Goal: Use online tool/utility: Utilize a website feature to perform a specific function

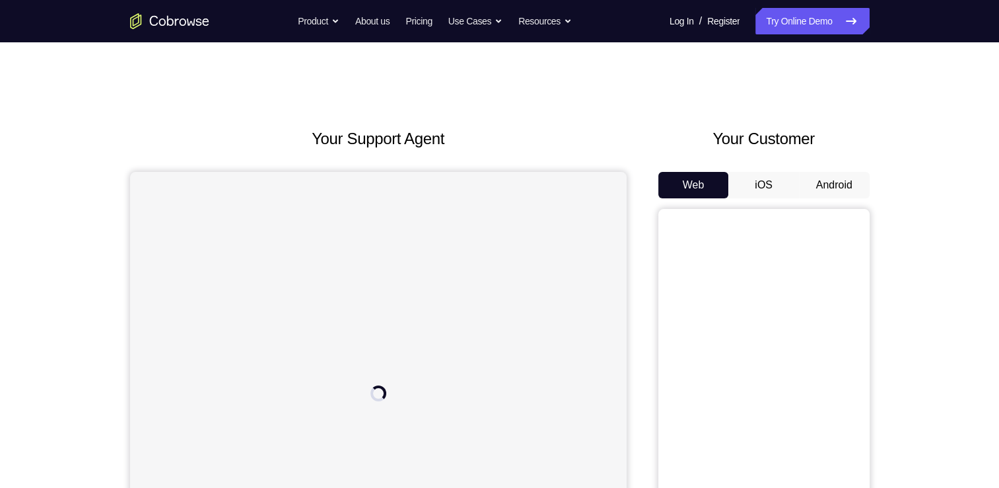
click at [842, 184] on button "Android" at bounding box center [834, 185] width 71 height 26
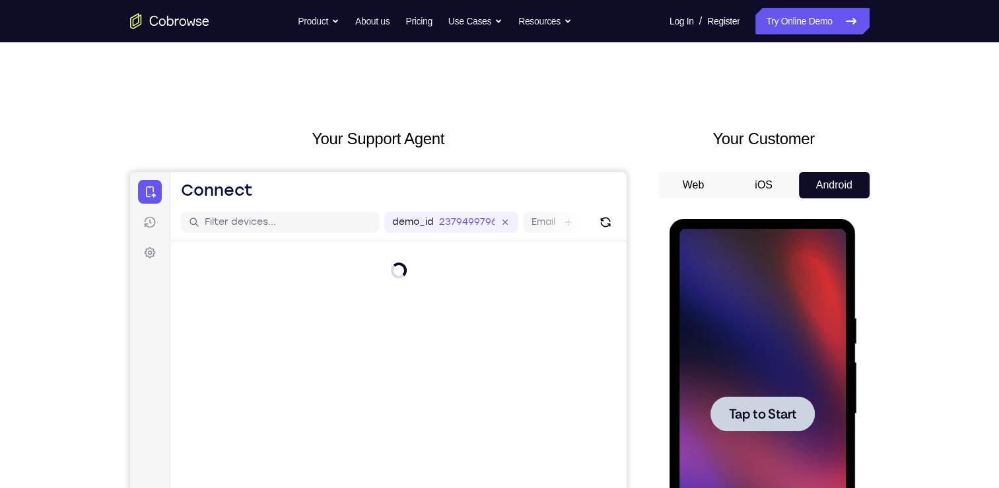
scroll to position [156, 0]
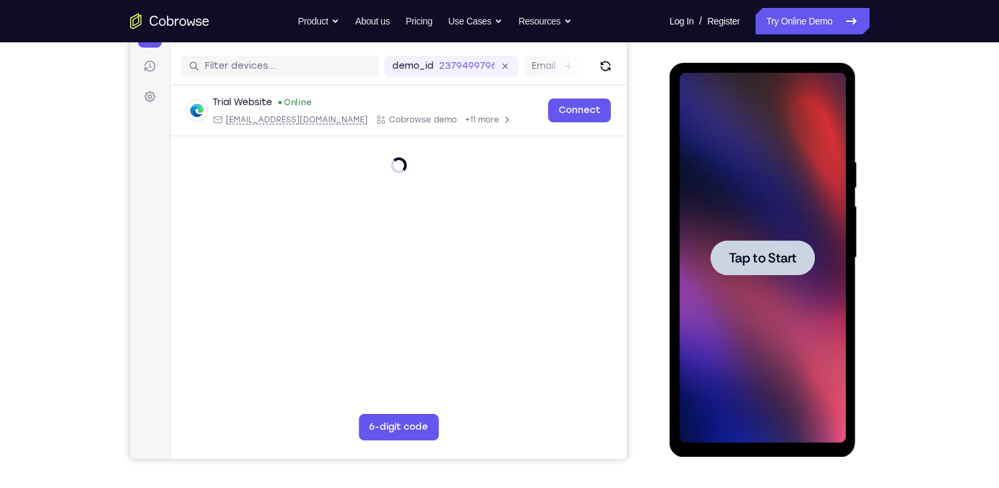
click at [759, 254] on span "Tap to Start" at bounding box center [762, 257] width 67 height 13
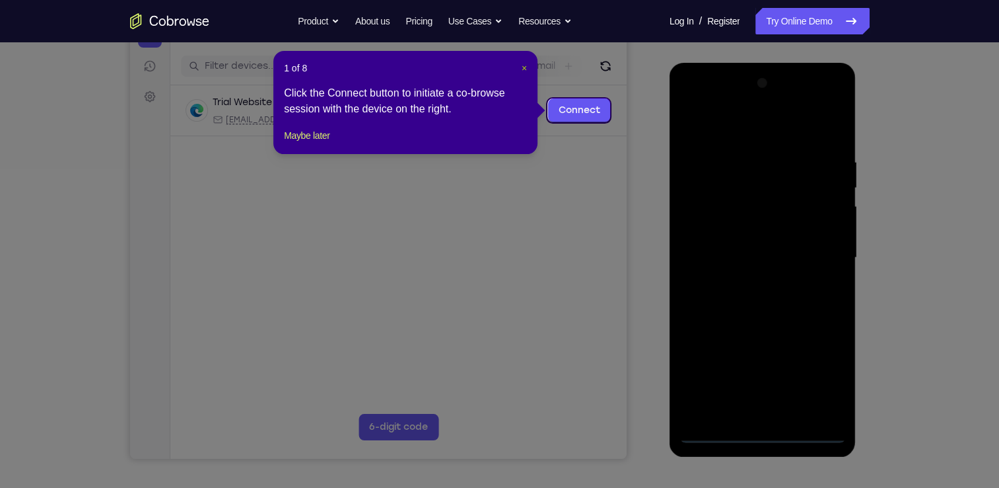
click at [525, 70] on span "×" at bounding box center [524, 68] width 5 height 11
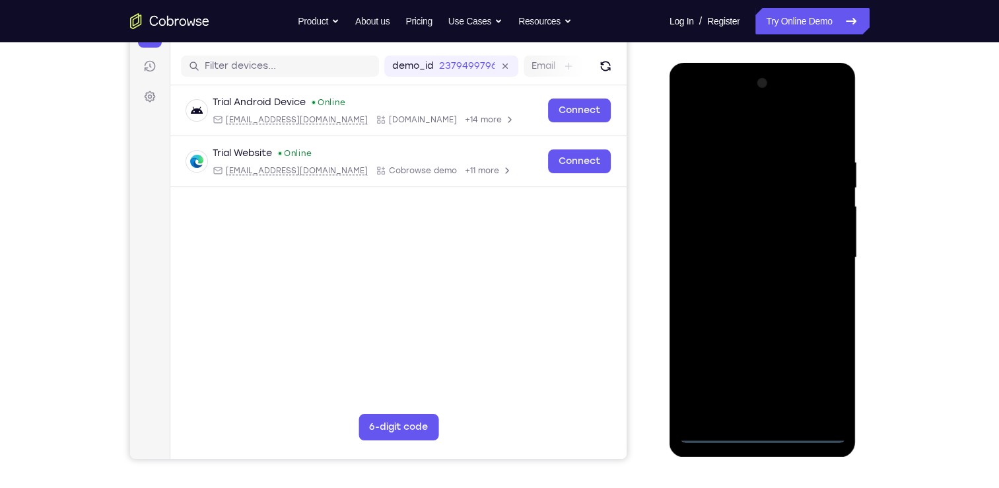
click at [766, 433] on div at bounding box center [763, 258] width 166 height 370
click at [822, 375] on div at bounding box center [763, 258] width 166 height 370
click at [741, 136] on div at bounding box center [763, 258] width 166 height 370
click at [818, 260] on div at bounding box center [763, 258] width 166 height 370
click at [748, 416] on div at bounding box center [763, 258] width 166 height 370
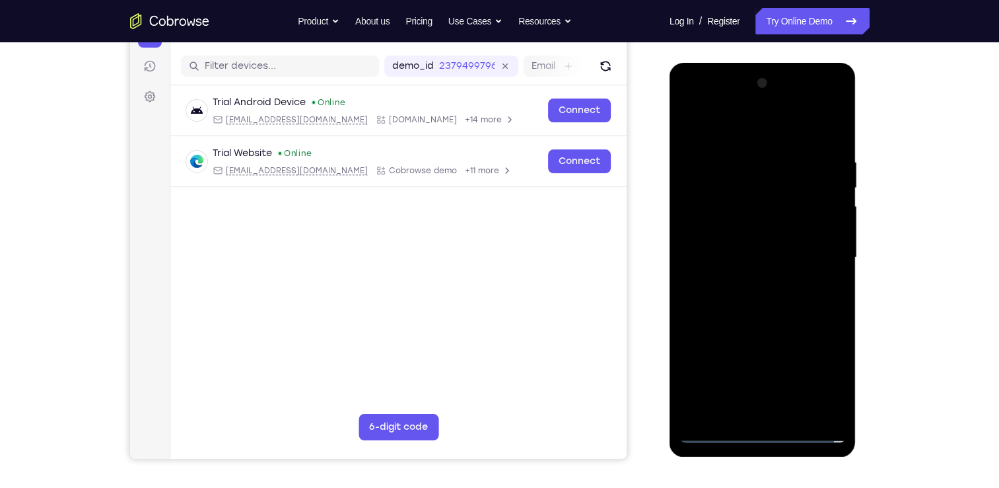
click at [751, 331] on div at bounding box center [763, 258] width 166 height 370
click at [750, 324] on div at bounding box center [763, 258] width 166 height 370
click at [733, 207] on div at bounding box center [763, 258] width 166 height 370
click at [830, 135] on div at bounding box center [763, 258] width 166 height 370
click at [801, 416] on div at bounding box center [763, 258] width 166 height 370
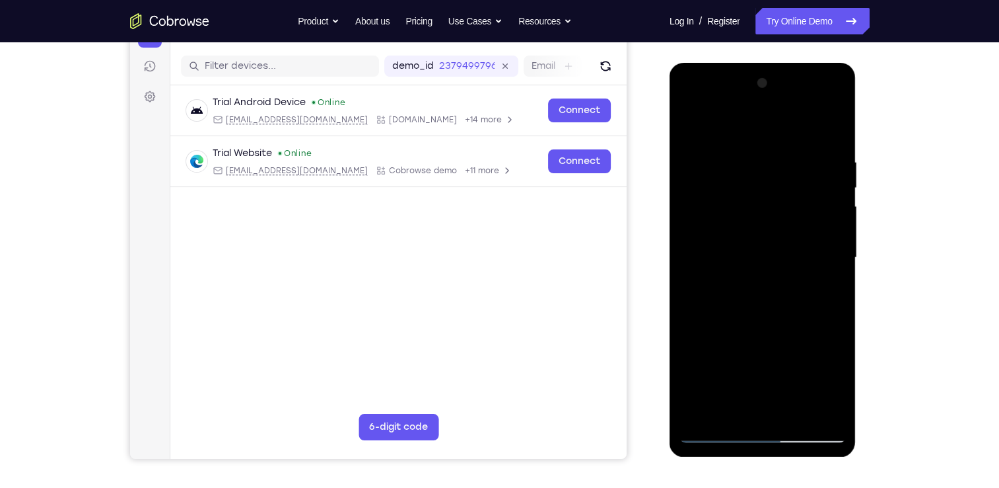
click at [762, 324] on div at bounding box center [763, 258] width 166 height 370
click at [757, 236] on div at bounding box center [763, 258] width 166 height 370
click at [828, 379] on div at bounding box center [763, 258] width 166 height 370
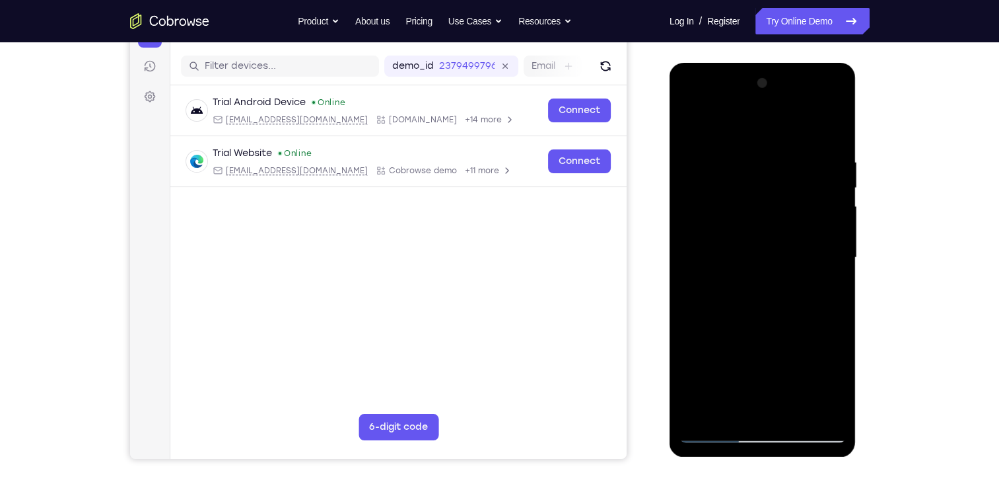
click at [692, 131] on div at bounding box center [763, 258] width 166 height 370
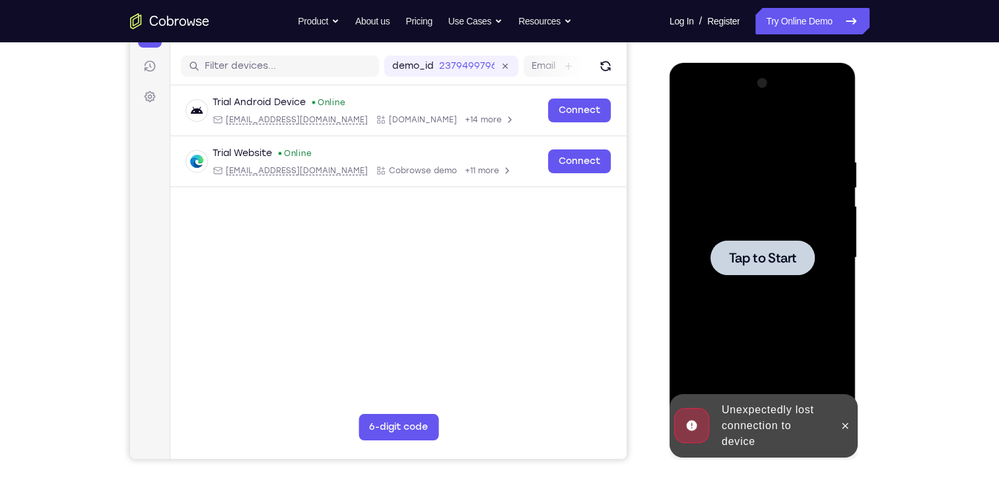
click at [756, 266] on div at bounding box center [763, 257] width 104 height 35
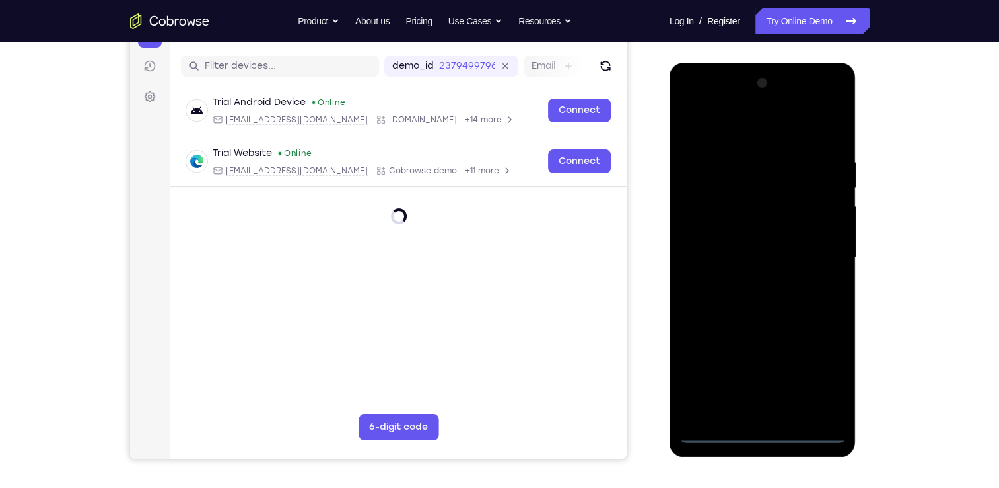
click at [756, 429] on div at bounding box center [763, 258] width 166 height 370
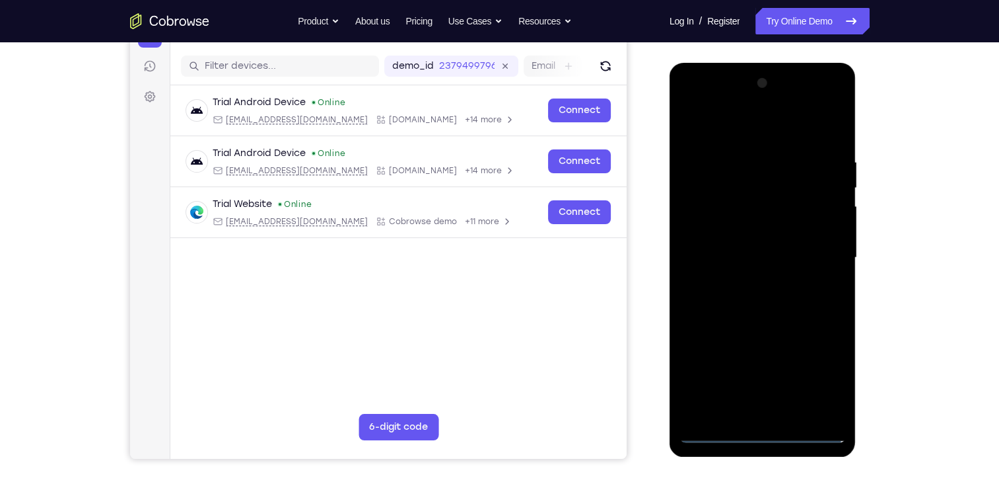
click at [832, 374] on div at bounding box center [763, 258] width 166 height 370
click at [766, 133] on div at bounding box center [763, 258] width 166 height 370
click at [821, 258] on div at bounding box center [763, 258] width 166 height 370
click at [772, 415] on div at bounding box center [763, 258] width 166 height 370
click at [750, 242] on div at bounding box center [763, 258] width 166 height 370
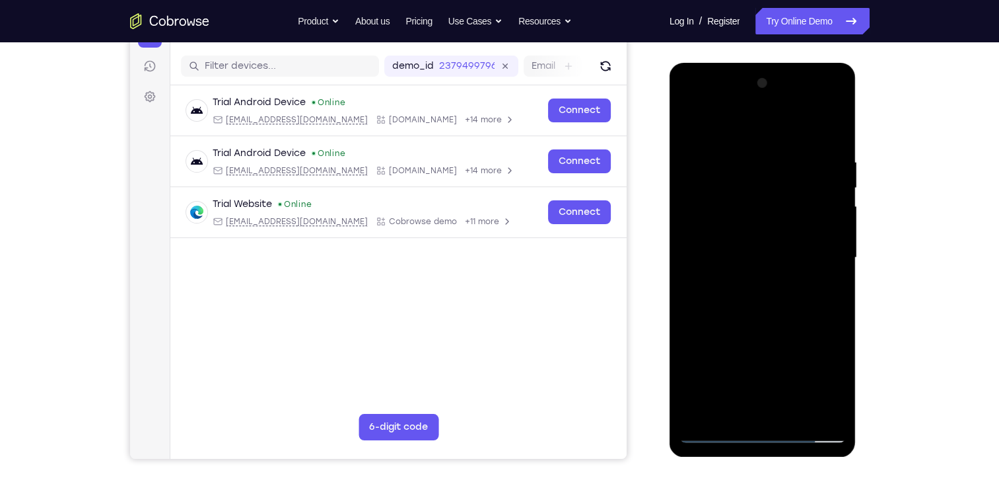
click at [759, 281] on div at bounding box center [763, 258] width 166 height 370
click at [735, 195] on div at bounding box center [763, 258] width 166 height 370
click at [831, 137] on div at bounding box center [763, 258] width 166 height 370
click at [840, 114] on div at bounding box center [763, 258] width 166 height 370
click at [723, 126] on div at bounding box center [763, 258] width 166 height 370
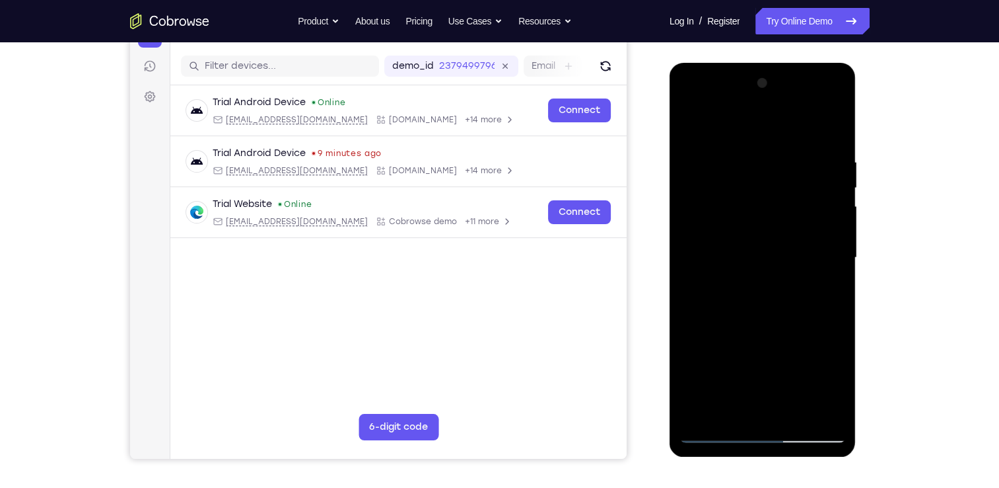
click at [729, 295] on div at bounding box center [763, 258] width 166 height 370
click at [842, 112] on div at bounding box center [763, 258] width 166 height 370
click at [721, 218] on div at bounding box center [763, 258] width 166 height 370
click at [834, 122] on div at bounding box center [763, 258] width 166 height 370
click at [793, 416] on div at bounding box center [763, 258] width 166 height 370
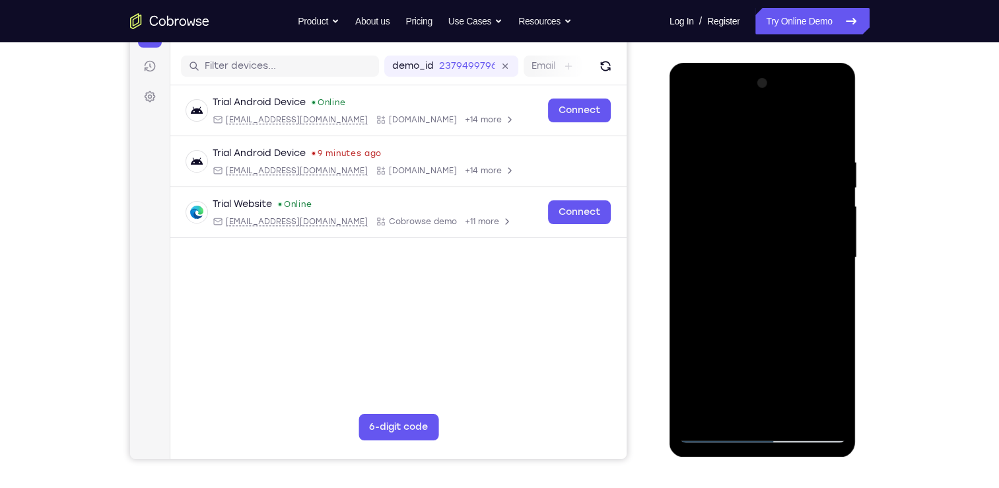
click at [793, 327] on div at bounding box center [763, 258] width 166 height 370
drag, startPoint x: 758, startPoint y: 355, endPoint x: 770, endPoint y: 265, distance: 91.3
click at [770, 265] on div at bounding box center [763, 258] width 166 height 370
drag, startPoint x: 770, startPoint y: 242, endPoint x: 767, endPoint y: 324, distance: 81.3
click at [767, 324] on div at bounding box center [763, 258] width 166 height 370
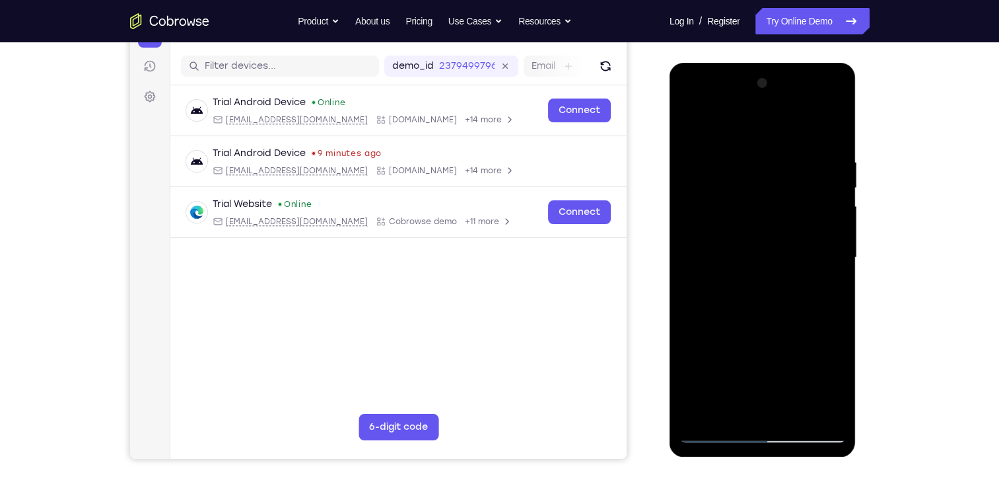
click at [764, 287] on div at bounding box center [763, 258] width 166 height 370
click at [713, 435] on div at bounding box center [763, 258] width 166 height 370
click at [748, 289] on div at bounding box center [763, 258] width 166 height 370
click at [711, 433] on div at bounding box center [763, 258] width 166 height 370
drag, startPoint x: 779, startPoint y: 310, endPoint x: 790, endPoint y: 180, distance: 130.6
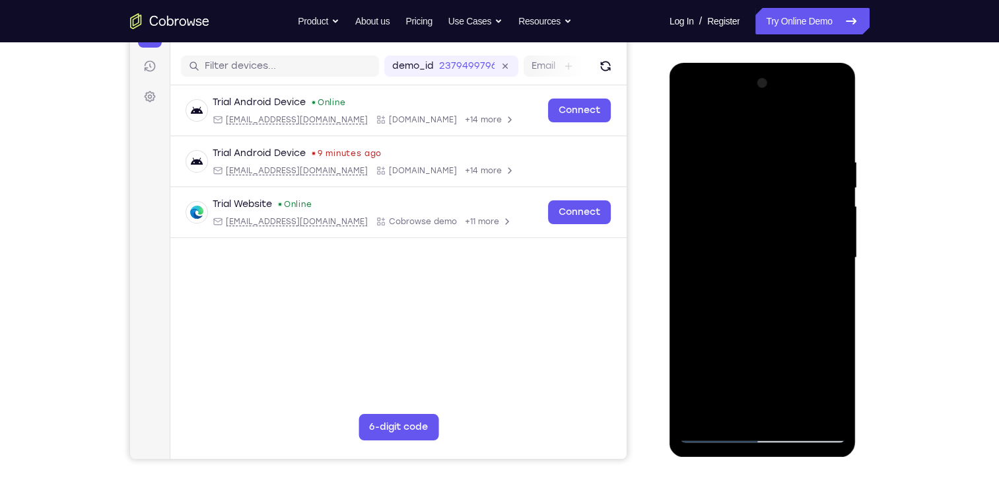
click at [790, 180] on div at bounding box center [763, 258] width 166 height 370
drag, startPoint x: 762, startPoint y: 349, endPoint x: 761, endPoint y: 234, distance: 115.6
click at [761, 234] on div at bounding box center [763, 258] width 166 height 370
drag, startPoint x: 761, startPoint y: 262, endPoint x: 741, endPoint y: 462, distance: 201.2
click at [741, 459] on html "Online web based iOS Simulators and Android Emulators. Run iPhone, iPad, Mobile…" at bounding box center [764, 261] width 188 height 396
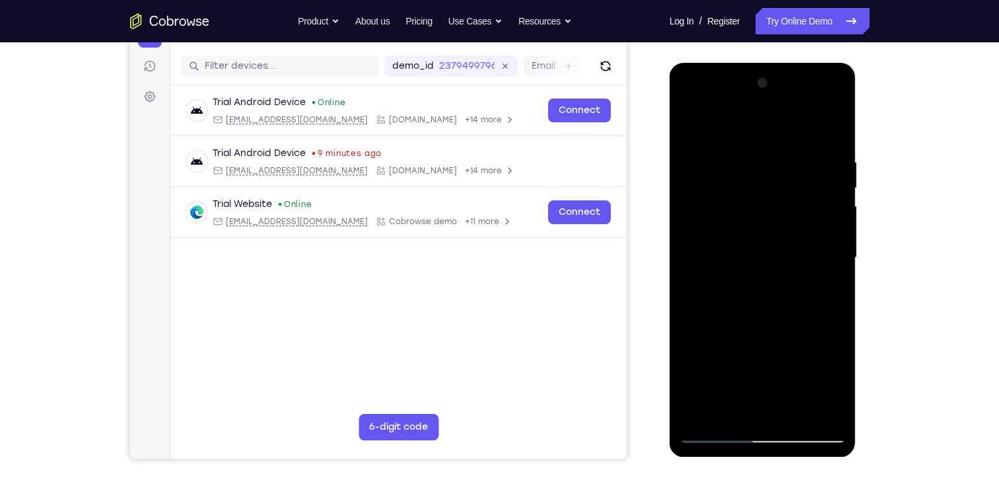
drag, startPoint x: 758, startPoint y: 258, endPoint x: 731, endPoint y: 503, distance: 247.2
click at [731, 459] on html "Online web based iOS Simulators and Android Emulators. Run iPhone, iPad, Mobile…" at bounding box center [764, 261] width 188 height 396
click at [714, 435] on div at bounding box center [763, 258] width 166 height 370
click at [710, 427] on div at bounding box center [763, 258] width 166 height 370
click at [713, 433] on div at bounding box center [763, 258] width 166 height 370
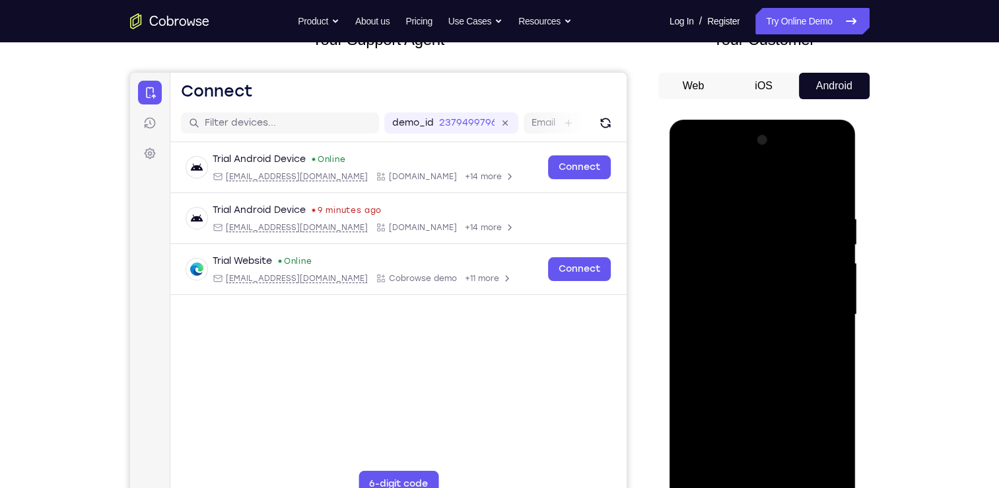
scroll to position [98, 0]
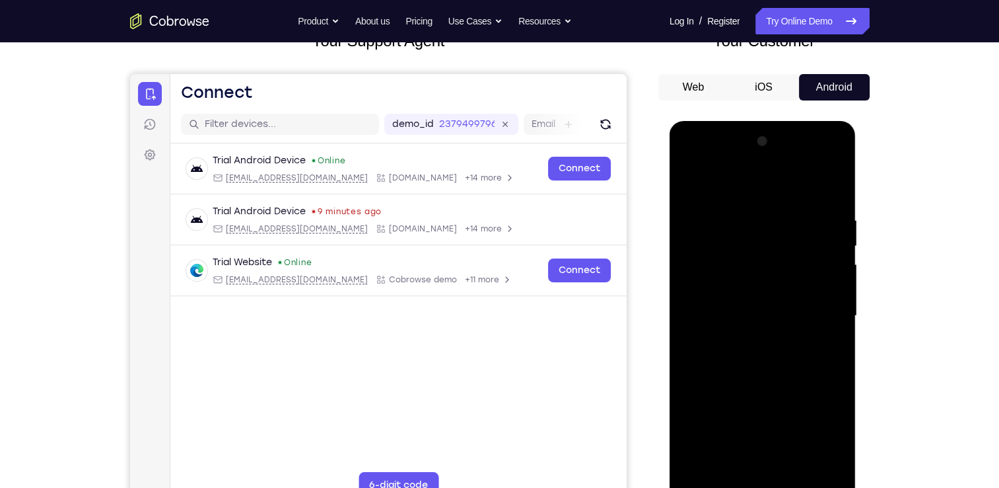
drag, startPoint x: 815, startPoint y: 202, endPoint x: 620, endPoint y: 244, distance: 199.4
click at [670, 244] on html "Online web based iOS Simulators and Android Emulators. Run iPhone, iPad, Mobile…" at bounding box center [764, 319] width 188 height 396
drag, startPoint x: 750, startPoint y: 205, endPoint x: 1011, endPoint y: 192, distance: 261.3
click at [858, 192] on html "Online web based iOS Simulators and Android Emulators. Run iPhone, iPad, Mobile…" at bounding box center [764, 319] width 188 height 396
click at [787, 468] on div at bounding box center [763, 316] width 166 height 370
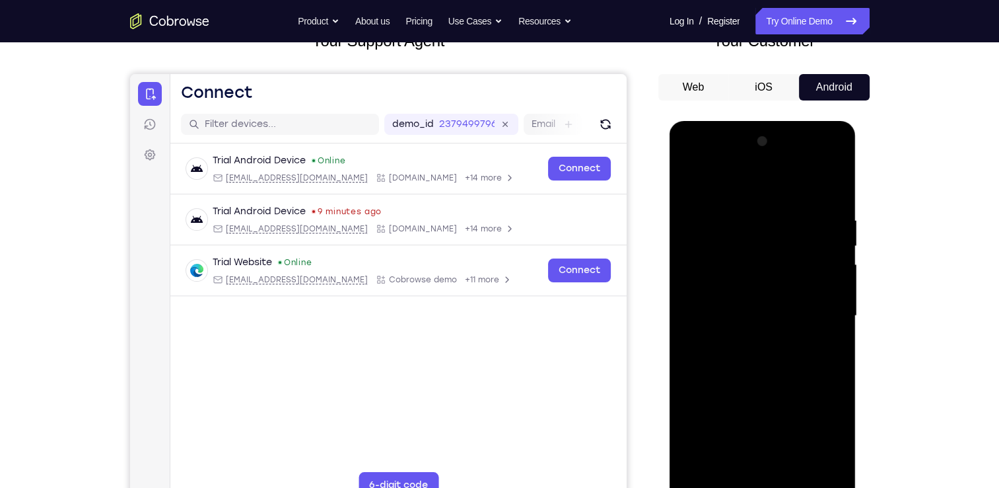
drag, startPoint x: 774, startPoint y: 444, endPoint x: 775, endPoint y: 346, distance: 97.8
click at [775, 346] on div at bounding box center [763, 316] width 166 height 370
click at [772, 379] on div at bounding box center [763, 316] width 166 height 370
click at [694, 186] on div at bounding box center [763, 316] width 166 height 370
drag, startPoint x: 741, startPoint y: 345, endPoint x: 740, endPoint y: 267, distance: 78.6
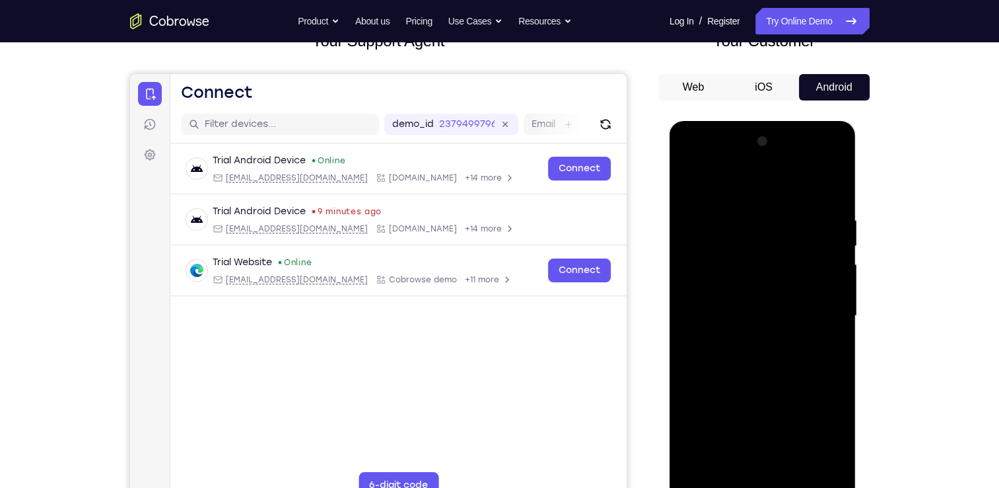
click at [740, 267] on div at bounding box center [763, 316] width 166 height 370
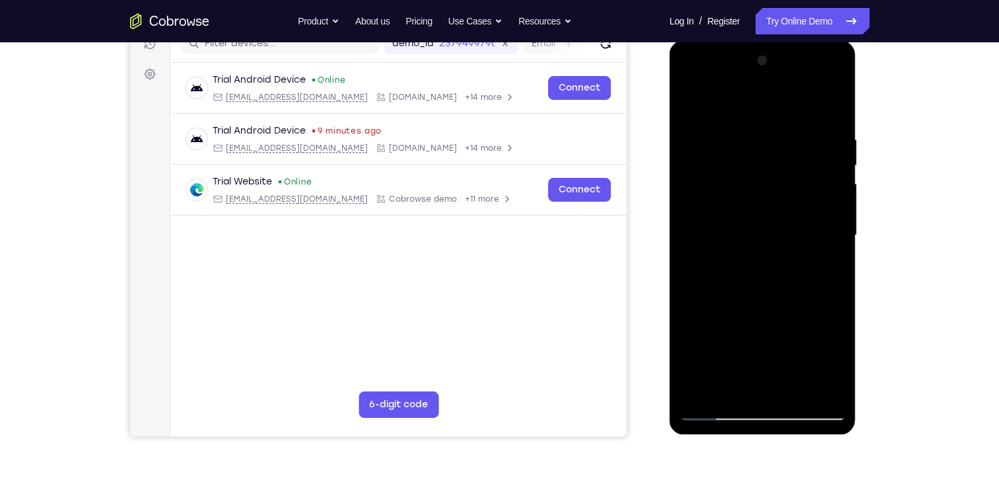
click at [720, 418] on div at bounding box center [763, 235] width 166 height 370
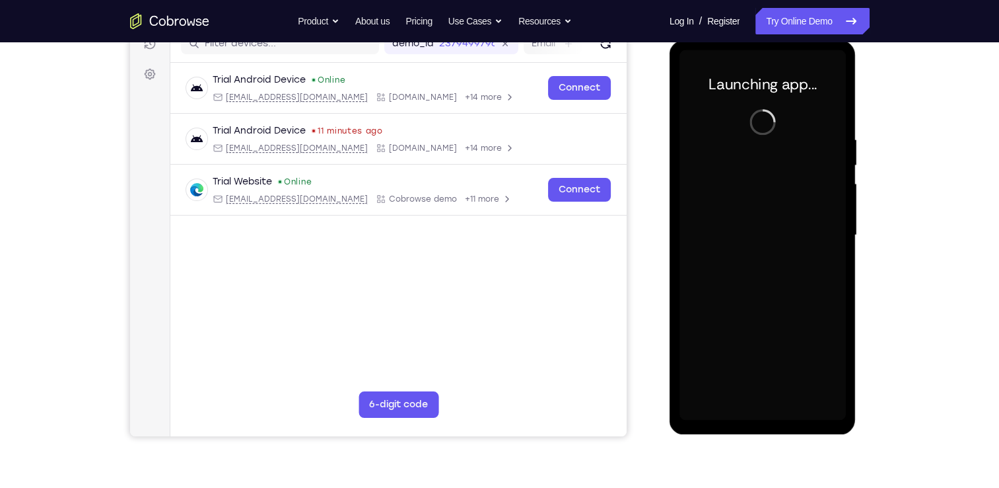
click at [720, 418] on div at bounding box center [763, 235] width 166 height 370
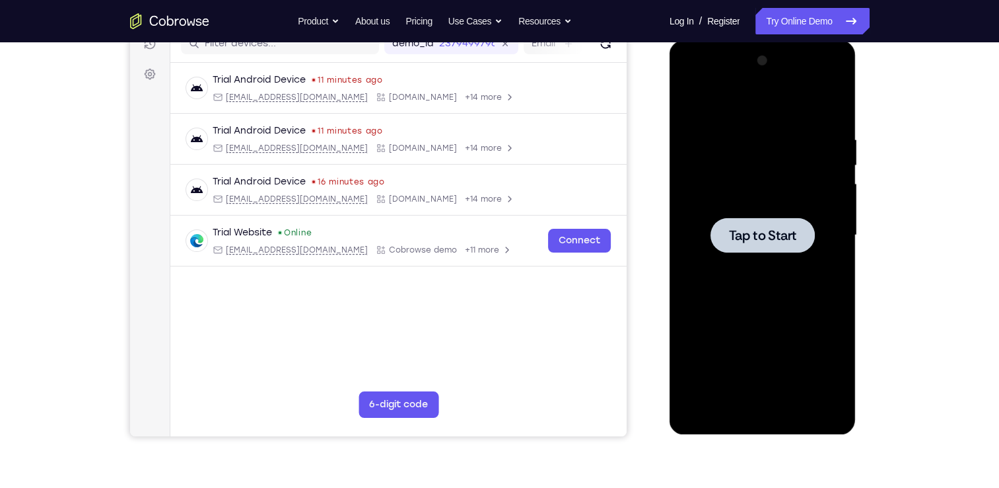
click at [785, 223] on div at bounding box center [763, 234] width 104 height 35
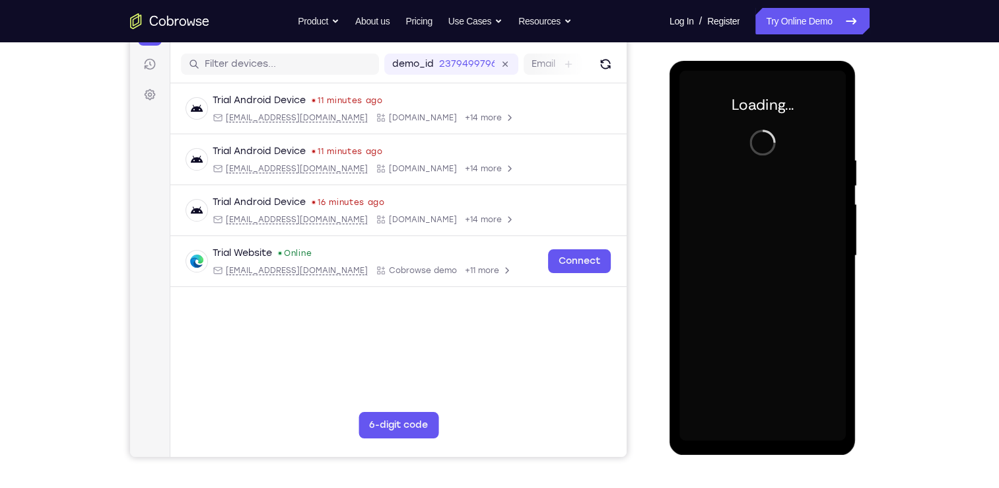
scroll to position [157, 0]
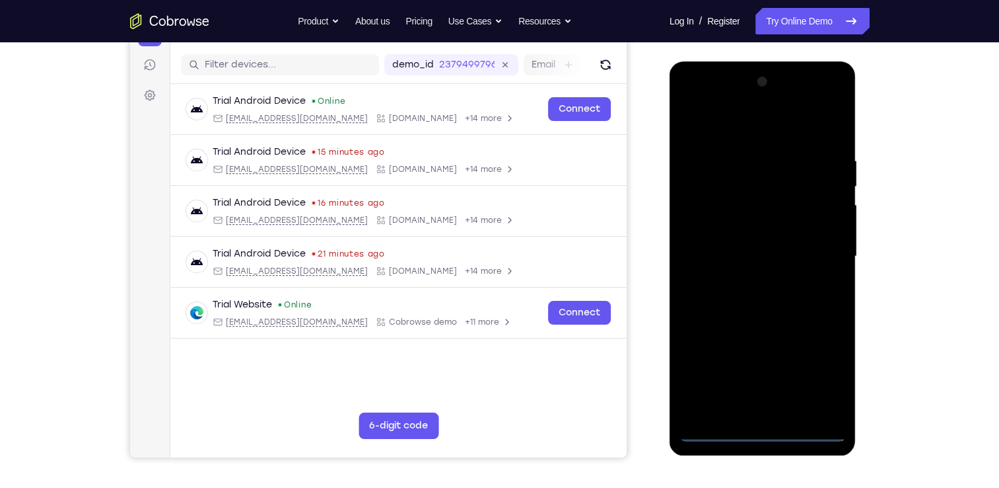
click at [761, 432] on div at bounding box center [763, 256] width 166 height 370
click at [822, 367] on div at bounding box center [763, 256] width 166 height 370
click at [752, 125] on div at bounding box center [763, 256] width 166 height 370
click at [815, 250] on div at bounding box center [763, 256] width 166 height 370
click at [746, 280] on div at bounding box center [763, 256] width 166 height 370
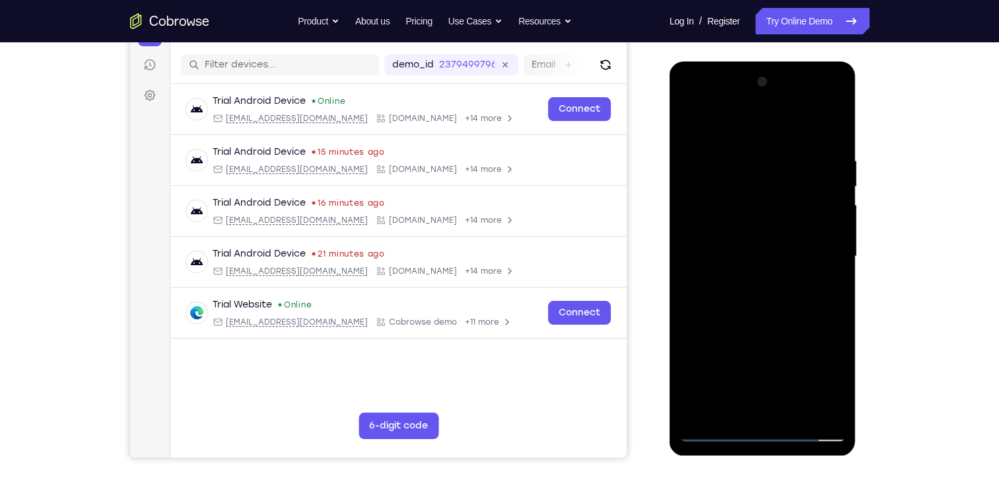
click at [757, 321] on div at bounding box center [763, 256] width 166 height 370
click at [711, 194] on div at bounding box center [763, 256] width 166 height 370
click at [738, 223] on div at bounding box center [763, 256] width 166 height 370
drag, startPoint x: 1373, startPoint y: 73, endPoint x: 750, endPoint y: 243, distance: 645.2
click at [750, 243] on div at bounding box center [763, 256] width 166 height 370
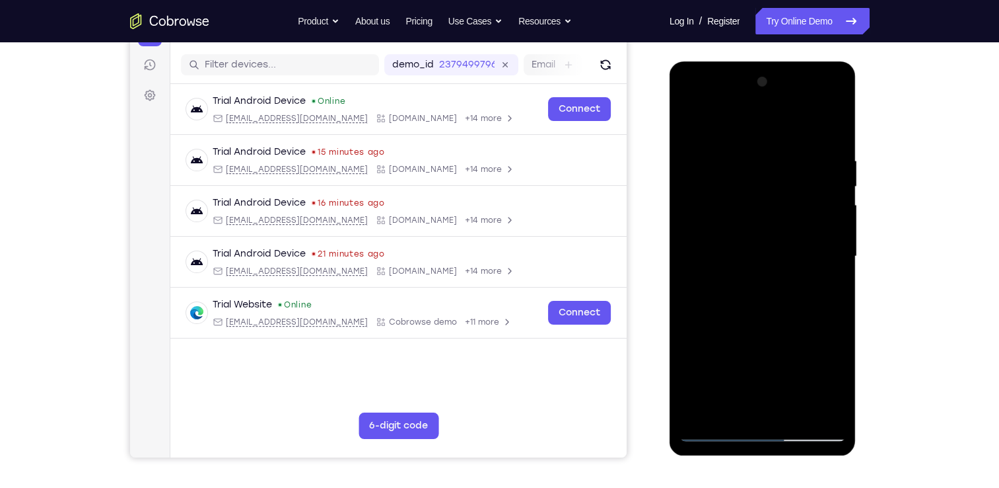
click at [750, 243] on div at bounding box center [763, 256] width 166 height 370
click at [828, 143] on div at bounding box center [763, 256] width 166 height 370
click at [790, 407] on div at bounding box center [763, 256] width 166 height 370
click at [753, 320] on div at bounding box center [763, 256] width 166 height 370
click at [754, 322] on div at bounding box center [763, 256] width 166 height 370
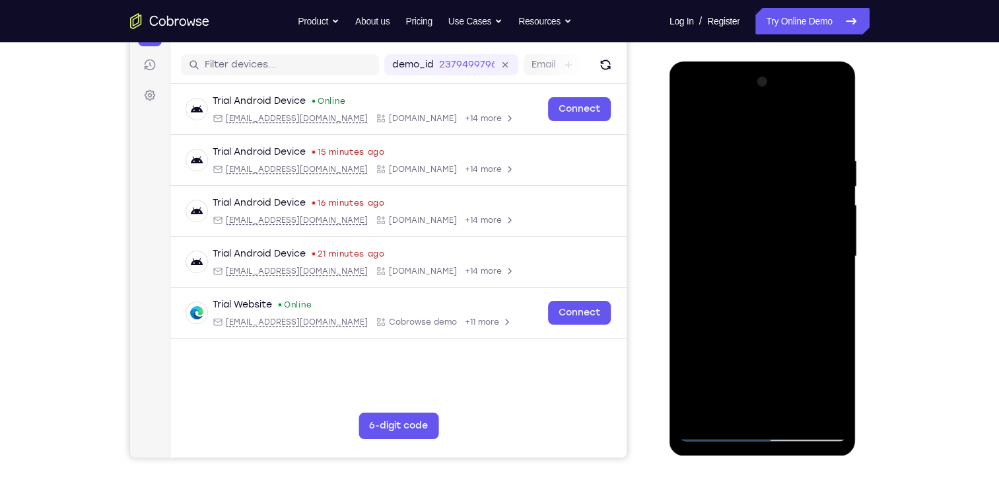
click at [781, 278] on div at bounding box center [763, 256] width 166 height 370
click at [715, 427] on div at bounding box center [763, 256] width 166 height 370
click at [795, 419] on div at bounding box center [763, 256] width 166 height 370
click at [780, 73] on div at bounding box center [763, 256] width 166 height 370
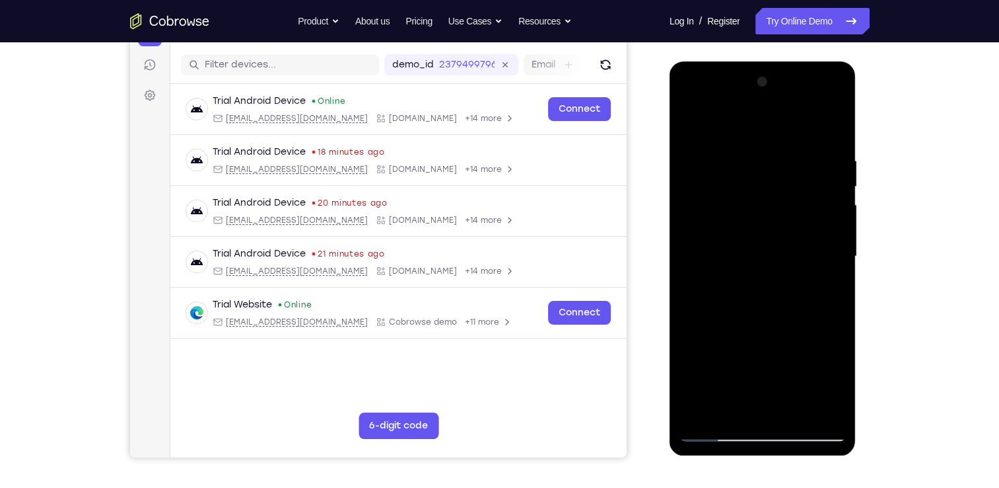
drag, startPoint x: 760, startPoint y: 312, endPoint x: 766, endPoint y: 194, distance: 118.4
click at [766, 194] on div at bounding box center [763, 256] width 166 height 370
click at [725, 439] on div at bounding box center [763, 256] width 166 height 370
click at [737, 158] on div at bounding box center [763, 256] width 166 height 370
click at [814, 400] on div at bounding box center [763, 256] width 166 height 370
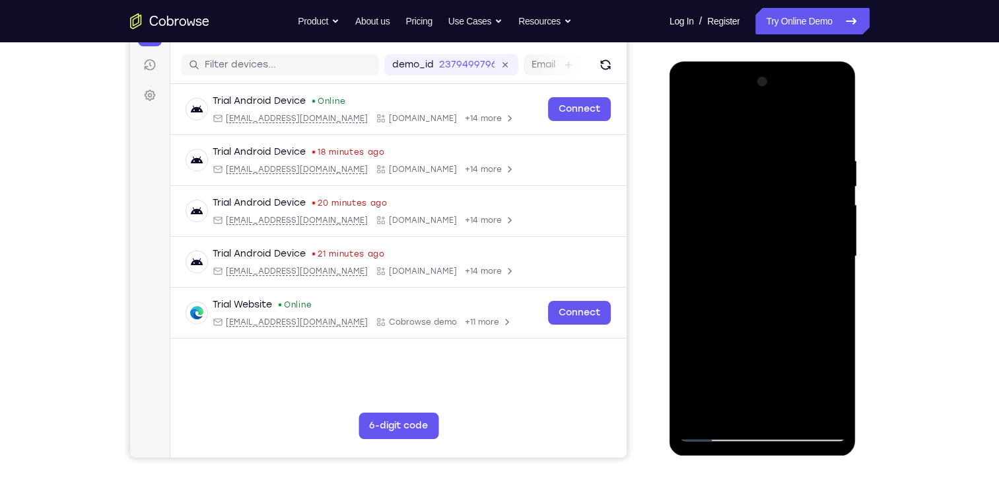
click at [823, 310] on div at bounding box center [763, 256] width 166 height 370
click at [828, 242] on div at bounding box center [763, 256] width 166 height 370
click at [824, 277] on div at bounding box center [763, 256] width 166 height 370
click at [815, 217] on div at bounding box center [763, 256] width 166 height 370
click at [819, 261] on div at bounding box center [763, 256] width 166 height 370
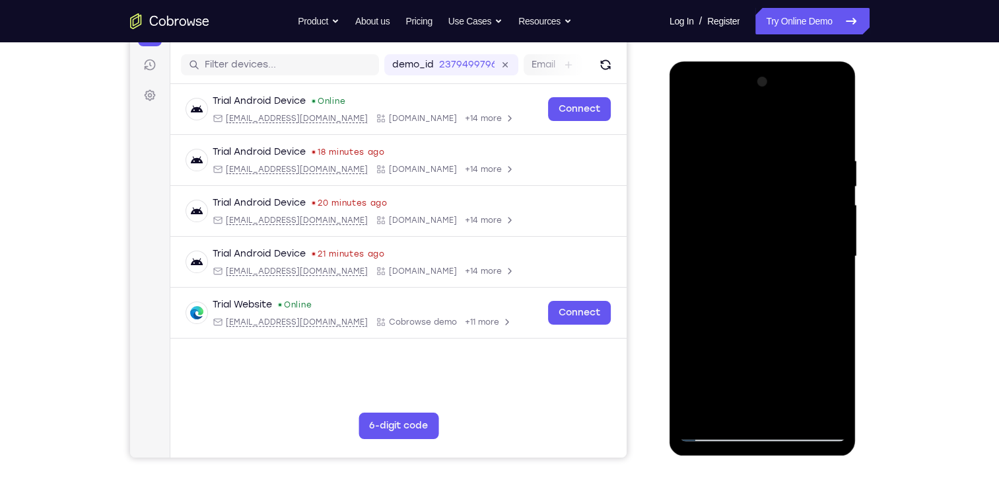
click at [828, 246] on div at bounding box center [763, 256] width 166 height 370
drag, startPoint x: 808, startPoint y: 291, endPoint x: 678, endPoint y: 291, distance: 129.5
click at [678, 291] on div at bounding box center [763, 258] width 187 height 394
drag, startPoint x: 797, startPoint y: 312, endPoint x: 632, endPoint y: 314, distance: 165.8
click at [670, 314] on html "Online web based iOS Simulators and Android Emulators. Run iPhone, iPad, Mobile…" at bounding box center [764, 259] width 188 height 396
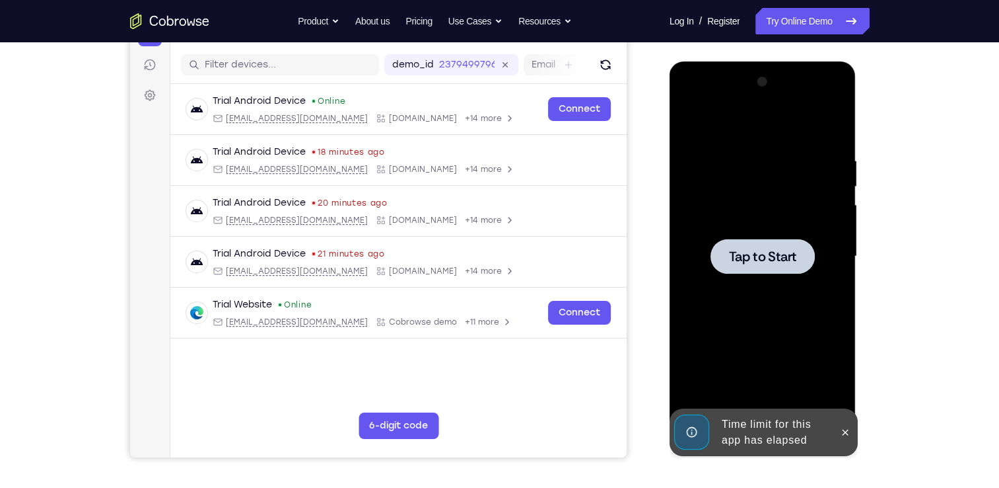
click at [797, 272] on div at bounding box center [763, 255] width 104 height 35
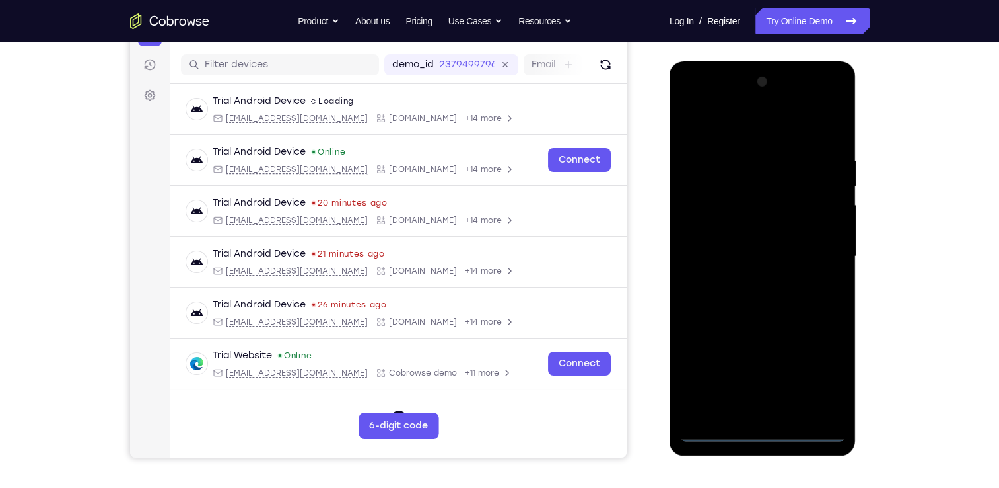
click at [766, 423] on div at bounding box center [763, 256] width 166 height 370
click at [758, 434] on div at bounding box center [763, 256] width 166 height 370
click at [814, 373] on div at bounding box center [763, 256] width 166 height 370
click at [728, 133] on div at bounding box center [763, 256] width 166 height 370
click at [759, 192] on div at bounding box center [763, 256] width 166 height 370
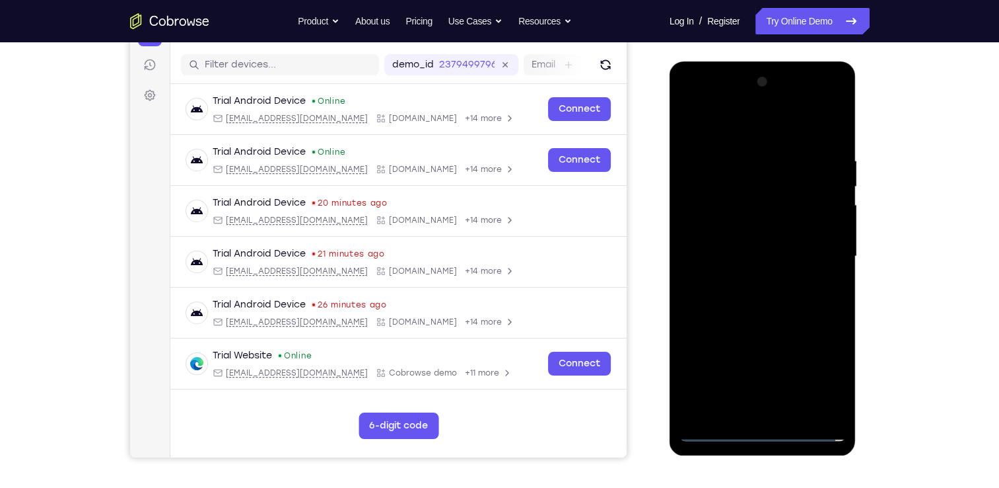
click at [750, 182] on div at bounding box center [763, 256] width 166 height 370
click at [793, 304] on div at bounding box center [763, 256] width 166 height 370
click at [727, 309] on div at bounding box center [763, 256] width 166 height 370
click at [753, 338] on div at bounding box center [763, 256] width 166 height 370
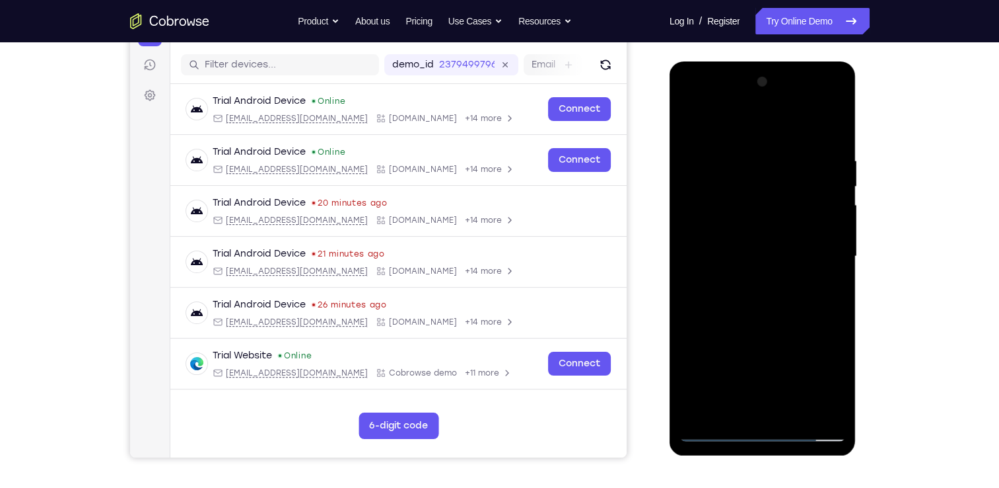
drag, startPoint x: 768, startPoint y: 299, endPoint x: 769, endPoint y: 165, distance: 134.1
click at [769, 165] on div at bounding box center [763, 256] width 166 height 370
drag, startPoint x: 807, startPoint y: 297, endPoint x: 801, endPoint y: 122, distance: 175.8
click at [801, 122] on div at bounding box center [763, 256] width 166 height 370
drag, startPoint x: 768, startPoint y: 312, endPoint x: 768, endPoint y: 153, distance: 159.9
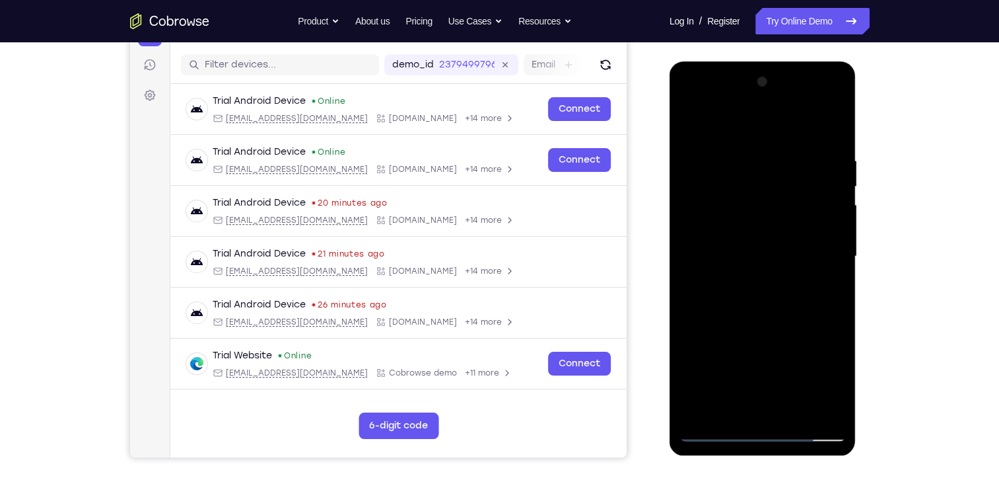
click at [768, 153] on div at bounding box center [763, 256] width 166 height 370
click at [725, 428] on div at bounding box center [763, 256] width 166 height 370
drag, startPoint x: 775, startPoint y: 308, endPoint x: 755, endPoint y: 156, distance: 153.2
click at [755, 156] on div at bounding box center [763, 256] width 166 height 370
click at [788, 282] on div at bounding box center [763, 256] width 166 height 370
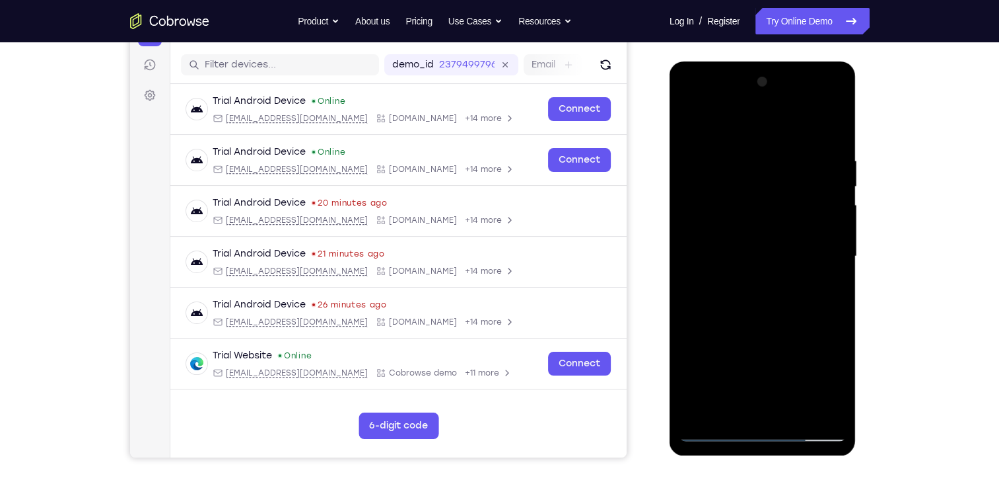
click at [728, 304] on div at bounding box center [763, 256] width 166 height 370
click at [718, 429] on div at bounding box center [763, 256] width 166 height 370
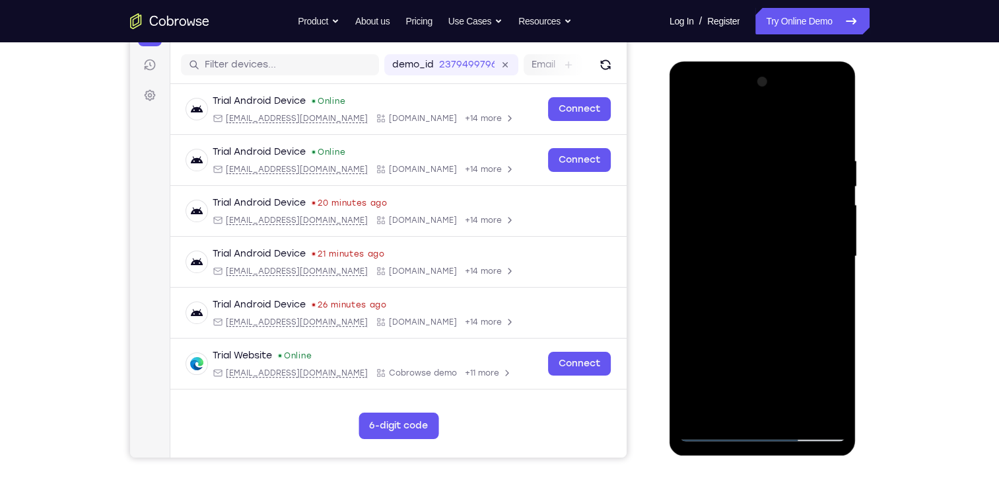
drag, startPoint x: 727, startPoint y: 400, endPoint x: 734, endPoint y: 302, distance: 98.7
click at [734, 302] on div at bounding box center [763, 256] width 166 height 370
drag, startPoint x: 745, startPoint y: 334, endPoint x: 752, endPoint y: 243, distance: 90.7
click at [752, 243] on div at bounding box center [763, 256] width 166 height 370
drag, startPoint x: 769, startPoint y: 316, endPoint x: 776, endPoint y: 203, distance: 113.9
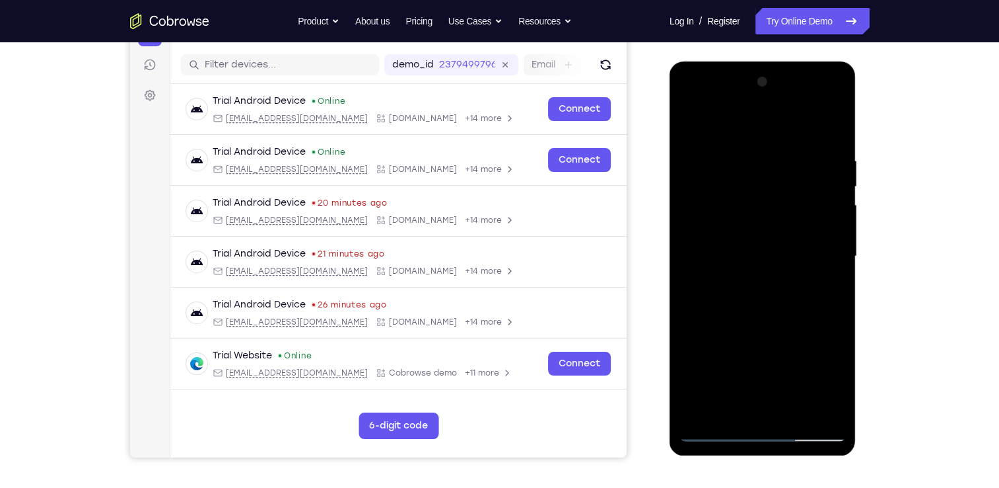
click at [776, 203] on div at bounding box center [763, 256] width 166 height 370
click at [836, 333] on div at bounding box center [763, 256] width 166 height 370
click at [797, 309] on div at bounding box center [763, 256] width 166 height 370
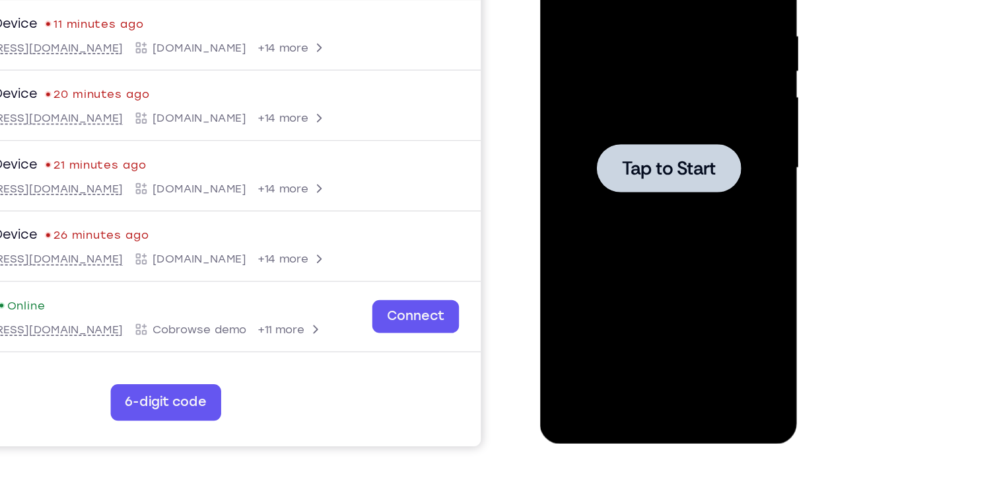
click at [624, 87] on span "Tap to Start" at bounding box center [633, 93] width 67 height 13
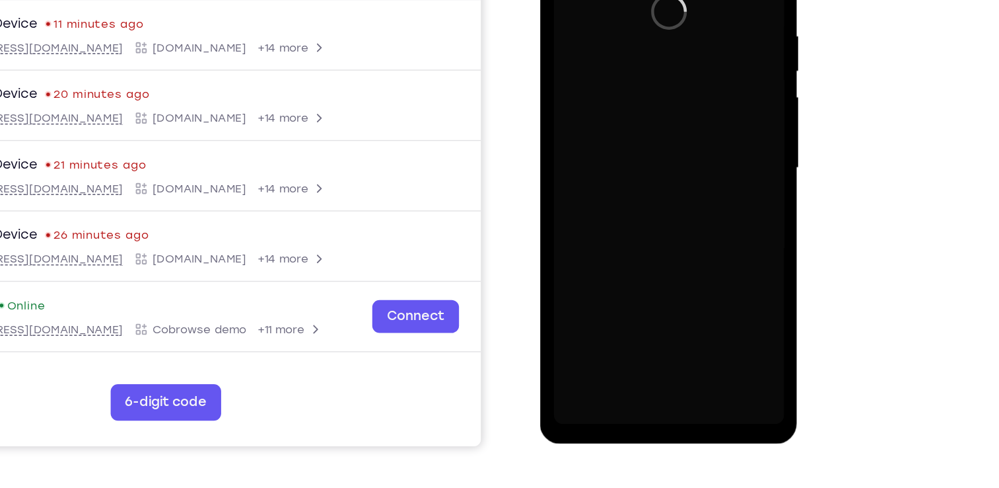
scroll to position [157, 0]
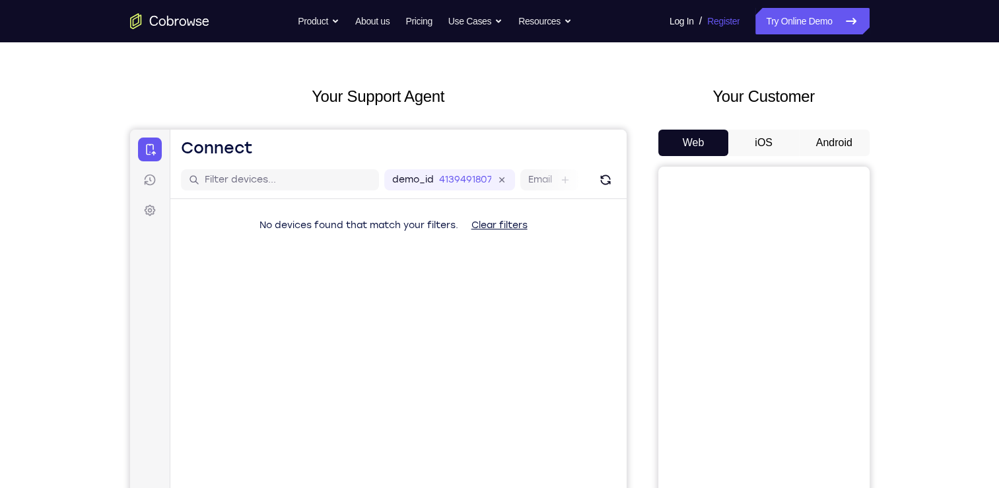
scroll to position [41, 0]
click at [816, 153] on button "Android" at bounding box center [834, 144] width 71 height 26
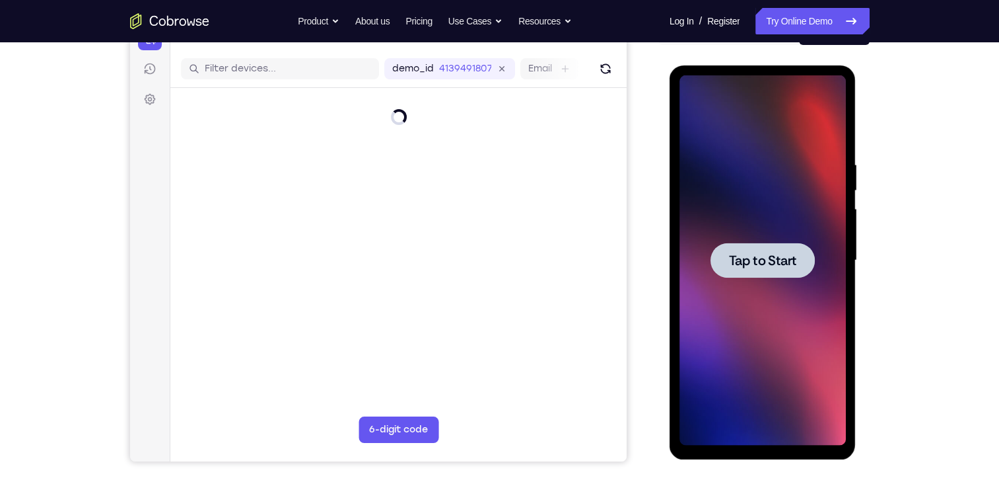
scroll to position [153, 0]
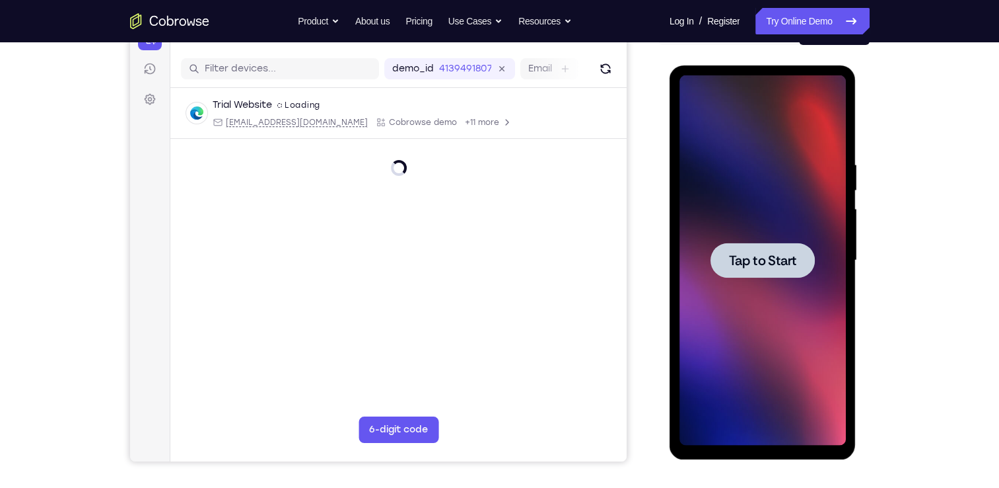
click at [774, 276] on div at bounding box center [763, 259] width 104 height 35
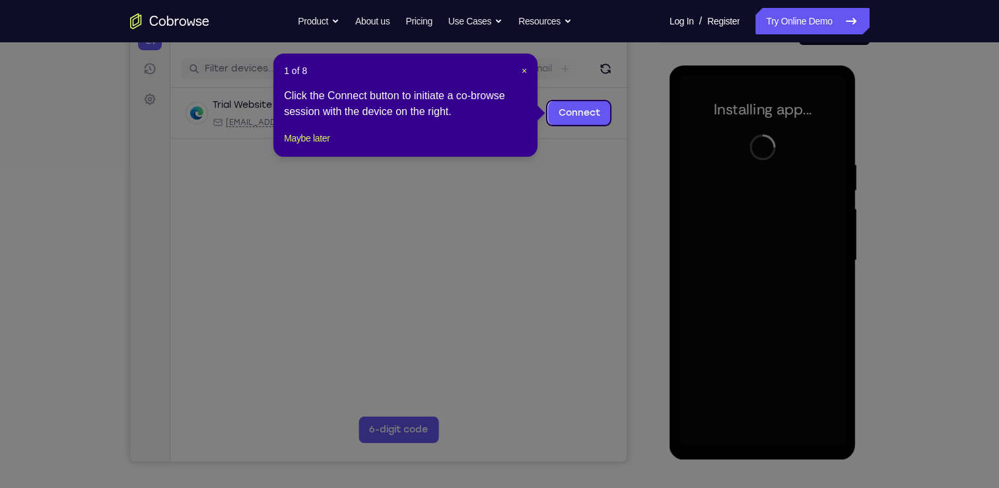
click at [645, 184] on icon at bounding box center [504, 244] width 1009 height 488
click at [523, 69] on span "×" at bounding box center [524, 70] width 5 height 11
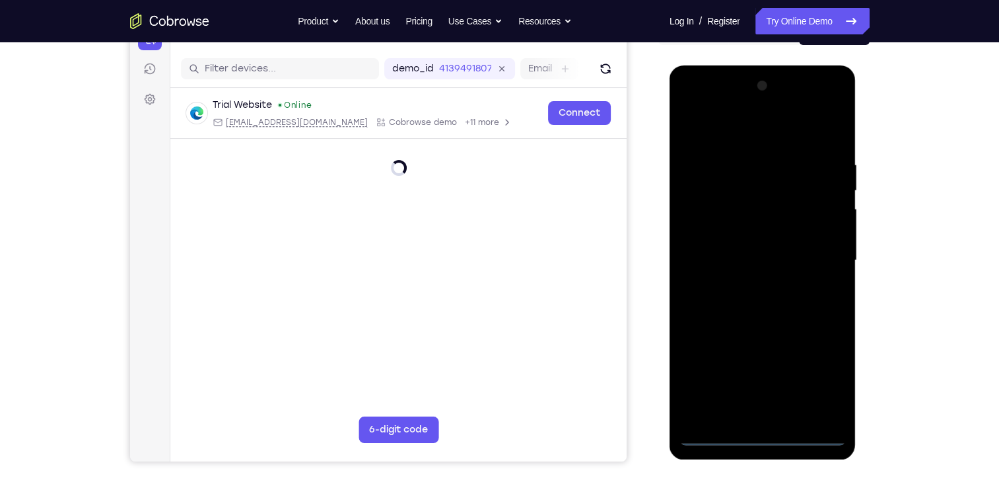
click at [772, 434] on div at bounding box center [763, 260] width 166 height 370
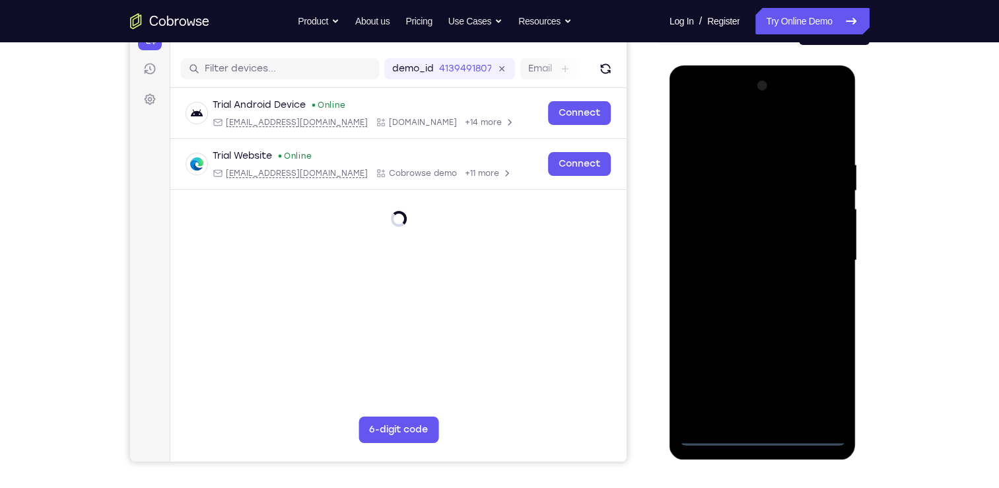
click at [812, 374] on div at bounding box center [763, 260] width 166 height 370
click at [727, 141] on div at bounding box center [763, 260] width 166 height 370
click at [752, 186] on div at bounding box center [763, 260] width 166 height 370
drag, startPoint x: 769, startPoint y: 299, endPoint x: 766, endPoint y: 157, distance: 142.1
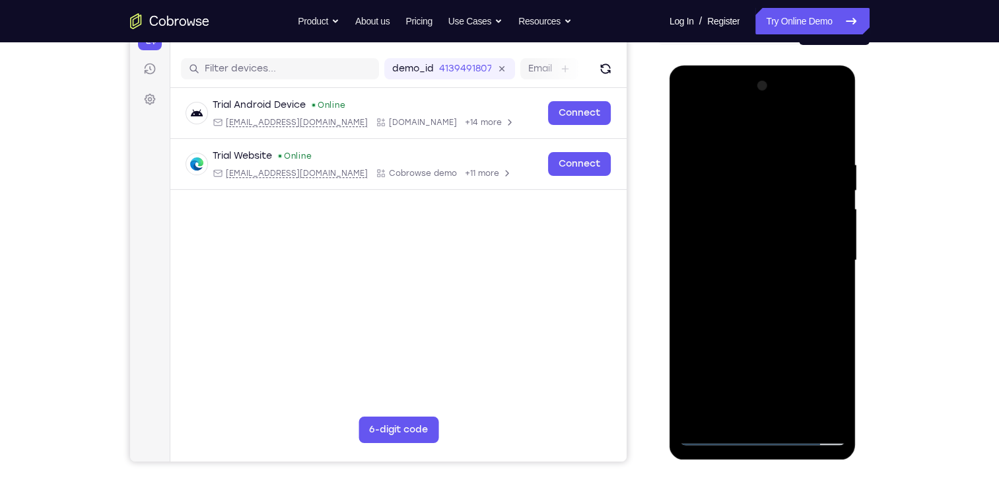
click at [766, 157] on div at bounding box center [763, 260] width 166 height 370
click at [758, 332] on div at bounding box center [763, 260] width 166 height 370
click at [727, 308] on div at bounding box center [763, 260] width 166 height 370
drag, startPoint x: 743, startPoint y: 374, endPoint x: 751, endPoint y: 225, distance: 149.5
click at [751, 225] on div at bounding box center [763, 260] width 166 height 370
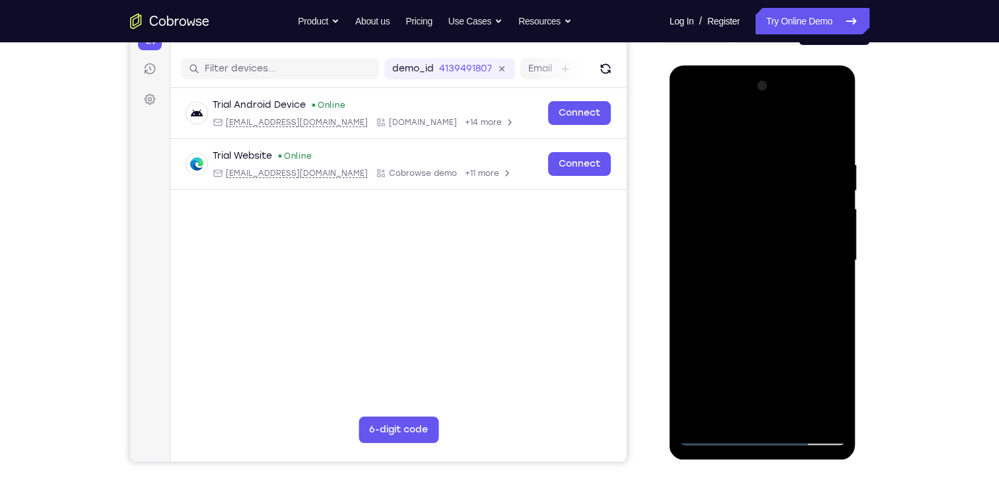
click at [771, 375] on div at bounding box center [763, 260] width 166 height 370
click at [766, 229] on div at bounding box center [763, 260] width 166 height 370
click at [763, 281] on div at bounding box center [763, 260] width 166 height 370
click at [837, 322] on div at bounding box center [763, 260] width 166 height 370
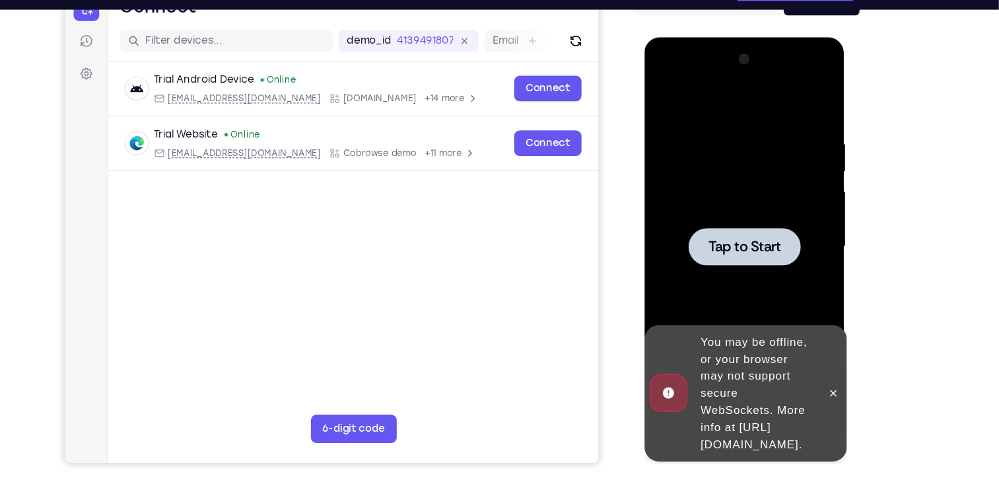
scroll to position [151, 0]
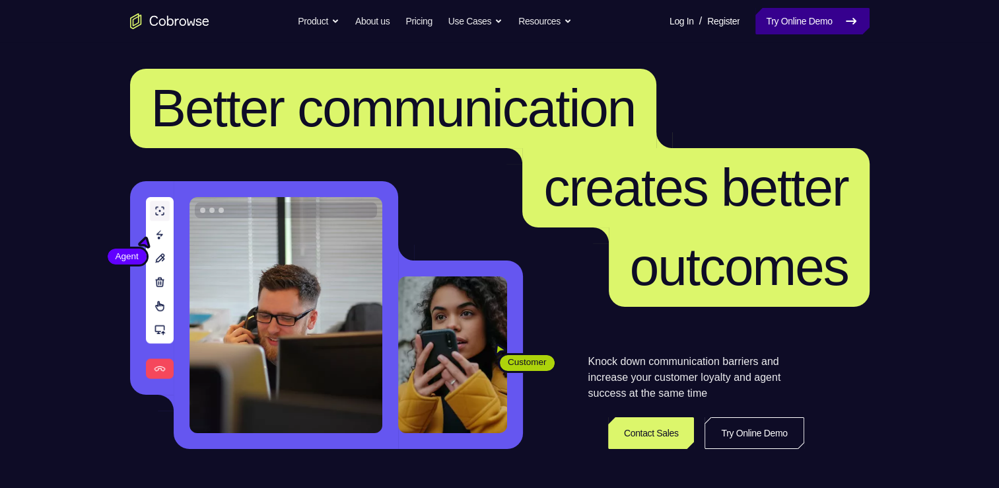
click at [796, 15] on link "Try Online Demo" at bounding box center [813, 21] width 114 height 26
click at [797, 10] on link "Try Online Demo" at bounding box center [813, 21] width 114 height 26
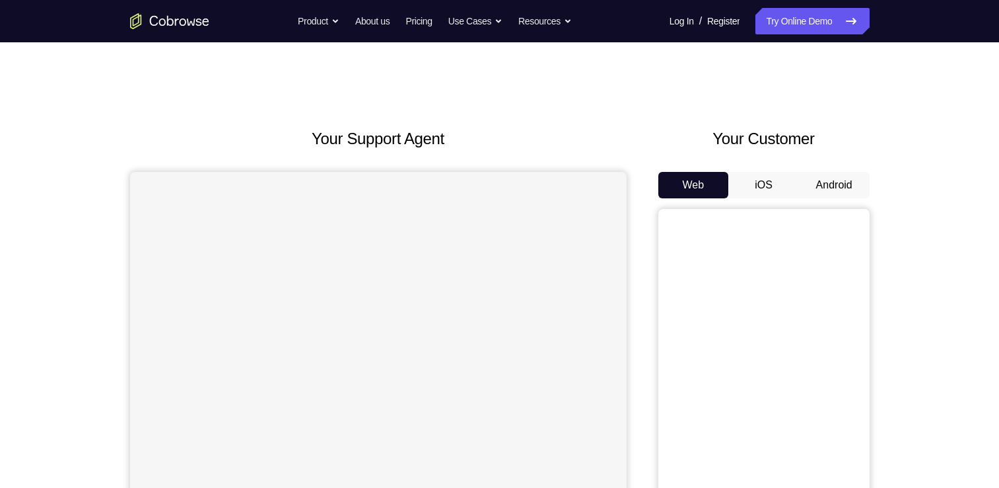
click at [788, 184] on button "iOS" at bounding box center [764, 185] width 71 height 26
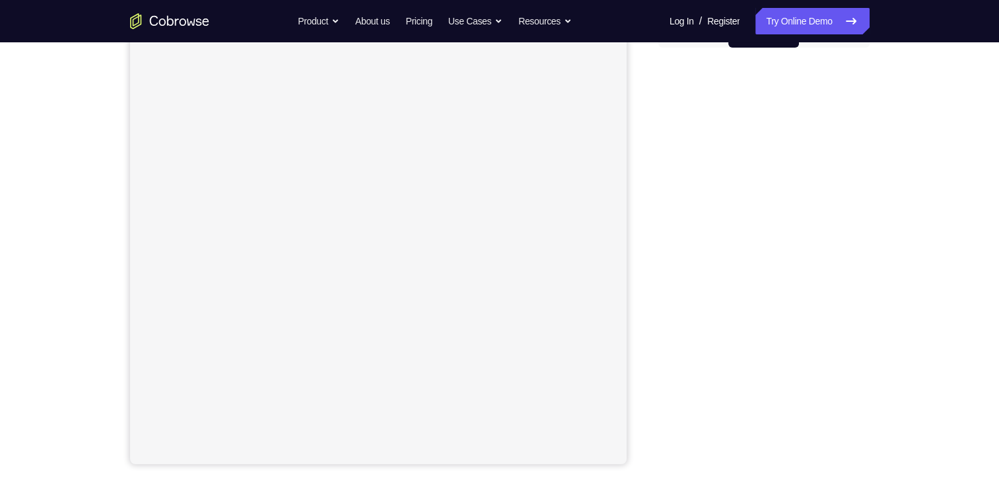
scroll to position [48, 0]
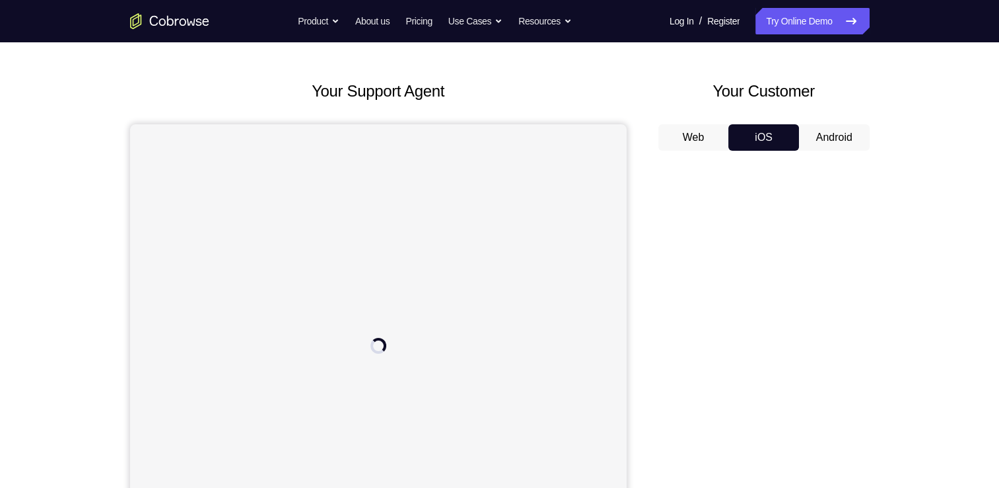
click at [828, 147] on button "Android" at bounding box center [834, 137] width 71 height 26
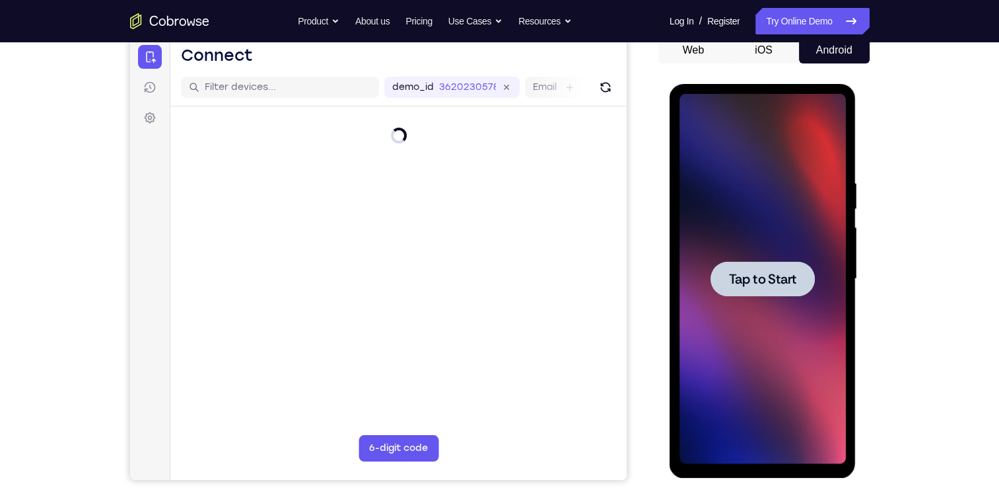
scroll to position [0, 0]
click at [780, 276] on span "Tap to Start" at bounding box center [762, 278] width 67 height 13
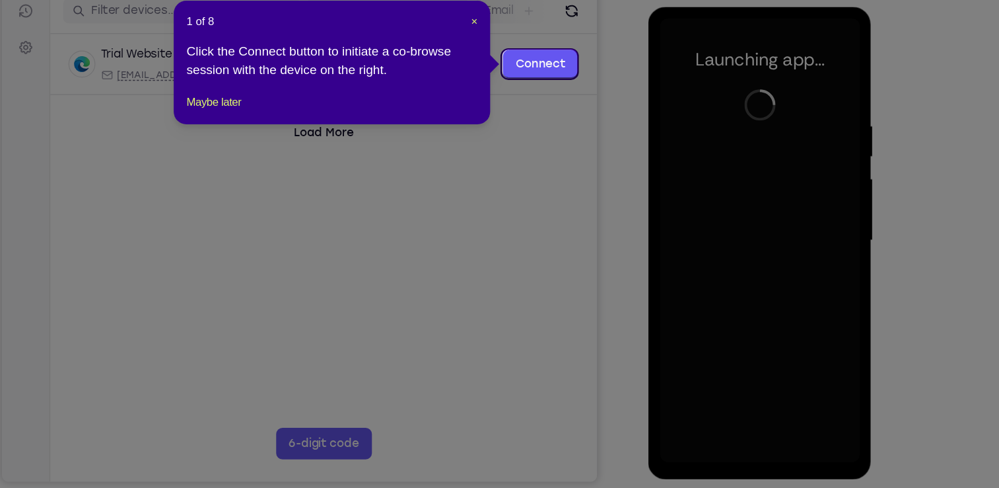
scroll to position [151, 0]
click at [522, 79] on span "×" at bounding box center [524, 80] width 5 height 11
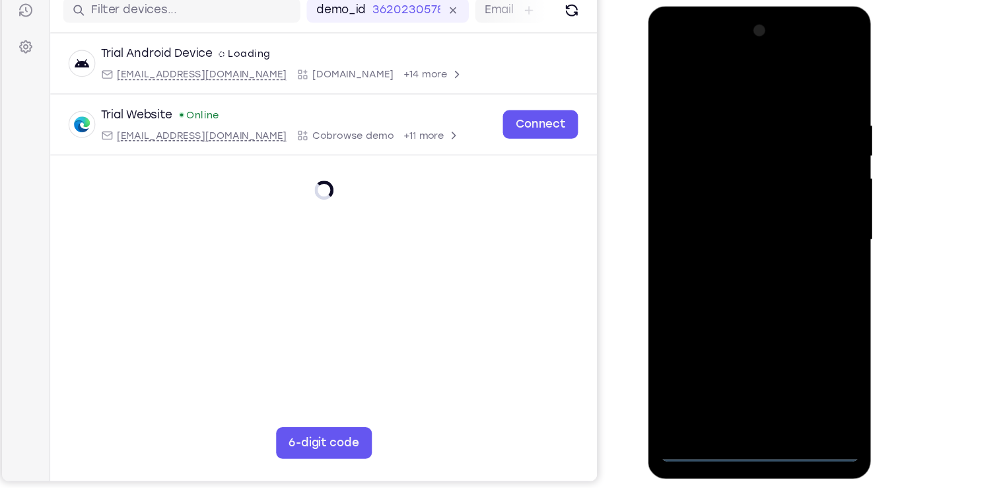
click at [746, 377] on div at bounding box center [742, 201] width 166 height 370
click at [798, 307] on div at bounding box center [742, 201] width 166 height 370
click at [709, 75] on div at bounding box center [742, 201] width 166 height 370
click at [748, 134] on div at bounding box center [742, 201] width 166 height 370
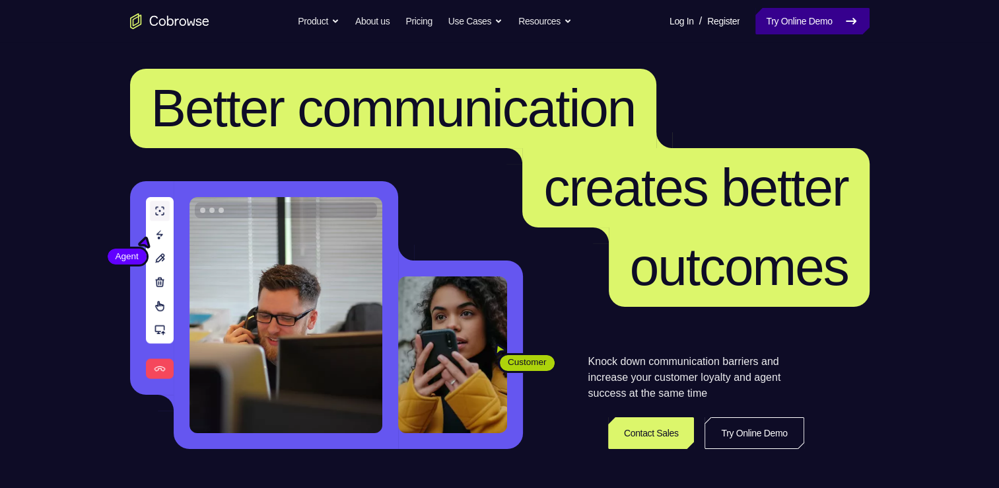
drag, startPoint x: 0, startPoint y: 0, endPoint x: 769, endPoint y: 14, distance: 769.1
click at [769, 14] on link "Try Online Demo" at bounding box center [813, 21] width 114 height 26
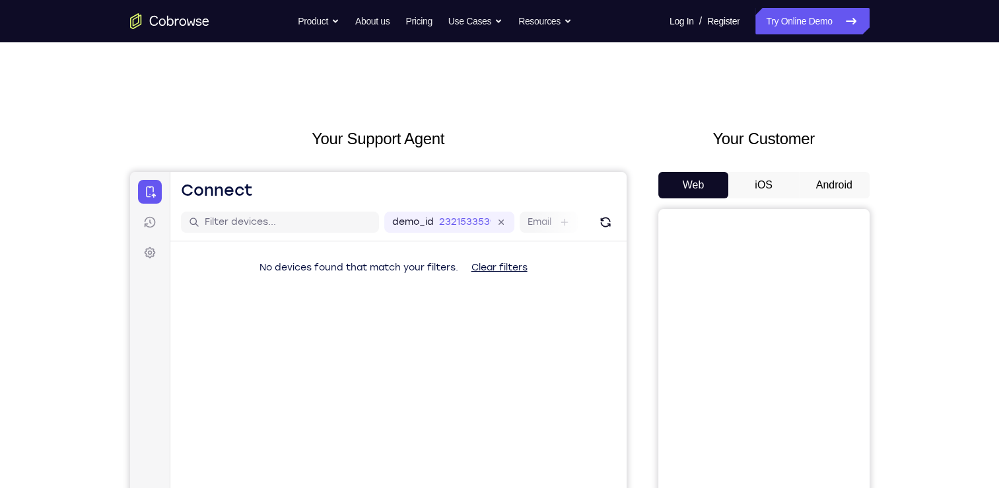
click at [845, 183] on button "Android" at bounding box center [834, 185] width 71 height 26
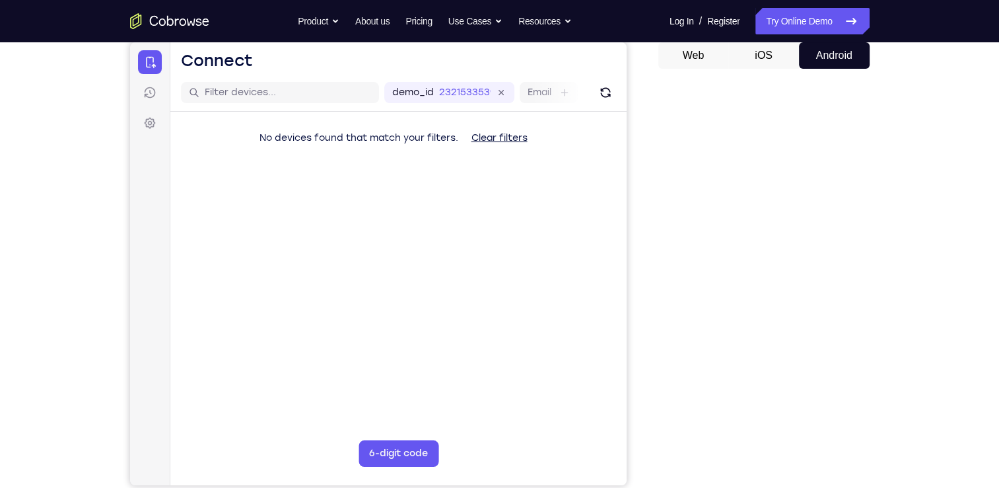
scroll to position [126, 0]
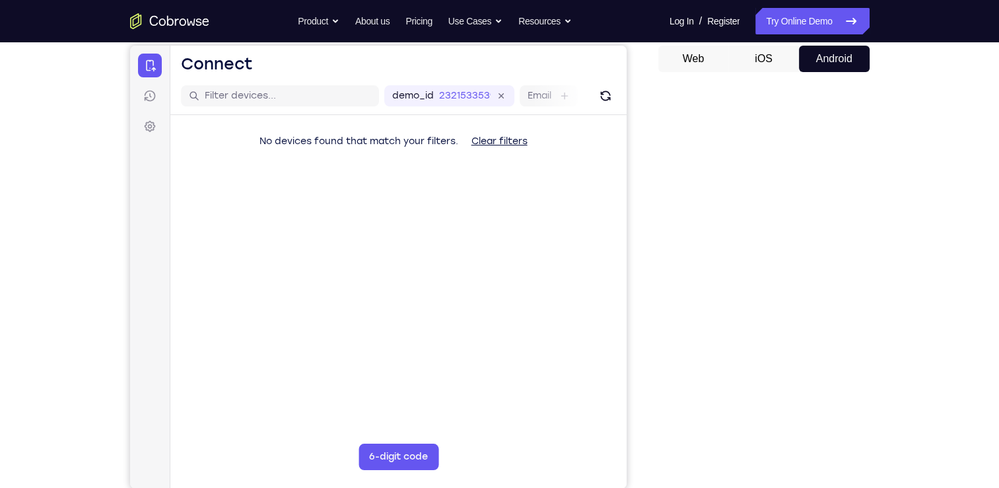
click at [820, 46] on button "Android" at bounding box center [834, 59] width 71 height 26
click at [780, 57] on button "iOS" at bounding box center [764, 59] width 71 height 26
click at [838, 57] on button "Android" at bounding box center [834, 59] width 71 height 26
click at [850, 59] on button "Android" at bounding box center [834, 59] width 71 height 26
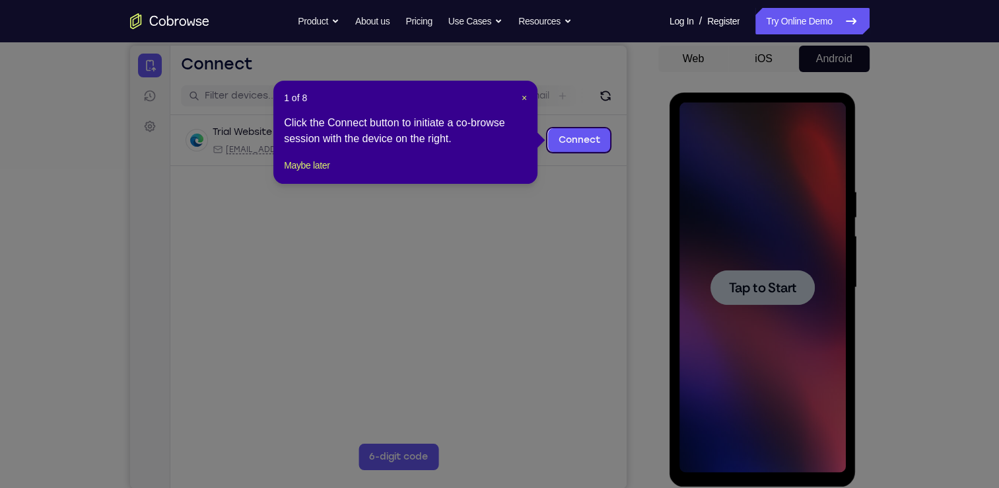
click at [800, 238] on icon at bounding box center [504, 244] width 1009 height 488
click at [527, 99] on div "1 of 8 × Click the Connect button to initiate a co-browse session with the devi…" at bounding box center [405, 132] width 264 height 103
click at [525, 99] on span "×" at bounding box center [524, 97] width 5 height 11
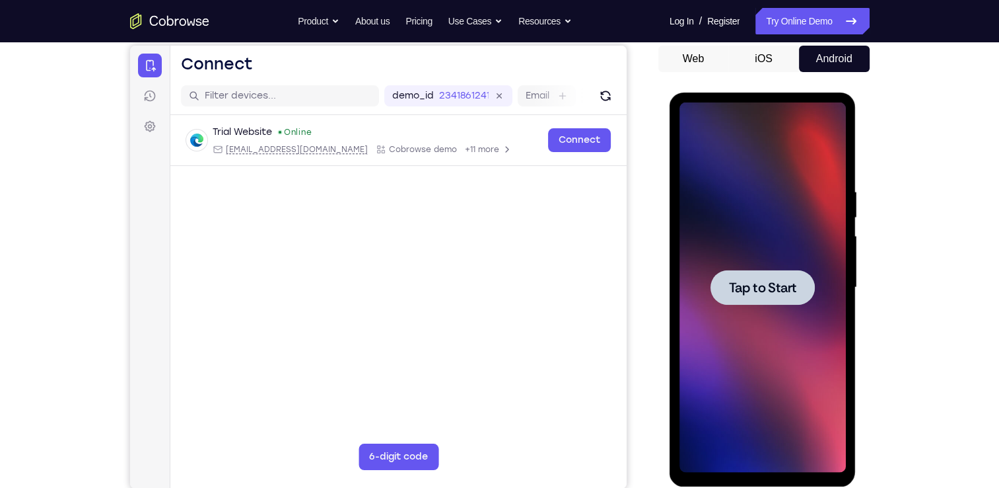
click at [764, 302] on div at bounding box center [763, 287] width 104 height 35
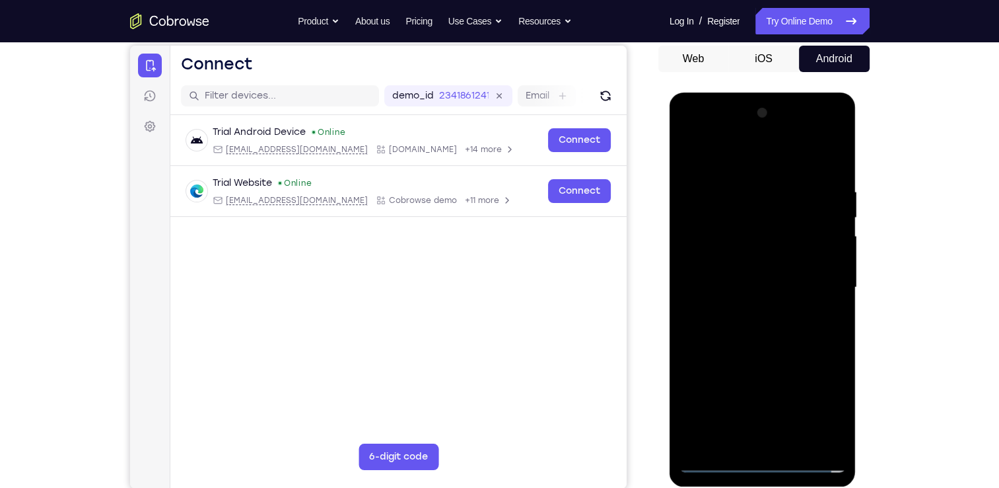
click at [763, 460] on div at bounding box center [763, 287] width 166 height 370
click at [830, 402] on div at bounding box center [763, 287] width 166 height 370
click at [750, 156] on div at bounding box center [763, 287] width 166 height 370
click at [756, 213] on div at bounding box center [763, 287] width 166 height 370
drag, startPoint x: 763, startPoint y: 341, endPoint x: 780, endPoint y: 213, distance: 129.2
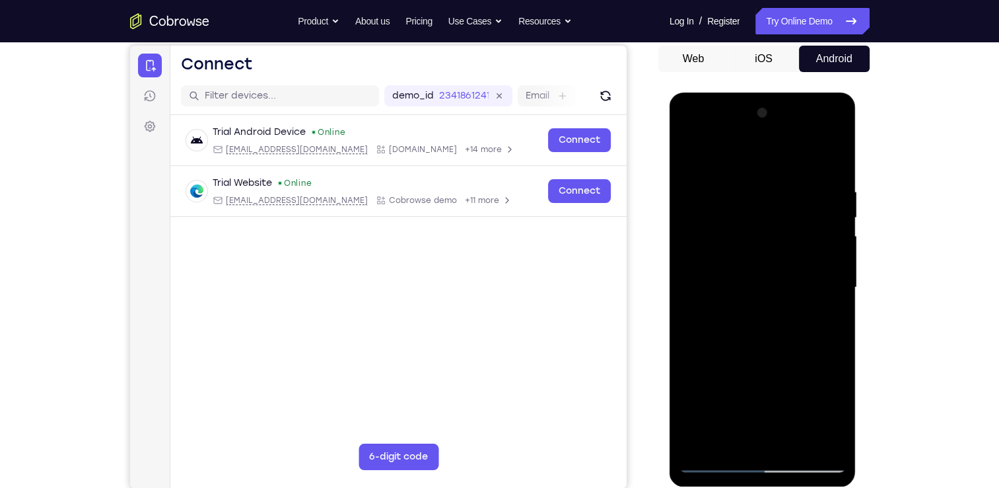
click at [780, 213] on div at bounding box center [763, 287] width 166 height 370
drag, startPoint x: 764, startPoint y: 377, endPoint x: 770, endPoint y: 244, distance: 132.9
click at [770, 244] on div at bounding box center [763, 287] width 166 height 370
drag, startPoint x: 754, startPoint y: 372, endPoint x: 755, endPoint y: 200, distance: 171.8
click at [755, 200] on div at bounding box center [763, 287] width 166 height 370
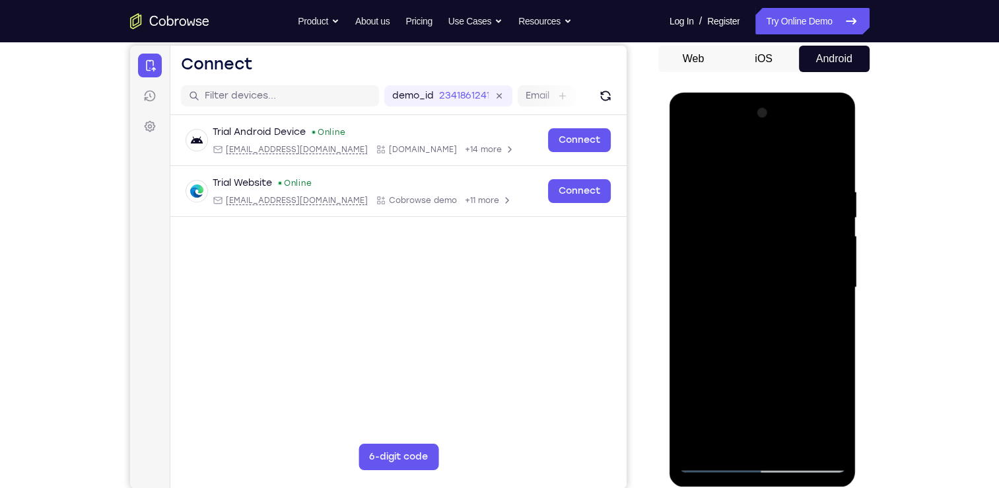
drag, startPoint x: 749, startPoint y: 238, endPoint x: 706, endPoint y: 521, distance: 286.7
click at [706, 487] on html "Online web based iOS Simulators and Android Emulators. Run iPhone, iPad, Mobile…" at bounding box center [764, 290] width 188 height 396
click at [780, 176] on div at bounding box center [763, 287] width 166 height 370
drag, startPoint x: 800, startPoint y: 347, endPoint x: 795, endPoint y: 196, distance: 151.3
click at [795, 196] on div at bounding box center [763, 287] width 166 height 370
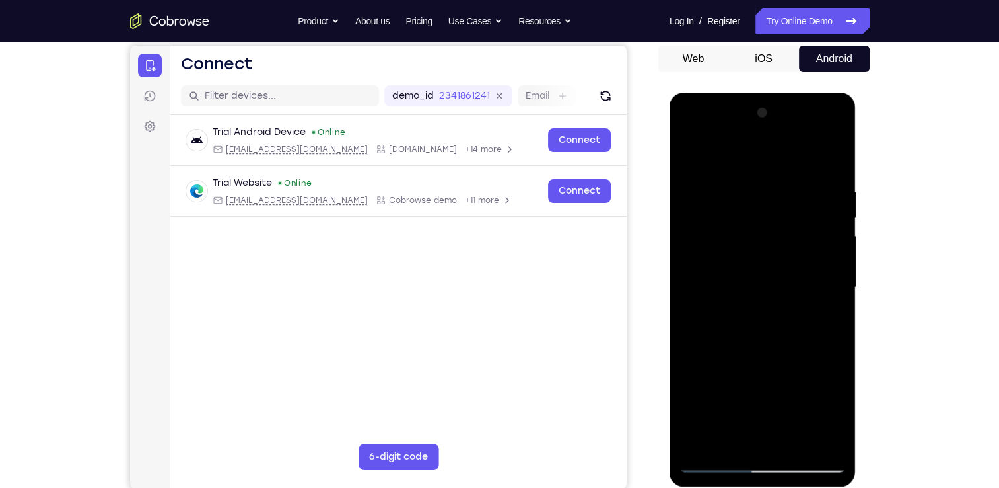
click at [752, 384] on div at bounding box center [763, 287] width 166 height 370
click at [725, 342] on div at bounding box center [763, 287] width 166 height 370
drag, startPoint x: 754, startPoint y: 363, endPoint x: 760, endPoint y: 204, distance: 159.3
click at [760, 204] on div at bounding box center [763, 287] width 166 height 370
drag, startPoint x: 753, startPoint y: 221, endPoint x: 755, endPoint y: 76, distance: 145.3
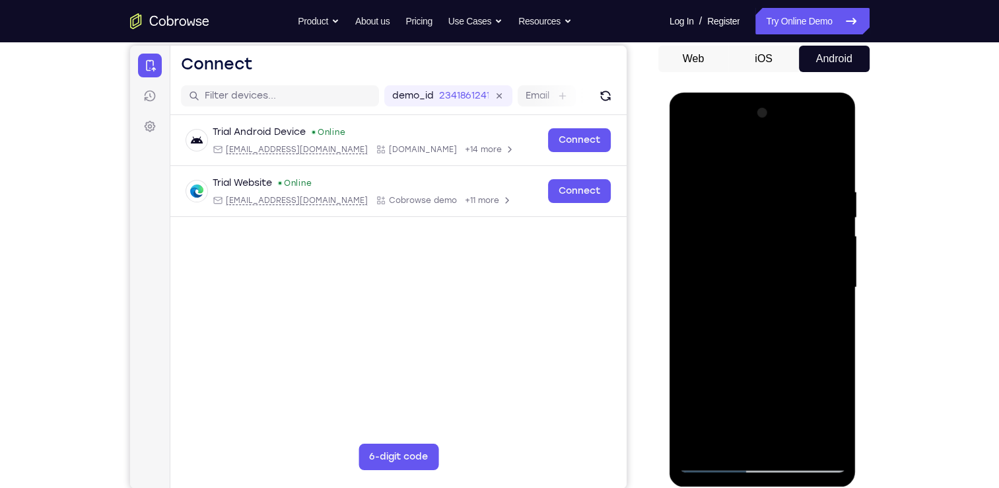
click at [755, 92] on html "Online web based iOS Simulators and Android Emulators. Run iPhone, iPad, Mobile…" at bounding box center [764, 290] width 188 height 396
click at [758, 179] on div at bounding box center [763, 287] width 166 height 370
click at [783, 273] on div at bounding box center [763, 287] width 166 height 370
click at [706, 466] on div at bounding box center [763, 287] width 166 height 370
drag, startPoint x: 766, startPoint y: 211, endPoint x: 763, endPoint y: 287, distance: 75.4
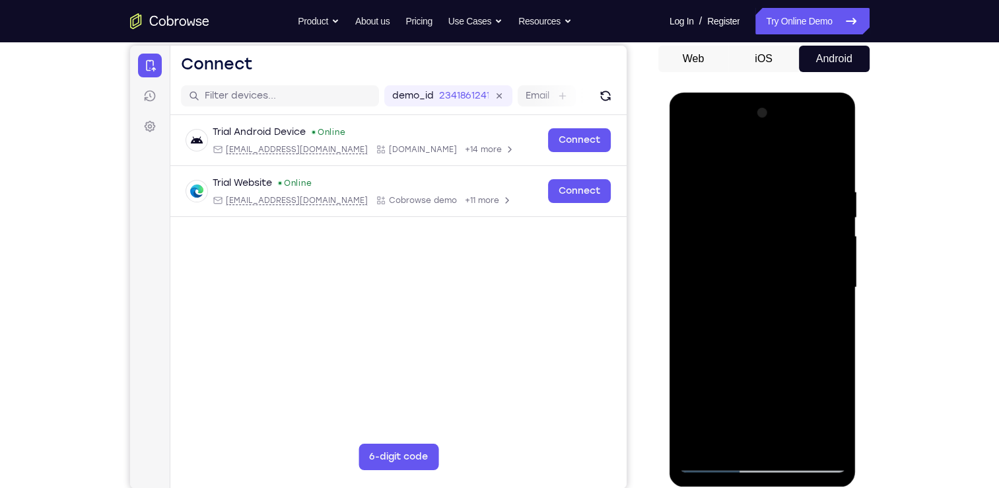
click at [763, 287] on div at bounding box center [763, 287] width 166 height 370
click at [764, 235] on div at bounding box center [763, 287] width 166 height 370
click at [758, 307] on div at bounding box center [763, 287] width 166 height 370
click at [824, 342] on div at bounding box center [763, 287] width 166 height 370
click at [787, 303] on div at bounding box center [763, 287] width 166 height 370
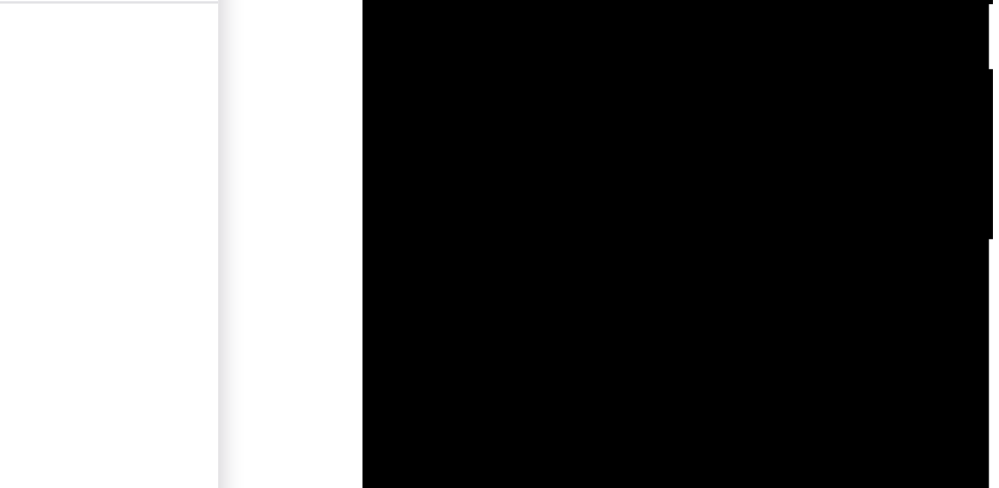
scroll to position [126, 0]
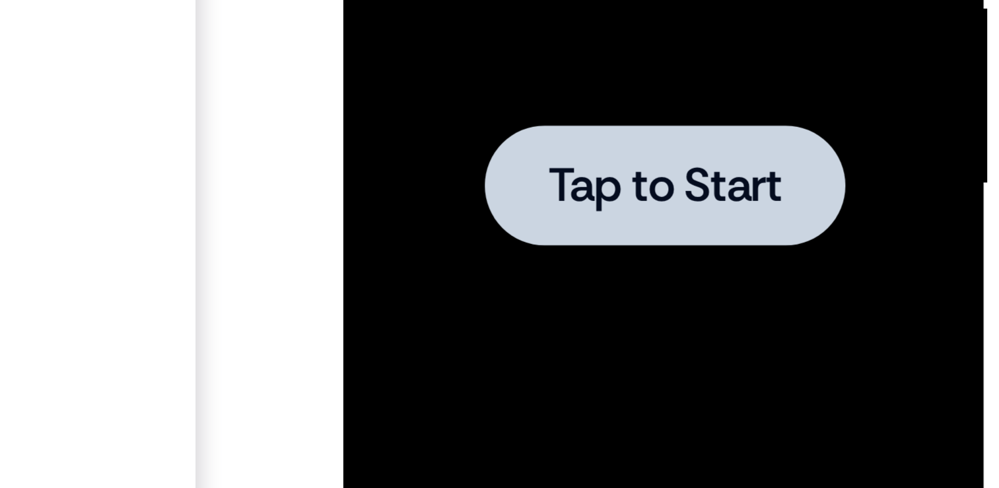
click at [649, 212] on div "Your Support Agent Your Customer Web iOS Android" at bounding box center [500, 216] width 740 height 488
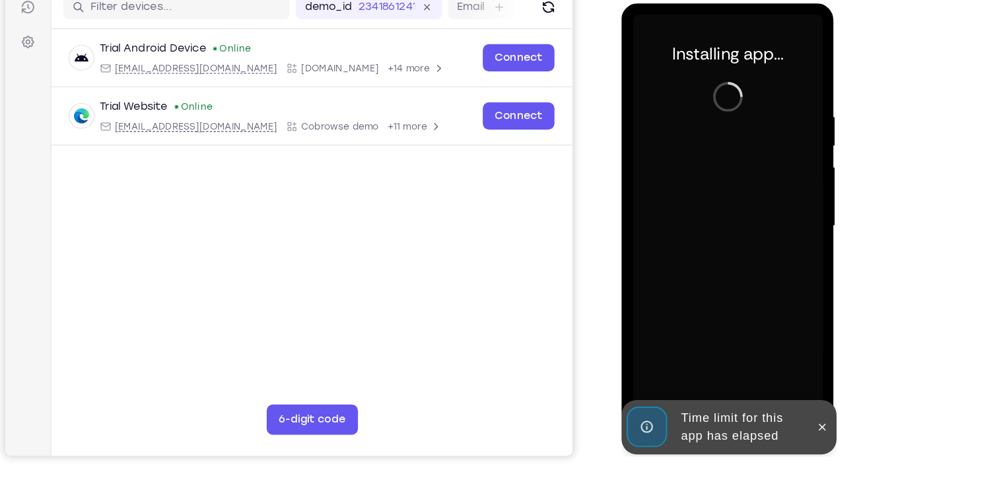
scroll to position [168, 0]
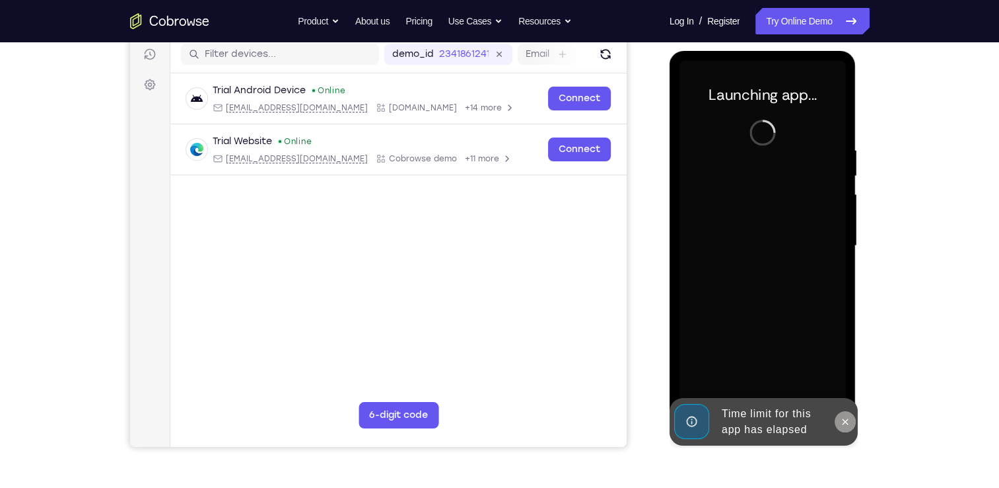
click at [842, 423] on icon at bounding box center [845, 421] width 11 height 11
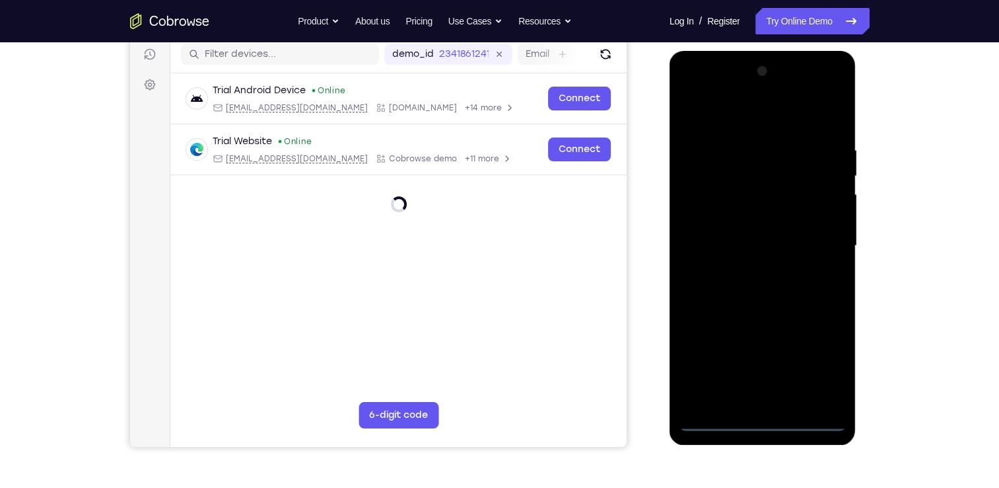
click at [763, 428] on div at bounding box center [763, 246] width 166 height 370
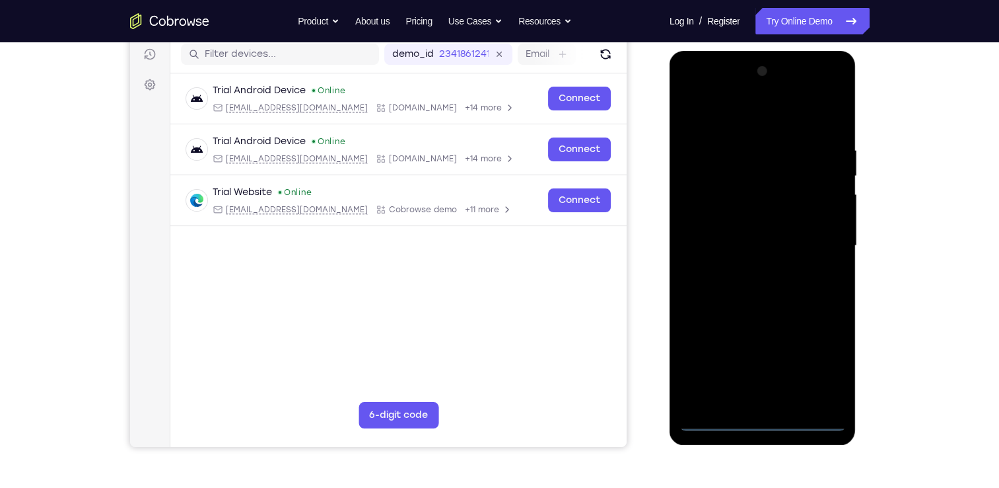
click at [820, 367] on div at bounding box center [763, 246] width 166 height 370
click at [757, 120] on div at bounding box center [763, 246] width 166 height 370
click at [754, 185] on div at bounding box center [763, 246] width 166 height 370
click at [752, 165] on div at bounding box center [763, 246] width 166 height 370
click at [725, 229] on div at bounding box center [763, 246] width 166 height 370
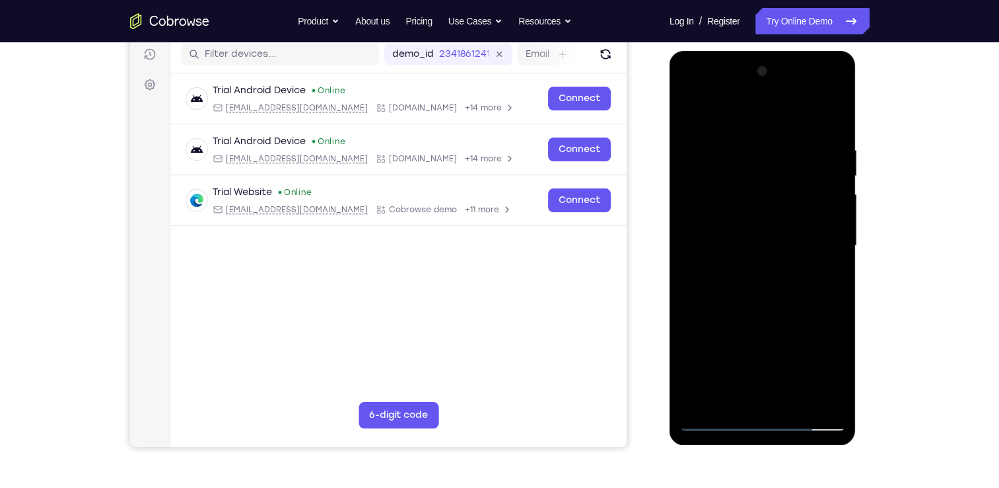
click at [735, 277] on div at bounding box center [763, 246] width 166 height 370
click at [748, 285] on div at bounding box center [763, 246] width 166 height 370
click at [830, 307] on div at bounding box center [763, 246] width 166 height 370
click at [741, 326] on div at bounding box center [763, 246] width 166 height 370
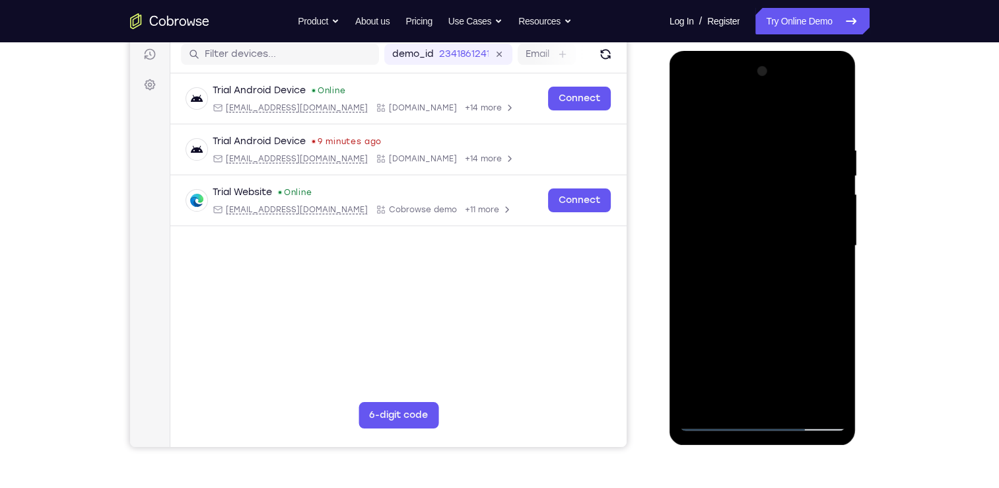
click at [763, 323] on div at bounding box center [763, 246] width 166 height 370
click at [717, 437] on div at bounding box center [763, 248] width 187 height 394
click at [715, 427] on div at bounding box center [763, 246] width 166 height 370
drag, startPoint x: 745, startPoint y: 343, endPoint x: 723, endPoint y: 186, distance: 158.2
click at [723, 186] on div at bounding box center [763, 246] width 166 height 370
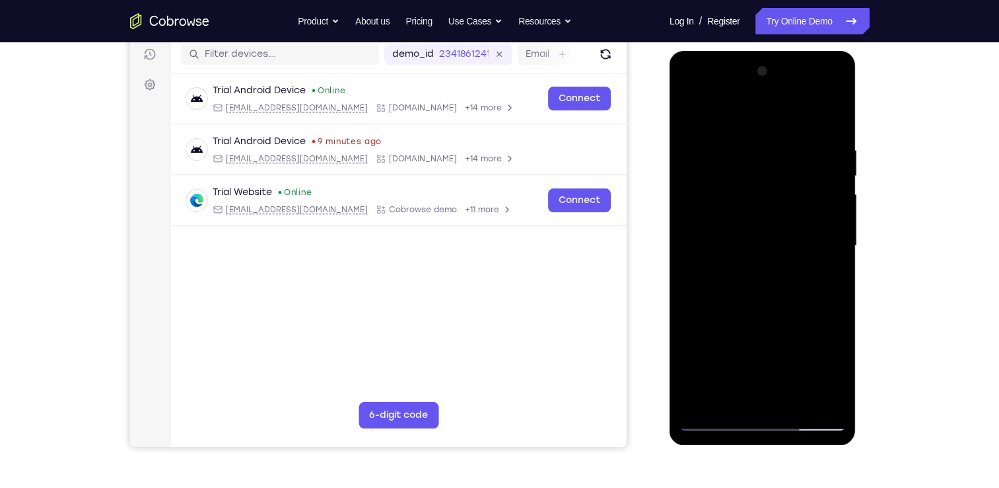
drag, startPoint x: 730, startPoint y: 254, endPoint x: 732, endPoint y: 175, distance: 79.3
click at [732, 175] on div at bounding box center [763, 246] width 166 height 370
click at [739, 229] on div at bounding box center [763, 246] width 166 height 370
drag, startPoint x: 752, startPoint y: 329, endPoint x: 763, endPoint y: 216, distance: 113.5
click at [763, 216] on div at bounding box center [763, 246] width 166 height 370
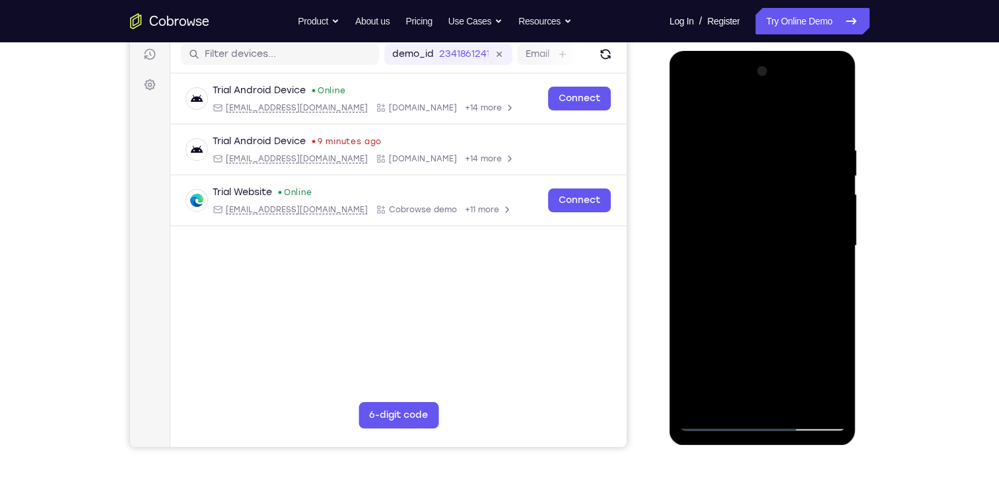
click at [749, 283] on div at bounding box center [763, 246] width 166 height 370
drag, startPoint x: 756, startPoint y: 185, endPoint x: 760, endPoint y: 72, distance: 113.0
click at [760, 72] on div at bounding box center [763, 246] width 166 height 370
drag, startPoint x: 769, startPoint y: 190, endPoint x: 766, endPoint y: 75, distance: 114.3
click at [766, 75] on div at bounding box center [763, 246] width 166 height 370
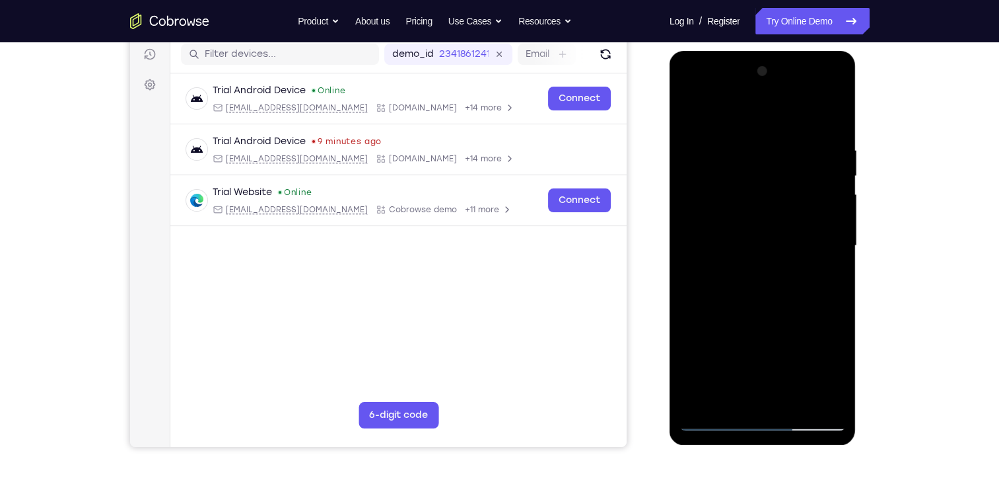
click at [721, 420] on div at bounding box center [763, 246] width 166 height 370
drag, startPoint x: 743, startPoint y: 359, endPoint x: 747, endPoint y: 283, distance: 75.5
click at [747, 283] on div at bounding box center [763, 246] width 166 height 370
drag, startPoint x: 758, startPoint y: 230, endPoint x: 761, endPoint y: 108, distance: 121.6
click at [761, 108] on div at bounding box center [763, 246] width 166 height 370
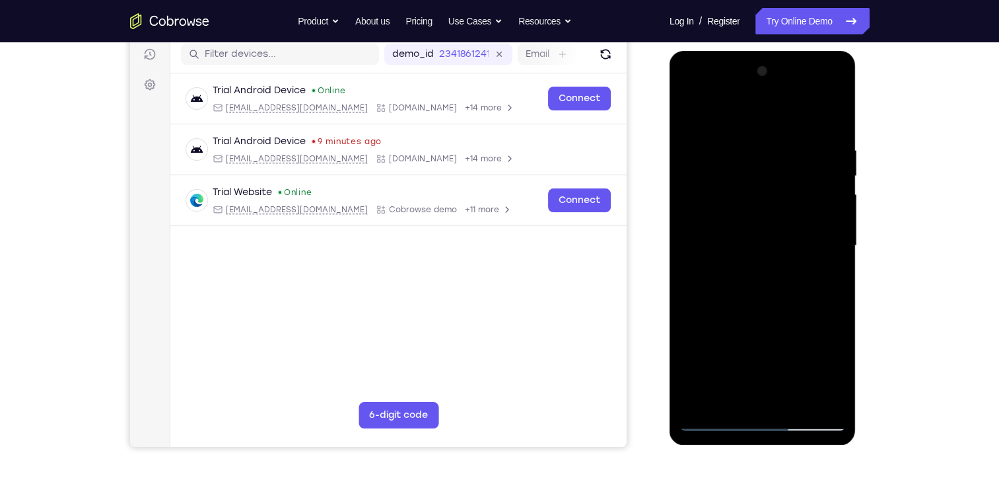
click at [754, 289] on div at bounding box center [763, 246] width 166 height 370
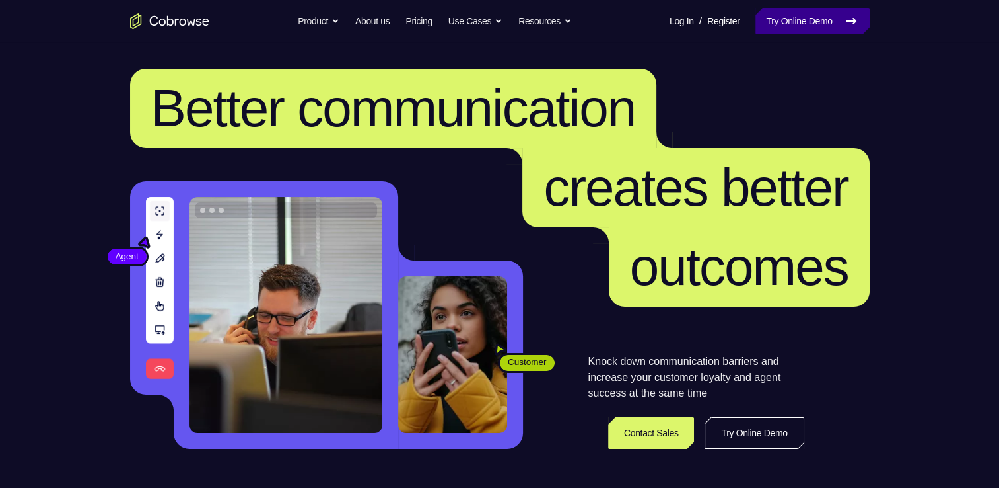
click at [790, 13] on link "Try Online Demo" at bounding box center [813, 21] width 114 height 26
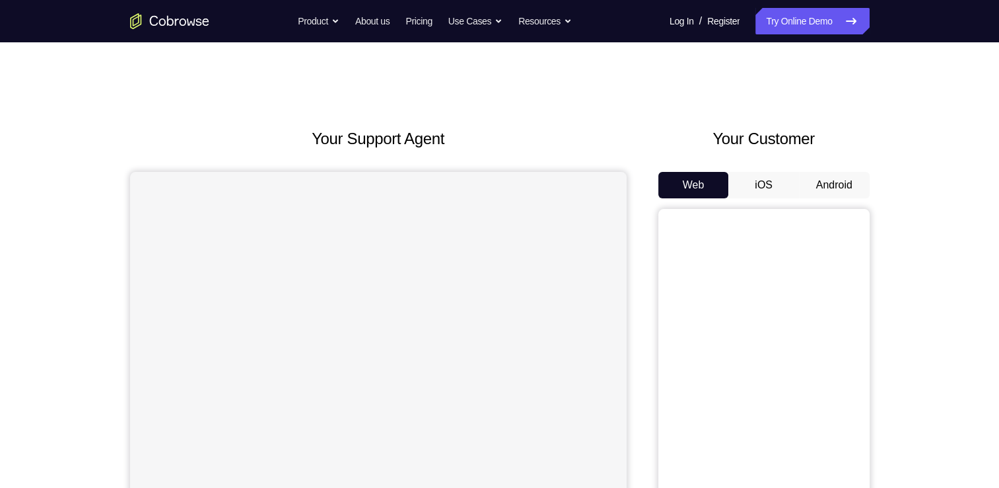
click at [760, 183] on button "iOS" at bounding box center [764, 185] width 71 height 26
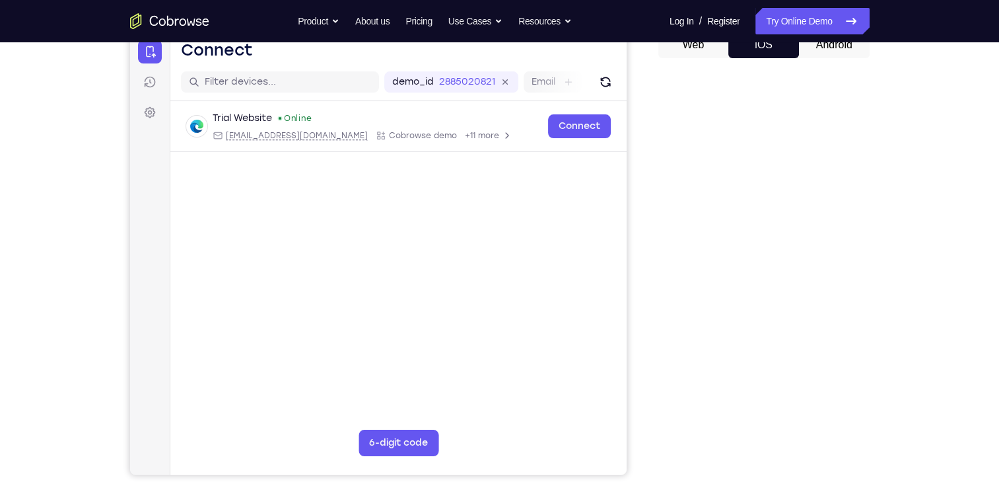
scroll to position [143, 0]
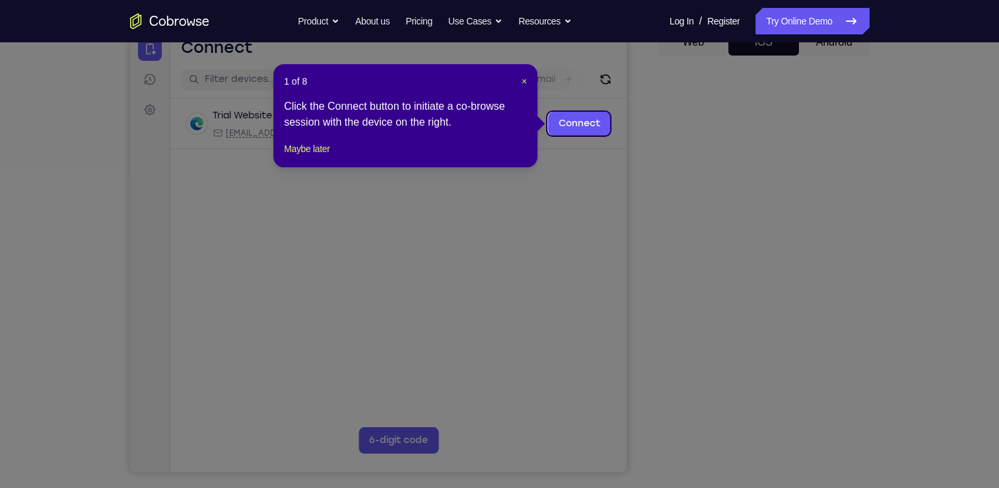
click at [782, 266] on icon at bounding box center [504, 244] width 1009 height 488
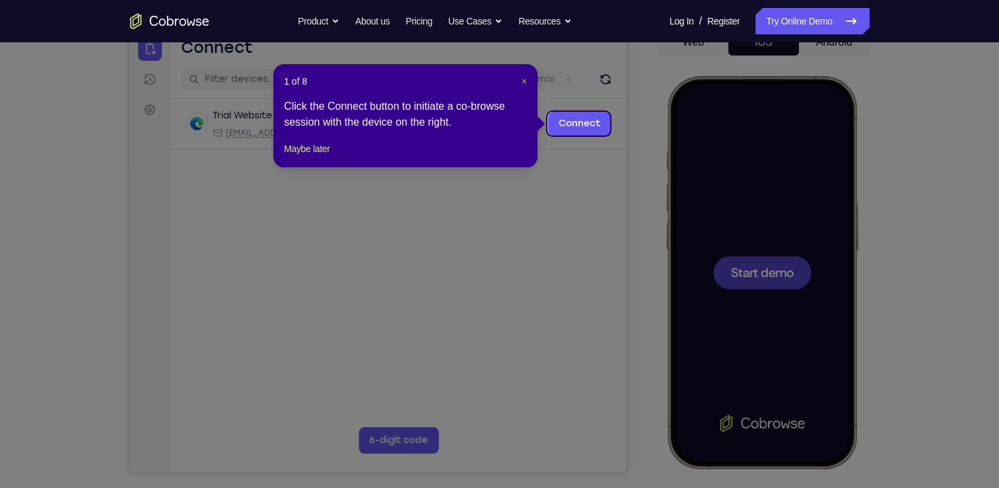
scroll to position [0, 0]
click at [527, 81] on span "×" at bounding box center [524, 81] width 5 height 11
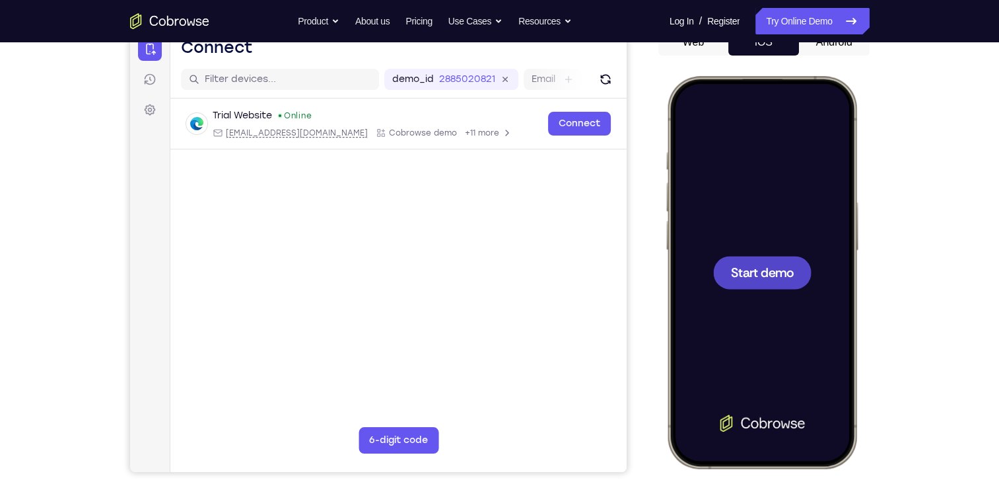
click at [745, 268] on span "Start demo" at bounding box center [762, 272] width 63 height 13
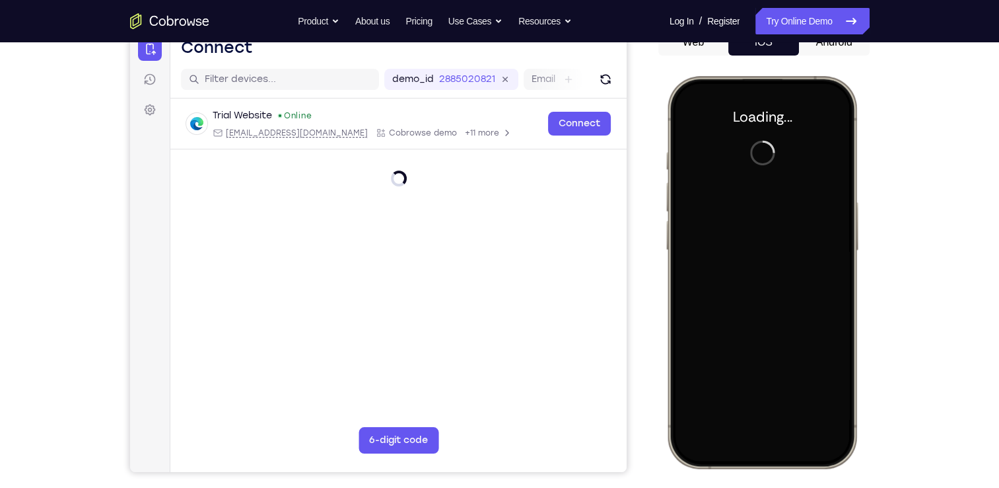
scroll to position [136, 0]
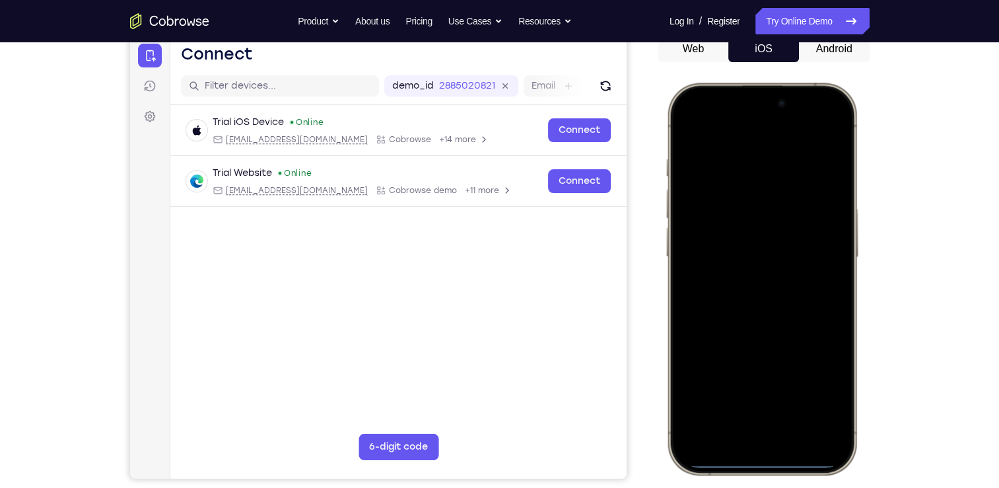
drag, startPoint x: 778, startPoint y: 460, endPoint x: 778, endPoint y: 386, distance: 74.0
click at [778, 386] on div at bounding box center [761, 278] width 174 height 377
drag, startPoint x: 759, startPoint y: 462, endPoint x: 763, endPoint y: 324, distance: 137.5
click at [763, 324] on div at bounding box center [761, 278] width 174 height 377
drag, startPoint x: 764, startPoint y: 465, endPoint x: 771, endPoint y: 411, distance: 54.7
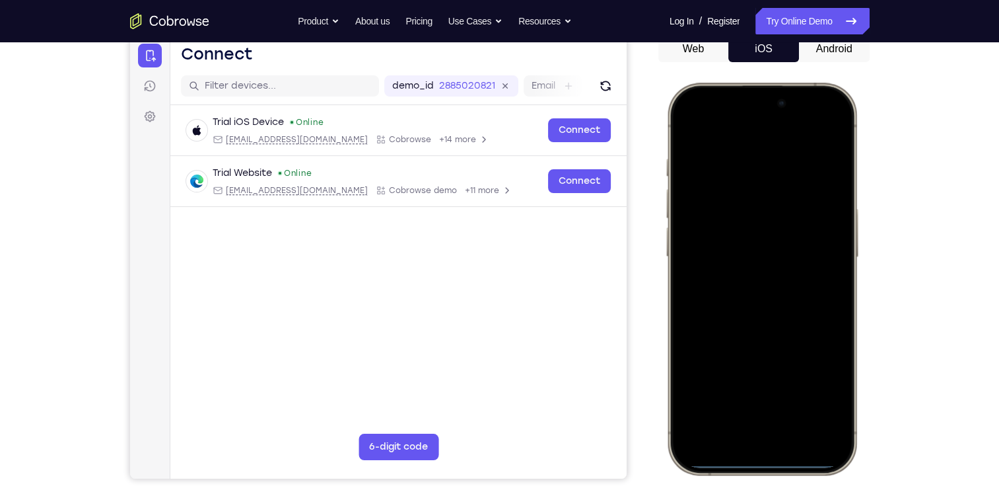
click at [771, 411] on div at bounding box center [761, 278] width 174 height 377
drag, startPoint x: 789, startPoint y: 275, endPoint x: 728, endPoint y: 148, distance: 140.6
click at [728, 148] on div at bounding box center [761, 278] width 174 height 377
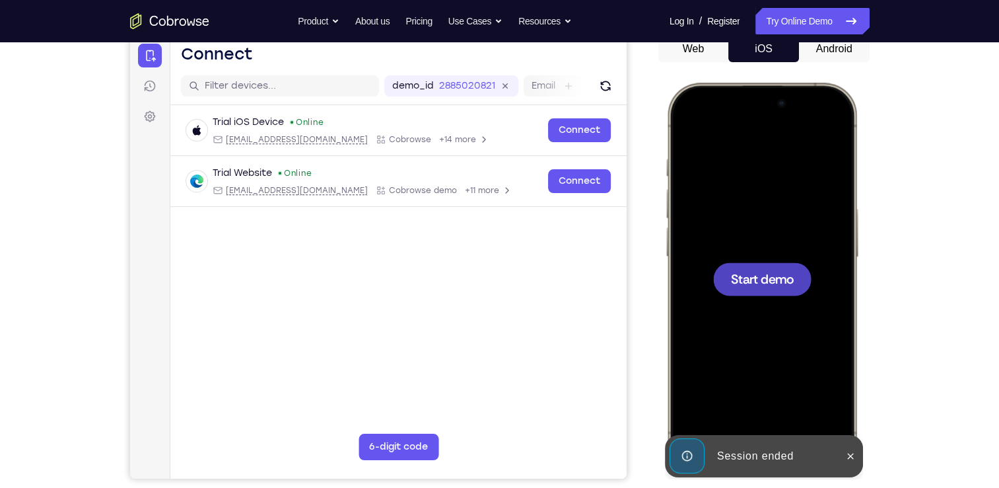
click at [764, 287] on div at bounding box center [762, 278] width 98 height 33
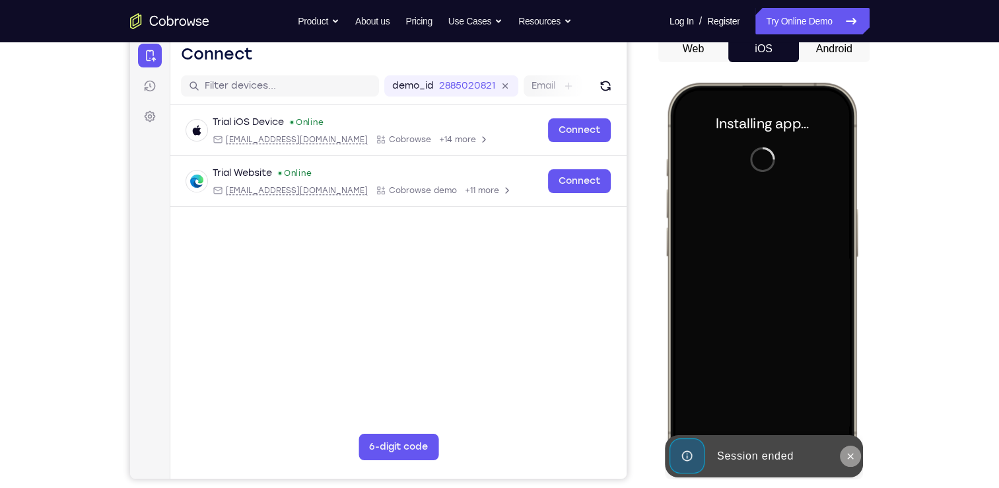
click at [853, 460] on icon at bounding box center [850, 456] width 11 height 11
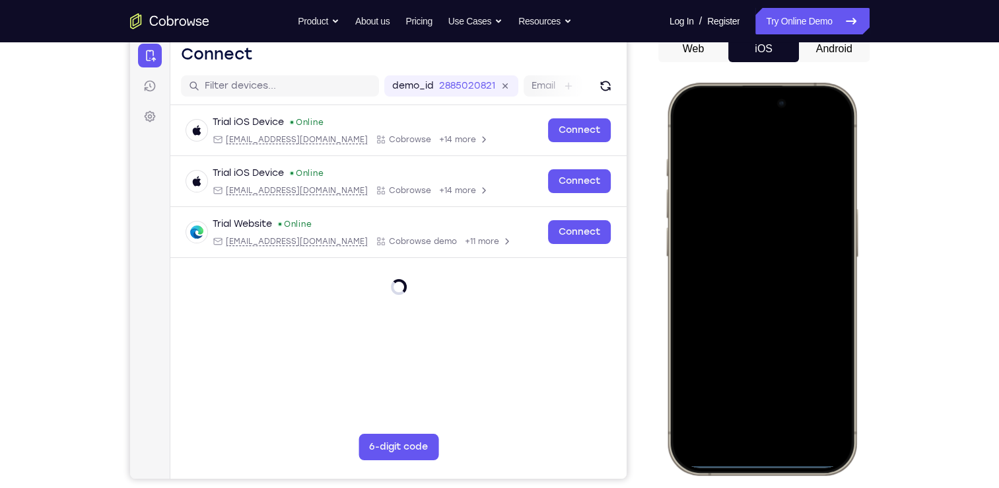
drag, startPoint x: 768, startPoint y: 463, endPoint x: 760, endPoint y: 383, distance: 80.3
click at [760, 383] on div at bounding box center [761, 278] width 174 height 377
click at [752, 462] on div at bounding box center [761, 278] width 174 height 377
drag, startPoint x: 752, startPoint y: 461, endPoint x: 773, endPoint y: 322, distance: 140.3
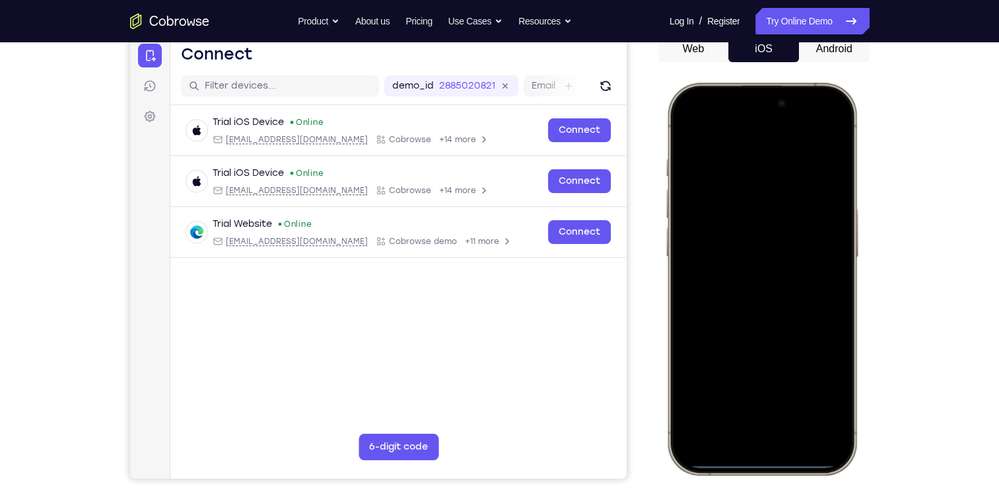
click at [773, 322] on div at bounding box center [761, 278] width 174 height 377
drag, startPoint x: 768, startPoint y: 460, endPoint x: 748, endPoint y: 339, distance: 122.4
click at [748, 339] on div at bounding box center [761, 278] width 174 height 377
drag, startPoint x: 765, startPoint y: 464, endPoint x: 769, endPoint y: 439, distance: 25.4
click at [769, 439] on div at bounding box center [761, 278] width 174 height 377
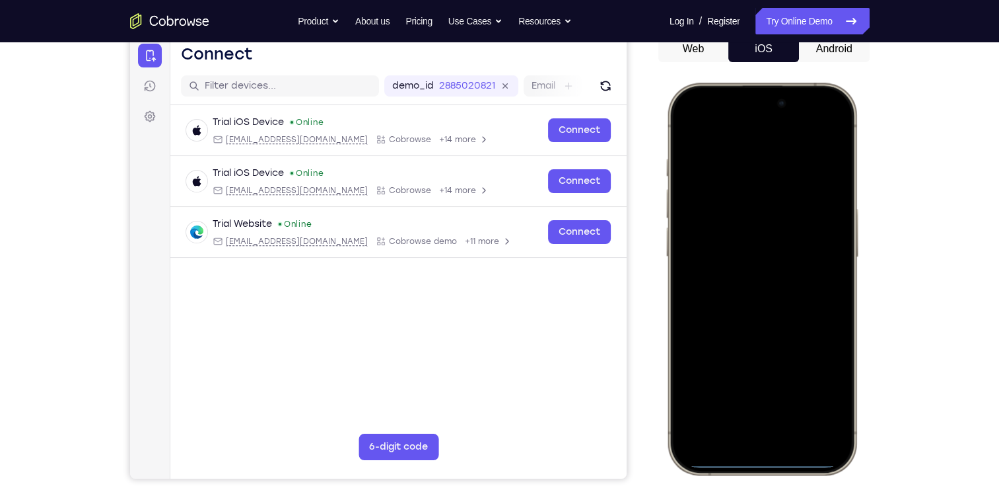
click at [758, 462] on div at bounding box center [761, 278] width 174 height 377
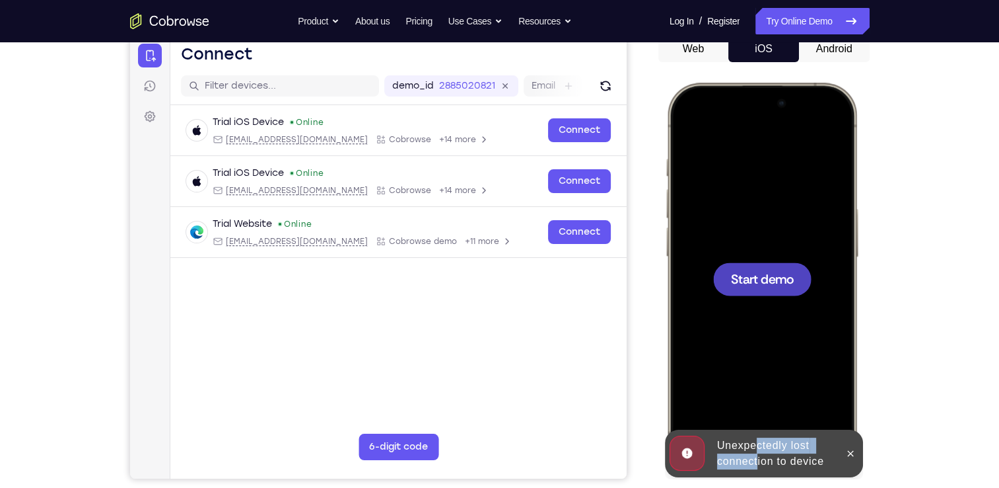
click at [758, 451] on div "Online web based iOS Simulators and Android Emulators. Run iPhone, iPad, Mobile…" at bounding box center [764, 281] width 198 height 396
drag, startPoint x: 758, startPoint y: 451, endPoint x: 846, endPoint y: 452, distance: 88.5
click at [846, 452] on icon at bounding box center [850, 453] width 11 height 11
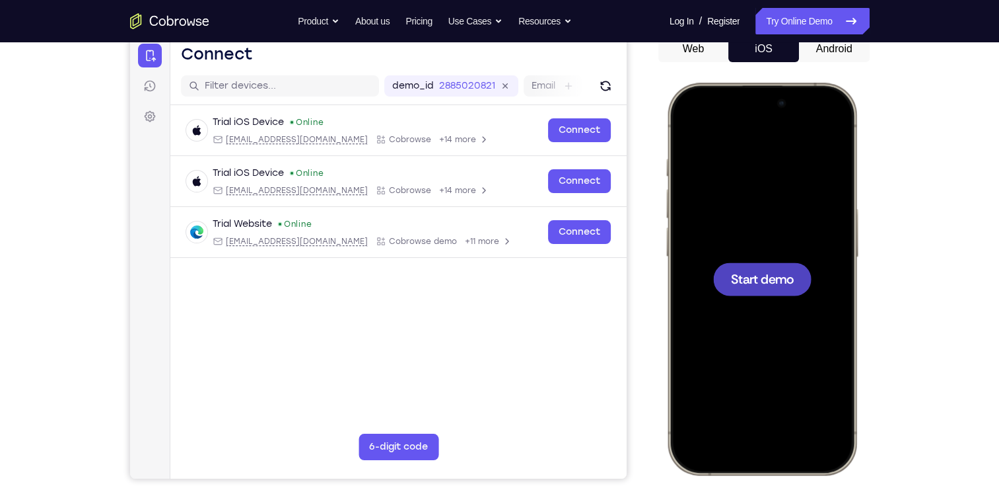
click at [766, 292] on div at bounding box center [762, 278] width 98 height 33
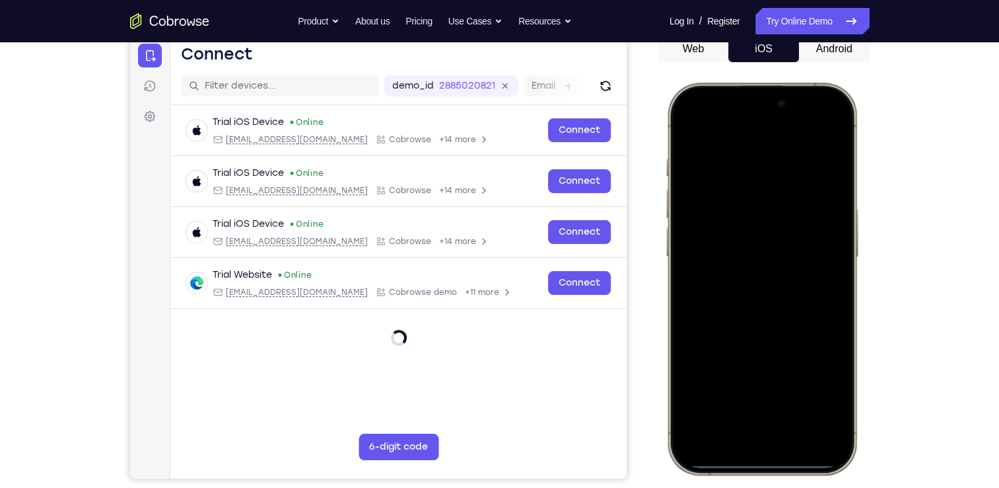
drag, startPoint x: 802, startPoint y: 98, endPoint x: 826, endPoint y: 249, distance: 153.1
click at [826, 249] on div at bounding box center [761, 278] width 174 height 377
drag, startPoint x: 791, startPoint y: 431, endPoint x: 749, endPoint y: 42, distance: 390.7
click at [749, 83] on html "Online web based iOS Simulators and Android Emulators. Run iPhone, iPad, Mobile…" at bounding box center [764, 281] width 198 height 396
click at [754, 458] on div at bounding box center [761, 278] width 174 height 377
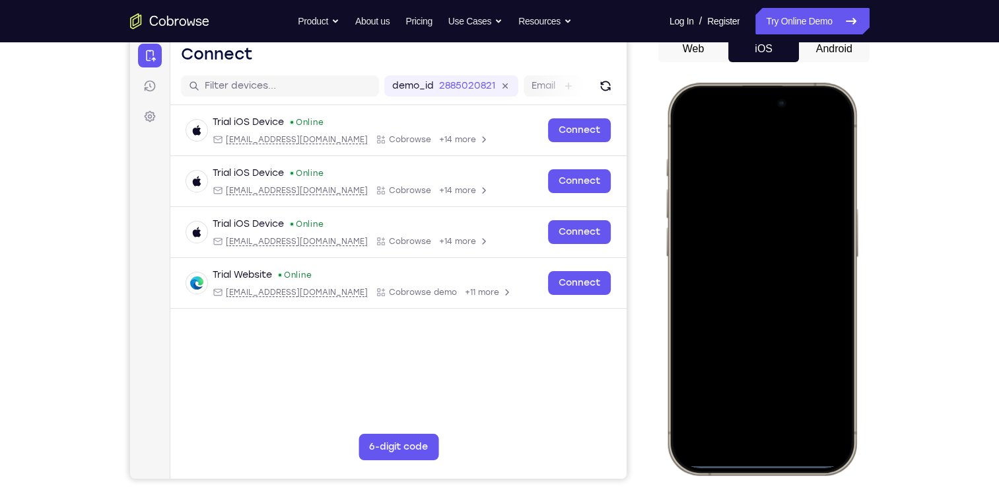
click at [754, 458] on div at bounding box center [761, 278] width 174 height 377
drag, startPoint x: 754, startPoint y: 391, endPoint x: 809, endPoint y: 75, distance: 320.4
click at [809, 83] on html "Online web based iOS Simulators and Android Emulators. Run iPhone, iPad, Mobile…" at bounding box center [764, 281] width 198 height 396
click at [758, 290] on div at bounding box center [761, 278] width 174 height 377
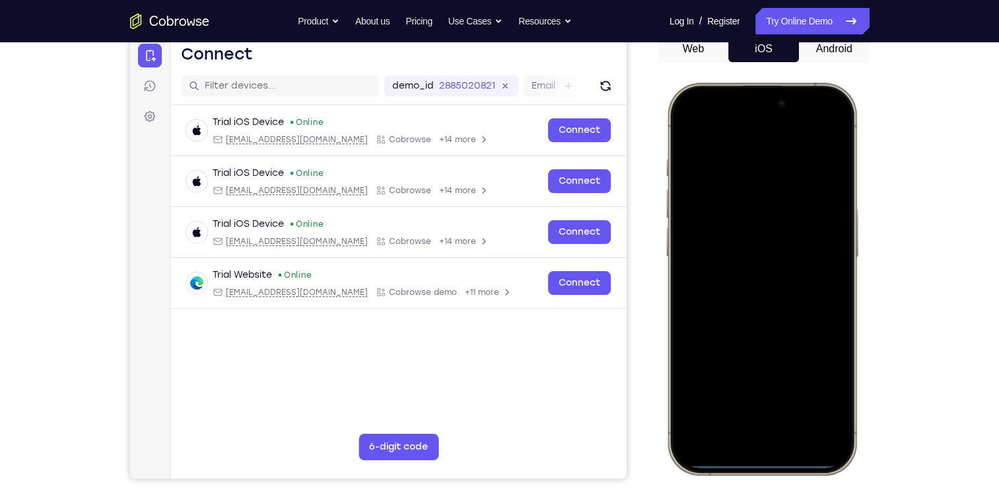
click at [758, 290] on div at bounding box center [761, 278] width 174 height 377
drag, startPoint x: 758, startPoint y: 322, endPoint x: 814, endPoint y: 137, distance: 193.9
click at [814, 137] on div at bounding box center [761, 278] width 174 height 377
drag, startPoint x: 799, startPoint y: 221, endPoint x: 822, endPoint y: 48, distance: 174.6
click at [822, 83] on html "Online web based iOS Simulators and Android Emulators. Run iPhone, iPad, Mobile…" at bounding box center [764, 281] width 198 height 396
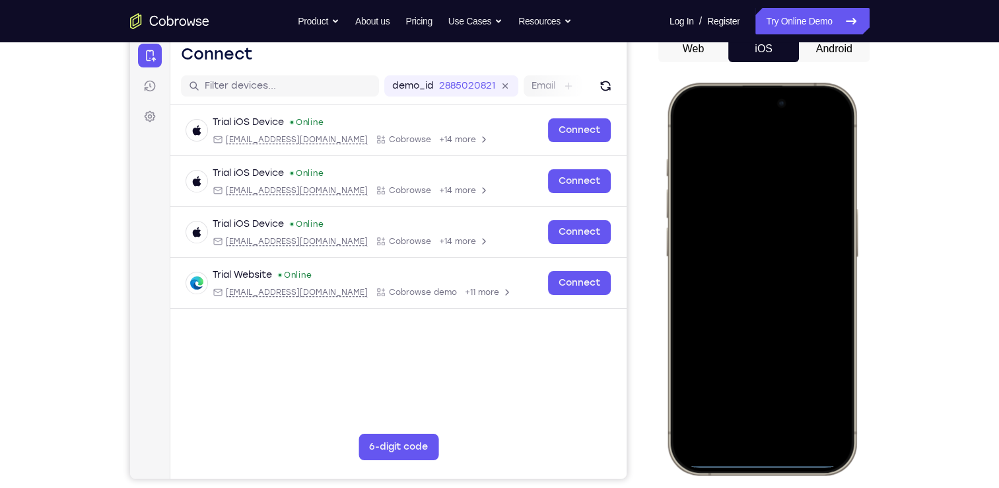
click at [772, 392] on div at bounding box center [761, 278] width 174 height 377
click at [766, 462] on div at bounding box center [761, 278] width 174 height 377
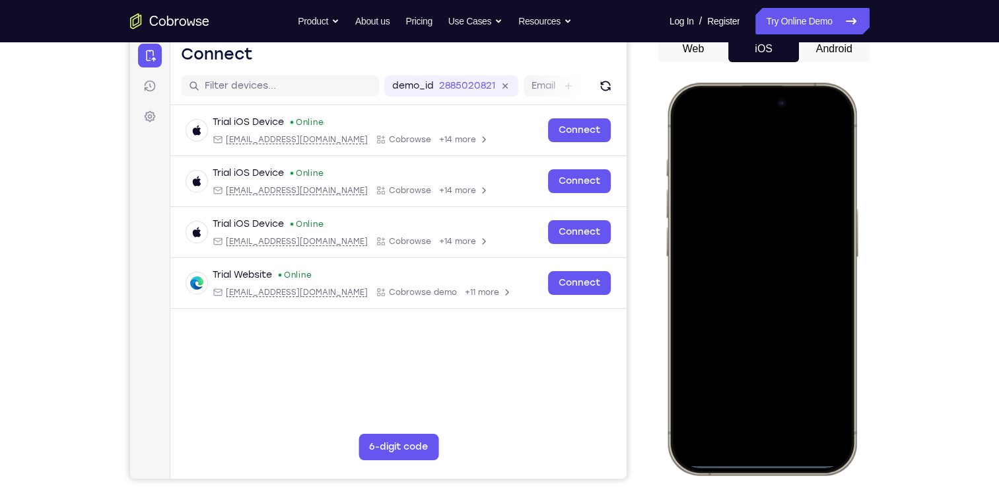
drag, startPoint x: 766, startPoint y: 462, endPoint x: 773, endPoint y: 392, distance: 71.0
click at [773, 392] on div at bounding box center [761, 278] width 174 height 377
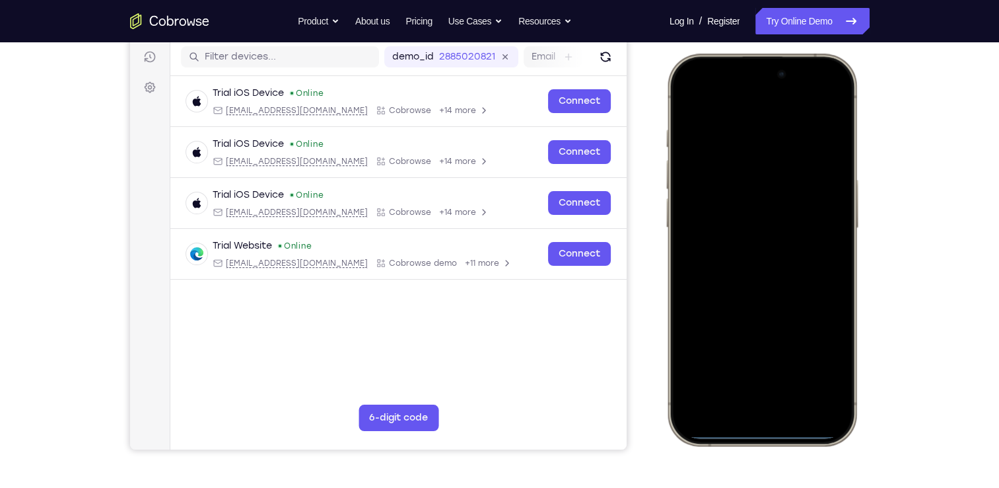
scroll to position [169, 0]
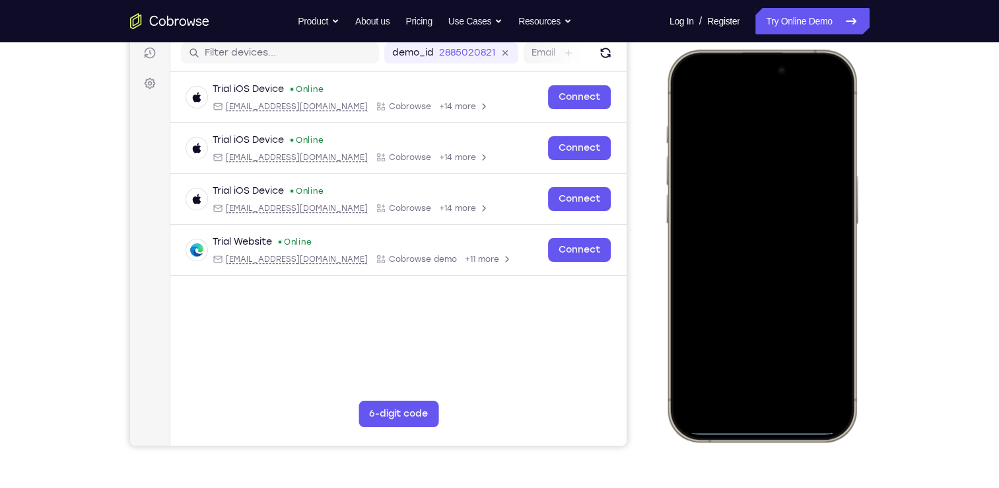
drag, startPoint x: 751, startPoint y: 429, endPoint x: 764, endPoint y: 234, distance: 195.3
click at [764, 234] on div at bounding box center [761, 245] width 174 height 377
drag, startPoint x: 762, startPoint y: 430, endPoint x: 758, endPoint y: 116, distance: 313.8
click at [758, 116] on div at bounding box center [761, 245] width 174 height 377
drag, startPoint x: 767, startPoint y: 426, endPoint x: 763, endPoint y: 20, distance: 406.3
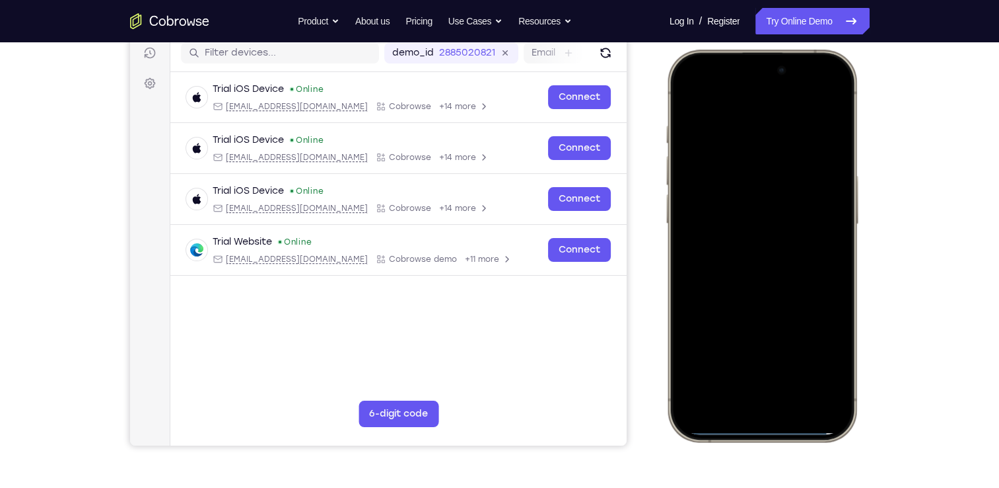
click at [763, 50] on html "Online web based iOS Simulators and Android Emulators. Run iPhone, iPad, Mobile…" at bounding box center [764, 248] width 198 height 396
drag, startPoint x: 770, startPoint y: 431, endPoint x: 774, endPoint y: 190, distance: 241.2
click at [774, 190] on div at bounding box center [761, 245] width 174 height 377
drag, startPoint x: 772, startPoint y: 427, endPoint x: 803, endPoint y: 164, distance: 264.2
click at [803, 164] on div at bounding box center [761, 245] width 174 height 377
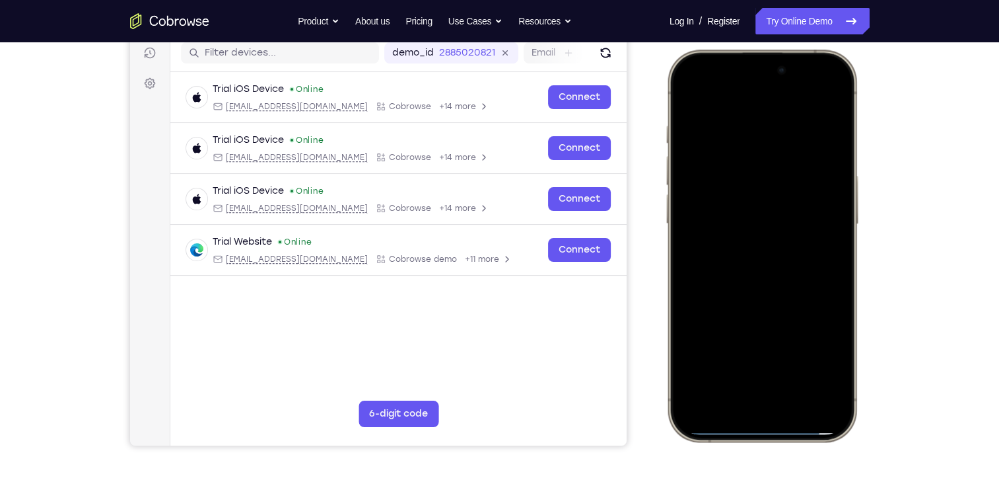
drag, startPoint x: 765, startPoint y: 427, endPoint x: 783, endPoint y: 92, distance: 335.4
click at [783, 92] on div at bounding box center [761, 245] width 174 height 377
drag, startPoint x: 755, startPoint y: 432, endPoint x: 765, endPoint y: 182, distance: 250.6
click at [765, 182] on div at bounding box center [761, 245] width 174 height 377
drag, startPoint x: 752, startPoint y: 429, endPoint x: 797, endPoint y: 176, distance: 257.6
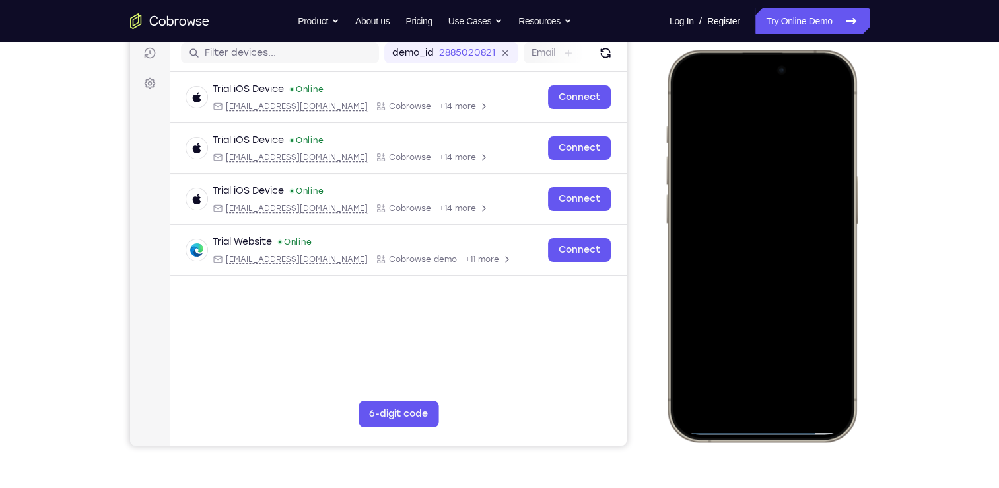
click at [797, 176] on div at bounding box center [761, 245] width 174 height 377
click at [767, 430] on div at bounding box center [761, 245] width 174 height 377
drag, startPoint x: 767, startPoint y: 430, endPoint x: 768, endPoint y: 144, distance: 286.0
click at [768, 144] on div at bounding box center [761, 245] width 174 height 377
click at [749, 427] on div at bounding box center [761, 245] width 174 height 377
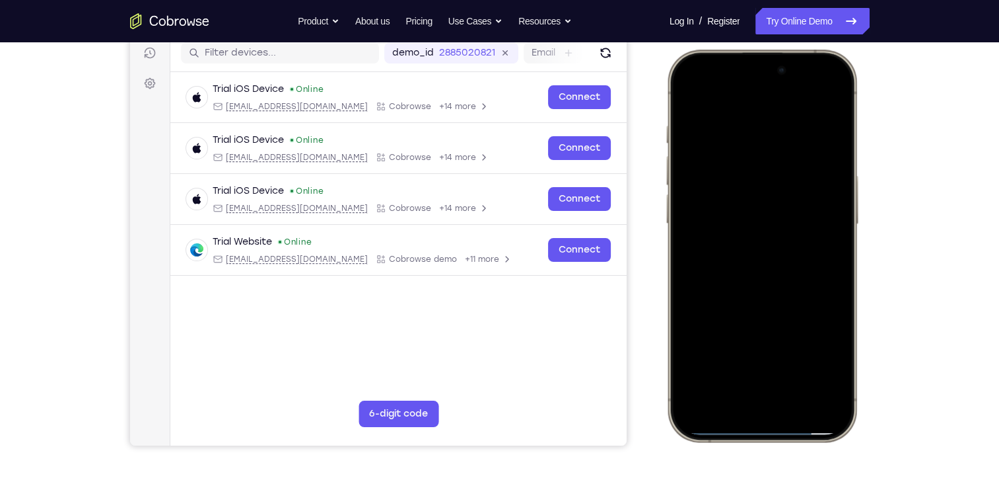
click at [761, 429] on div at bounding box center [761, 245] width 174 height 377
drag, startPoint x: 760, startPoint y: 429, endPoint x: 750, endPoint y: -19, distance: 448.7
click at [750, 50] on html "Online web based iOS Simulators and Android Emulators. Run iPhone, iPad, Mobile…" at bounding box center [764, 248] width 198 height 396
drag, startPoint x: 754, startPoint y: 429, endPoint x: 741, endPoint y: 152, distance: 277.8
click at [741, 152] on div at bounding box center [761, 245] width 174 height 377
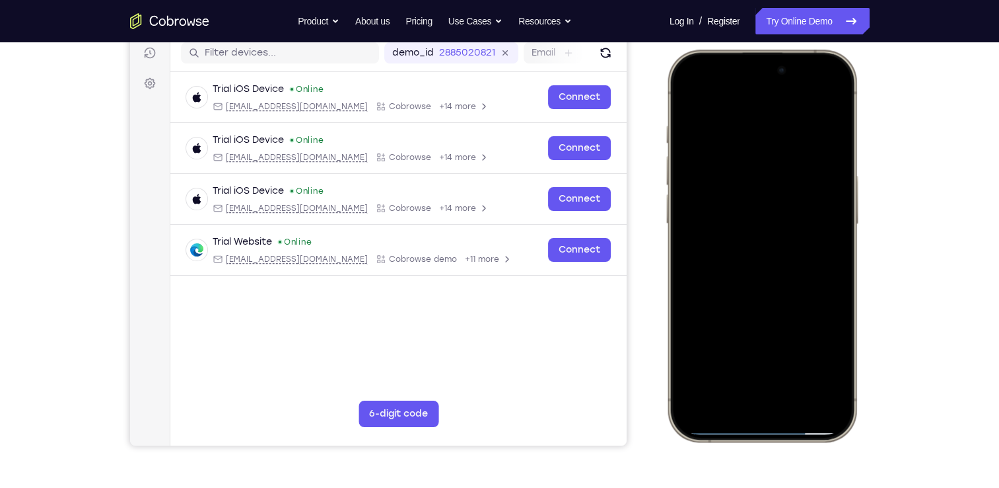
click at [765, 430] on div at bounding box center [761, 245] width 174 height 377
click at [765, 432] on div at bounding box center [761, 245] width 174 height 377
drag, startPoint x: 765, startPoint y: 432, endPoint x: 758, endPoint y: 145, distance: 286.8
click at [758, 145] on div at bounding box center [761, 245] width 174 height 377
drag, startPoint x: 760, startPoint y: 429, endPoint x: 248, endPoint y: -49, distance: 699.7
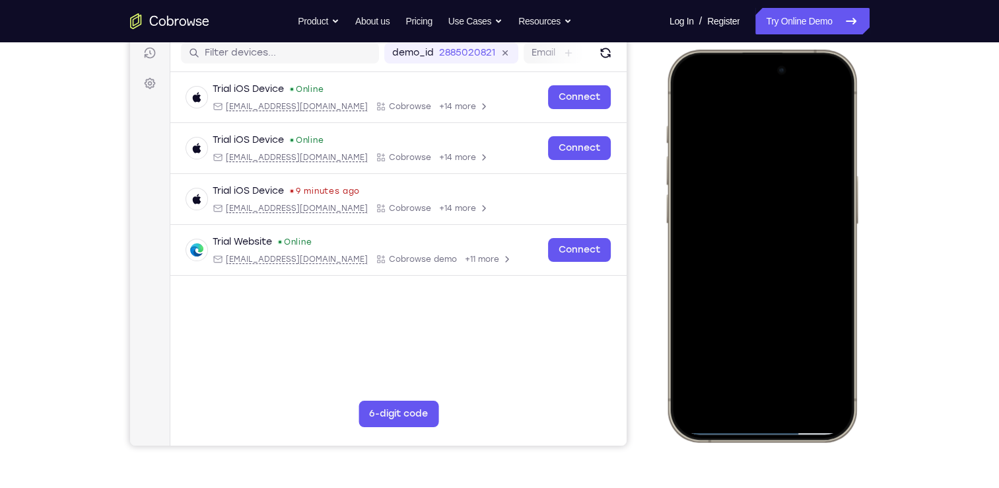
click at [665, 50] on html "Online web based iOS Simulators and Android Emulators. Run iPhone, iPad, Mobile…" at bounding box center [764, 248] width 198 height 396
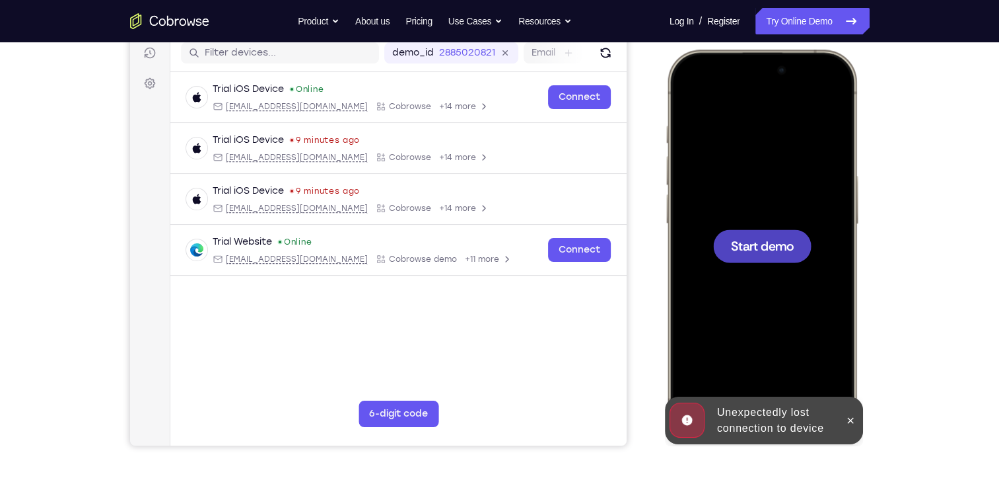
click at [741, 239] on span "Start demo" at bounding box center [762, 245] width 63 height 13
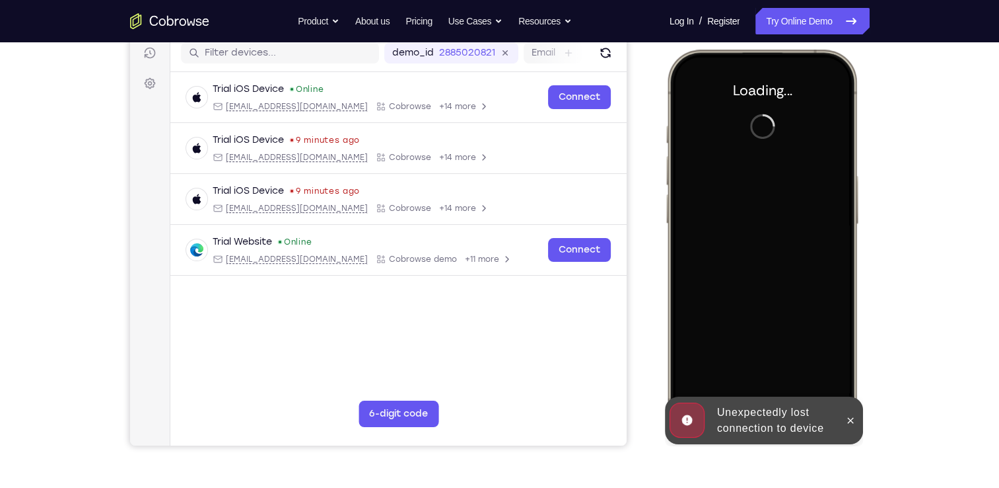
scroll to position [25, 0]
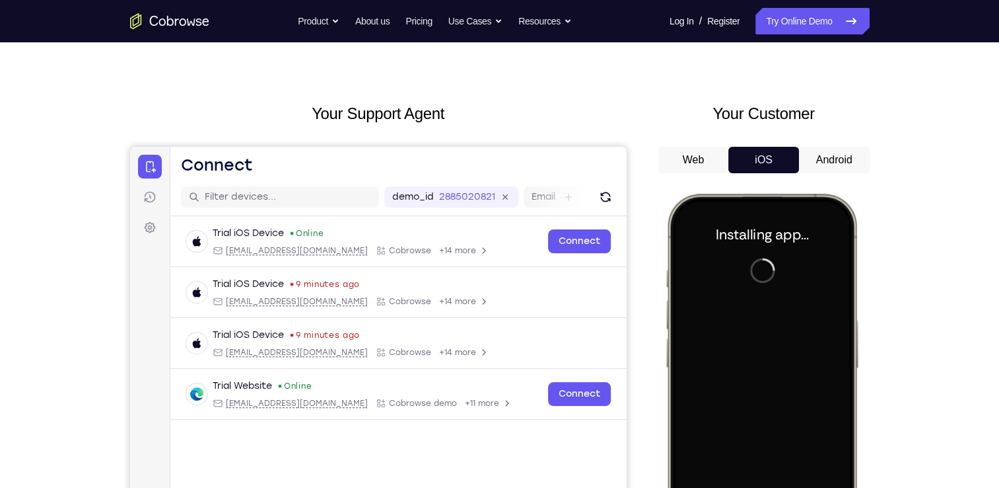
click at [163, 139] on button "Android" at bounding box center [162, 137] width 3 height 3
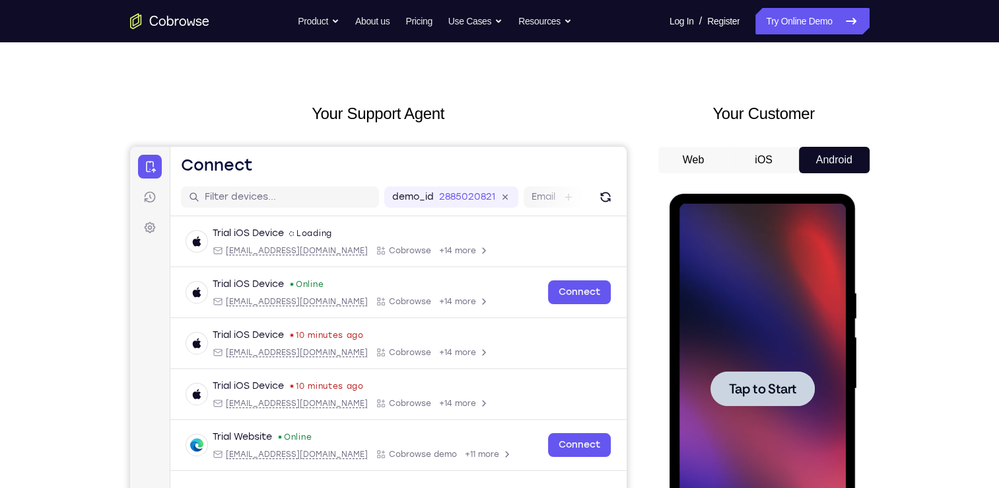
scroll to position [0, 0]
click at [744, 385] on span "Tap to Start" at bounding box center [762, 388] width 67 height 13
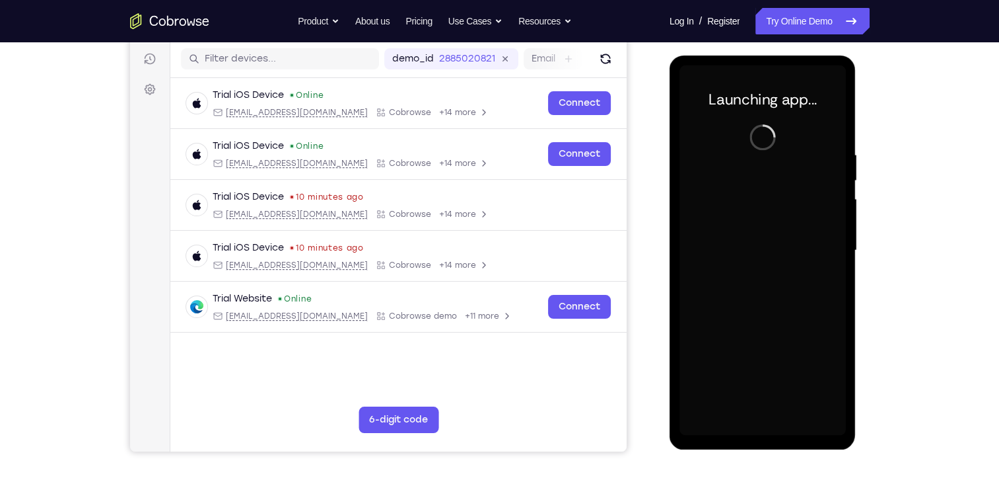
scroll to position [163, 0]
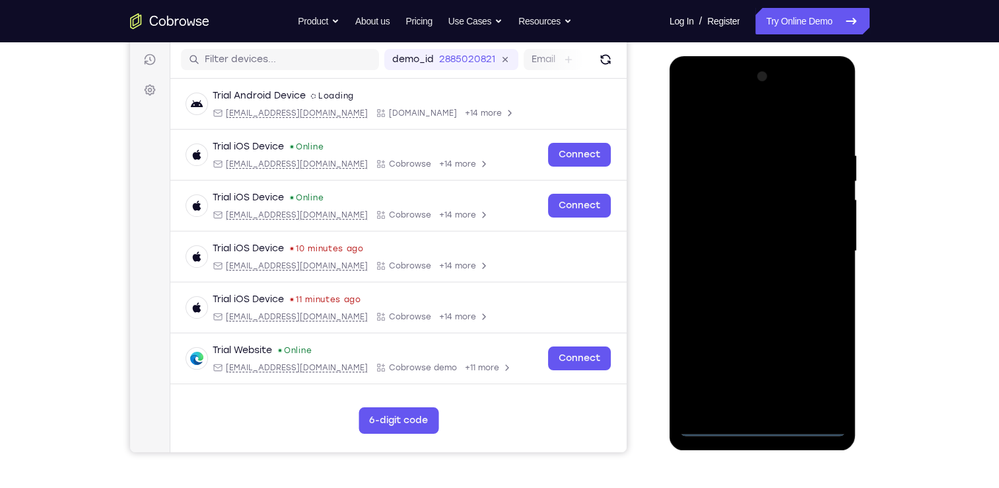
click at [764, 431] on div at bounding box center [763, 251] width 166 height 370
click at [826, 371] on div at bounding box center [763, 251] width 166 height 370
click at [822, 371] on div at bounding box center [763, 251] width 166 height 370
click at [721, 114] on div at bounding box center [763, 251] width 166 height 370
click at [781, 182] on div at bounding box center [763, 251] width 166 height 370
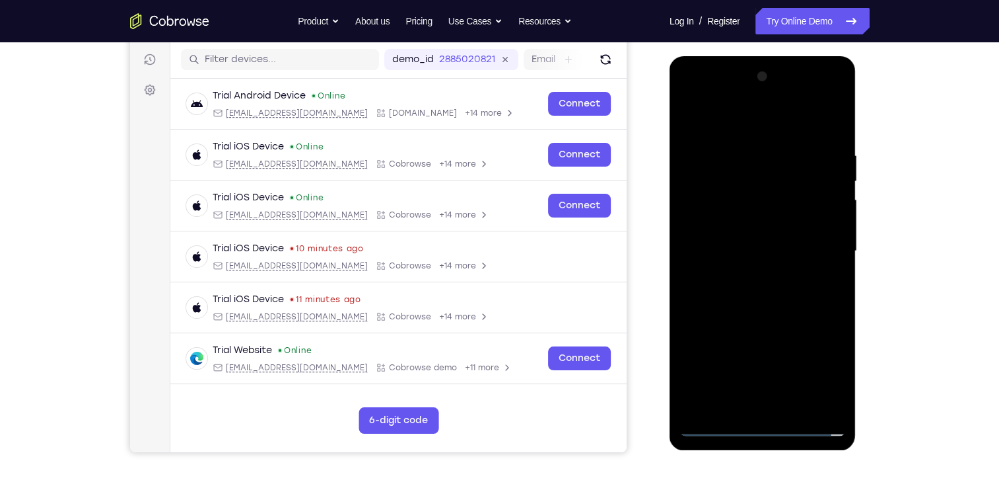
click at [770, 180] on div at bounding box center [763, 251] width 166 height 370
click at [708, 151] on div at bounding box center [763, 251] width 166 height 370
click at [715, 296] on div at bounding box center [763, 251] width 166 height 370
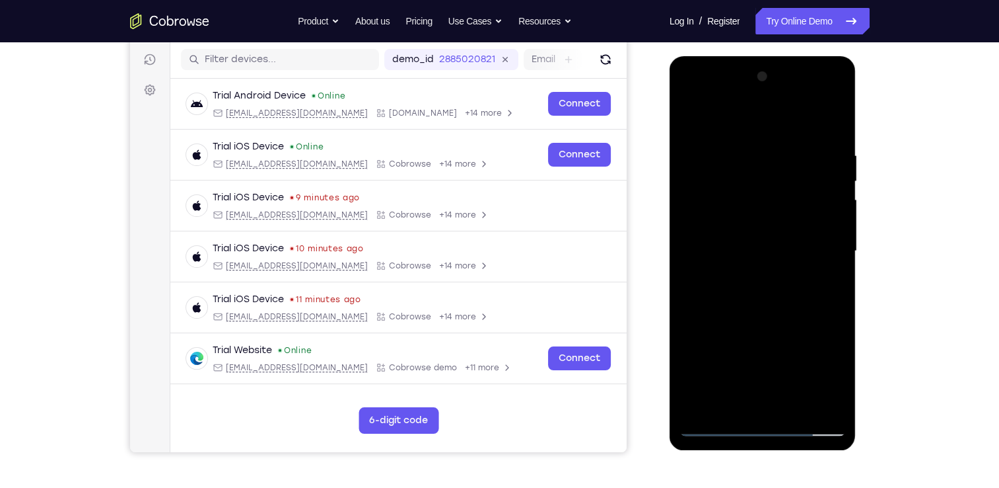
click at [716, 229] on div at bounding box center [763, 251] width 166 height 370
click at [827, 299] on div at bounding box center [763, 251] width 166 height 370
click at [716, 306] on div at bounding box center [763, 251] width 166 height 370
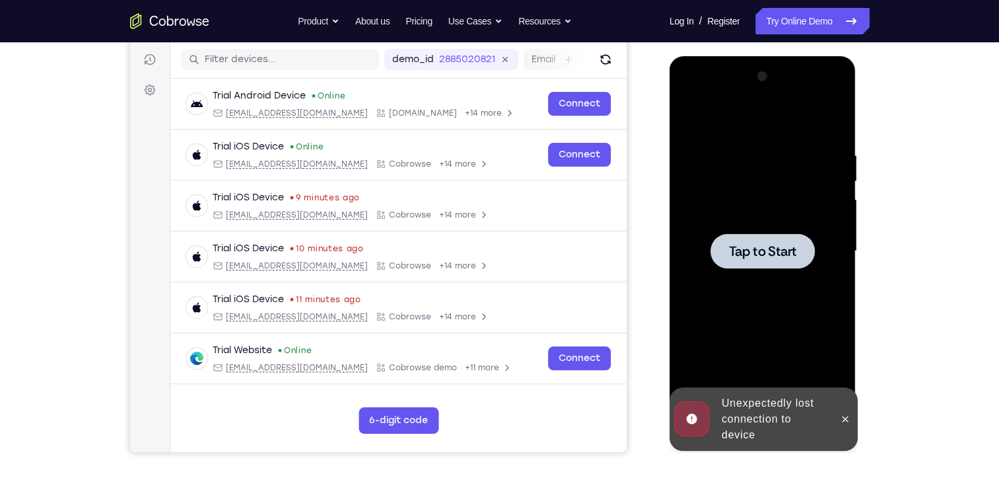
click at [745, 235] on div at bounding box center [763, 250] width 104 height 35
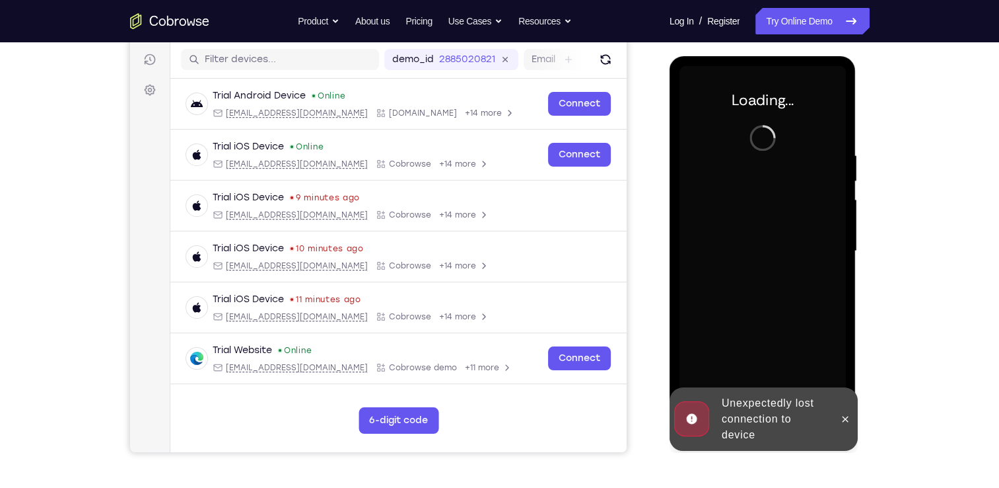
click at [745, 235] on div at bounding box center [763, 251] width 166 height 370
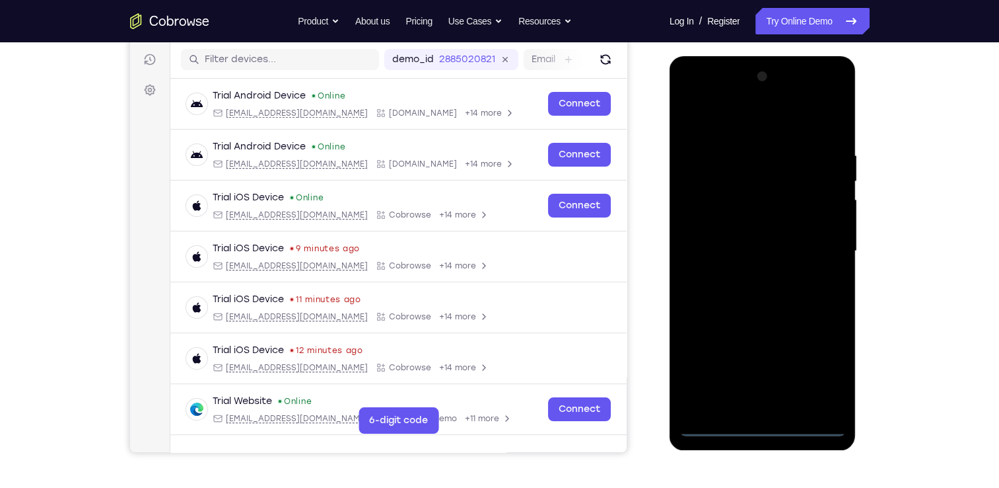
click at [763, 428] on div at bounding box center [763, 251] width 166 height 370
click at [818, 353] on div at bounding box center [763, 251] width 166 height 370
click at [822, 367] on div at bounding box center [763, 251] width 166 height 370
click at [764, 111] on div at bounding box center [763, 251] width 166 height 370
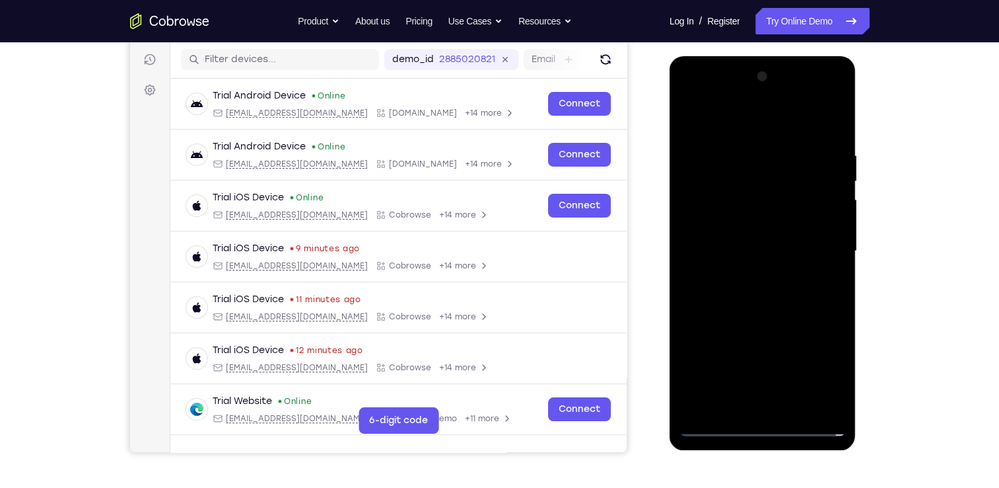
click at [760, 172] on div at bounding box center [763, 251] width 166 height 370
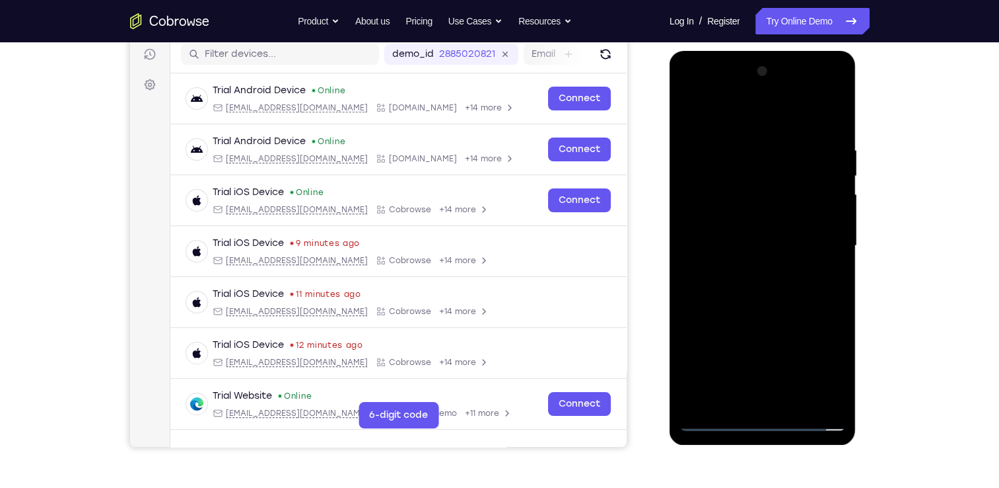
scroll to position [166, 0]
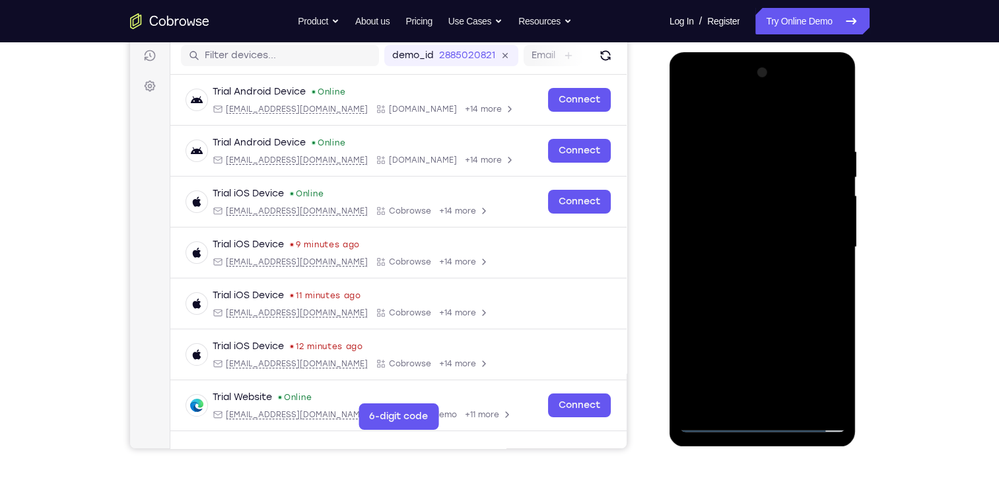
drag, startPoint x: 746, startPoint y: 365, endPoint x: 771, endPoint y: 223, distance: 144.2
click at [771, 223] on div at bounding box center [763, 247] width 166 height 370
click at [753, 270] on div at bounding box center [763, 247] width 166 height 370
click at [752, 288] on div at bounding box center [763, 247] width 166 height 370
click at [787, 260] on div at bounding box center [763, 247] width 166 height 370
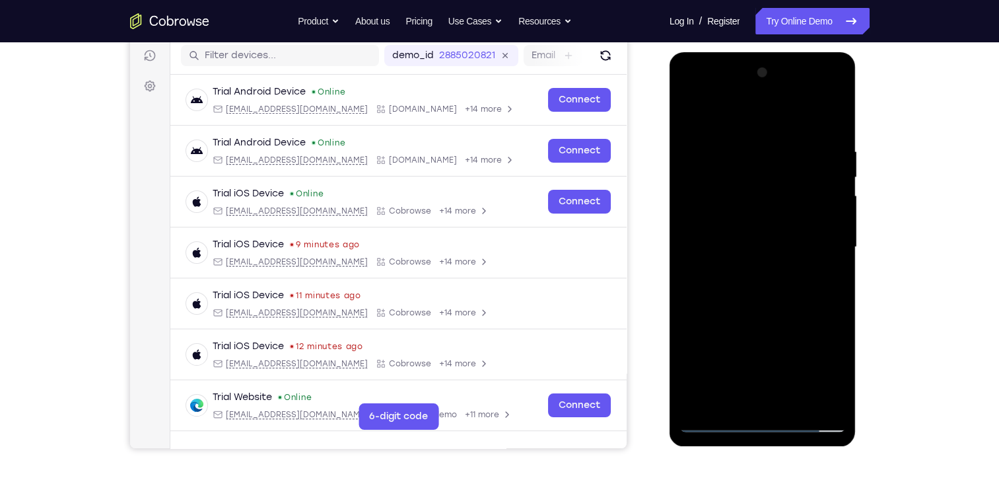
drag, startPoint x: 785, startPoint y: 266, endPoint x: 794, endPoint y: 86, distance: 179.9
click at [794, 86] on div at bounding box center [763, 247] width 166 height 370
drag, startPoint x: 751, startPoint y: 313, endPoint x: 766, endPoint y: 120, distance: 193.5
click at [766, 120] on div at bounding box center [763, 247] width 166 height 370
drag, startPoint x: 760, startPoint y: 303, endPoint x: 770, endPoint y: 167, distance: 135.8
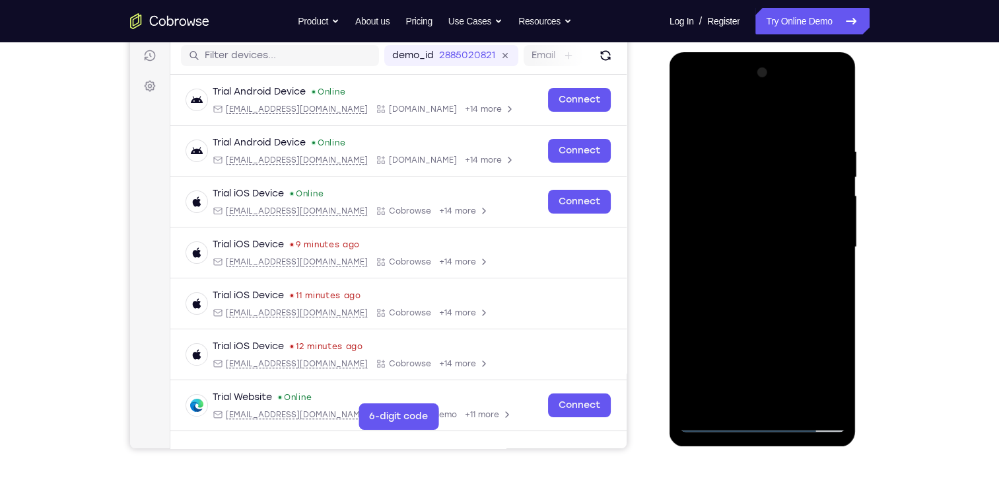
click at [770, 167] on div at bounding box center [763, 247] width 166 height 370
drag, startPoint x: 750, startPoint y: 296, endPoint x: 770, endPoint y: 141, distance: 155.8
click at [770, 141] on div at bounding box center [763, 247] width 166 height 370
drag, startPoint x: 746, startPoint y: 278, endPoint x: 762, endPoint y: 114, distance: 164.5
click at [762, 114] on div at bounding box center [763, 247] width 166 height 370
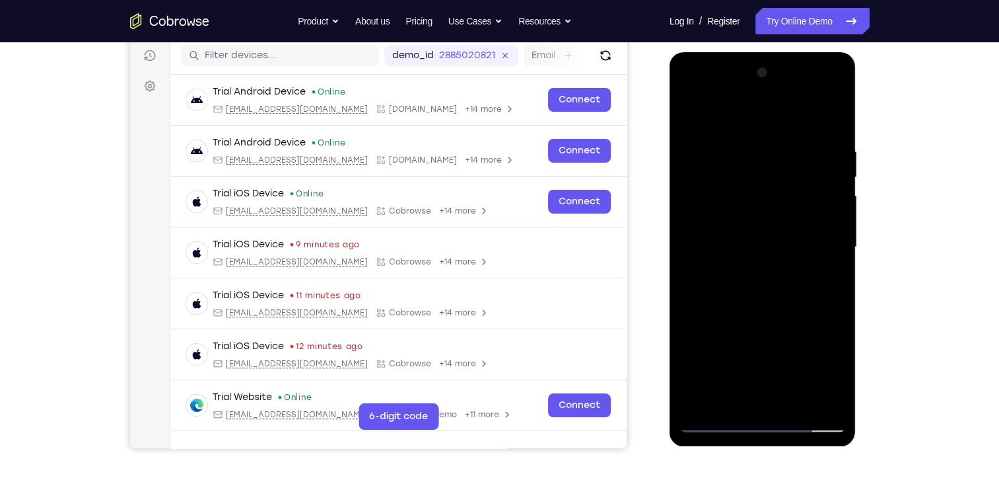
drag, startPoint x: 750, startPoint y: 266, endPoint x: 758, endPoint y: 153, distance: 112.5
click at [758, 153] on div at bounding box center [763, 247] width 166 height 370
drag, startPoint x: 761, startPoint y: 239, endPoint x: 778, endPoint y: 124, distance: 116.9
click at [778, 124] on div at bounding box center [763, 247] width 166 height 370
drag, startPoint x: 758, startPoint y: 289, endPoint x: 782, endPoint y: 131, distance: 160.4
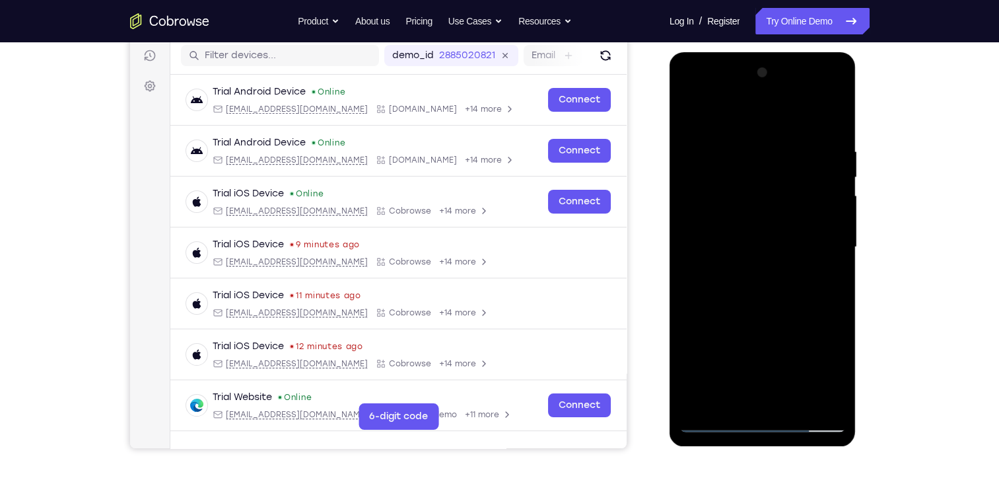
click at [782, 131] on div at bounding box center [763, 247] width 166 height 370
drag, startPoint x: 778, startPoint y: 267, endPoint x: 807, endPoint y: 110, distance: 159.9
click at [807, 110] on div at bounding box center [763, 247] width 166 height 370
click at [726, 416] on div at bounding box center [763, 247] width 166 height 370
click at [717, 419] on div at bounding box center [763, 247] width 166 height 370
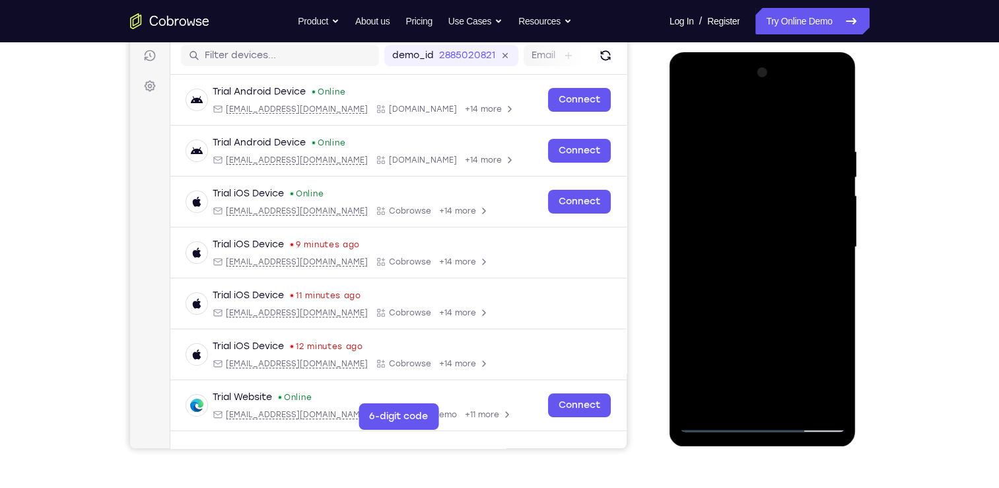
drag, startPoint x: 758, startPoint y: 303, endPoint x: 779, endPoint y: 203, distance: 102.0
click at [779, 203] on div at bounding box center [763, 247] width 166 height 370
drag, startPoint x: 767, startPoint y: 292, endPoint x: 782, endPoint y: 208, distance: 85.3
click at [782, 208] on div at bounding box center [763, 247] width 166 height 370
drag, startPoint x: 772, startPoint y: 288, endPoint x: 838, endPoint y: 127, distance: 174.2
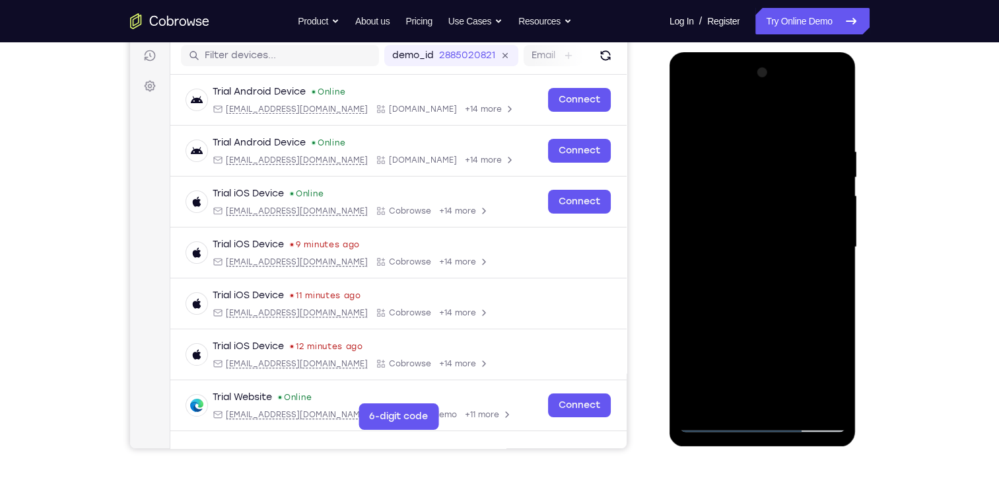
click at [838, 127] on div at bounding box center [763, 247] width 166 height 370
drag, startPoint x: 806, startPoint y: 222, endPoint x: 812, endPoint y: 147, distance: 74.9
click at [812, 147] on div at bounding box center [763, 247] width 166 height 370
drag, startPoint x: 770, startPoint y: 273, endPoint x: 779, endPoint y: 114, distance: 158.8
click at [779, 114] on div at bounding box center [763, 247] width 166 height 370
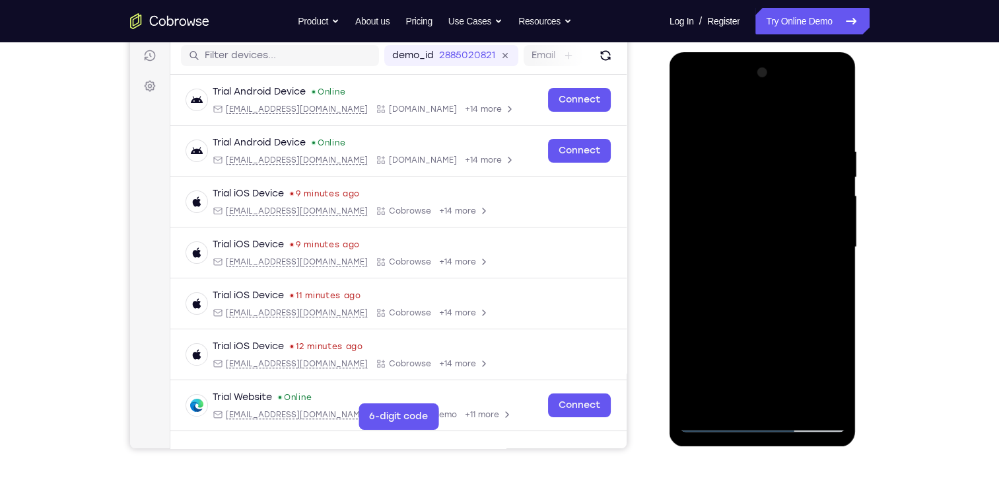
drag, startPoint x: 754, startPoint y: 304, endPoint x: 759, endPoint y: 197, distance: 107.1
click at [759, 197] on div at bounding box center [763, 247] width 166 height 370
drag, startPoint x: 754, startPoint y: 318, endPoint x: 756, endPoint y: 283, distance: 35.1
click at [756, 283] on div at bounding box center [763, 247] width 166 height 370
click at [758, 279] on div at bounding box center [763, 247] width 166 height 370
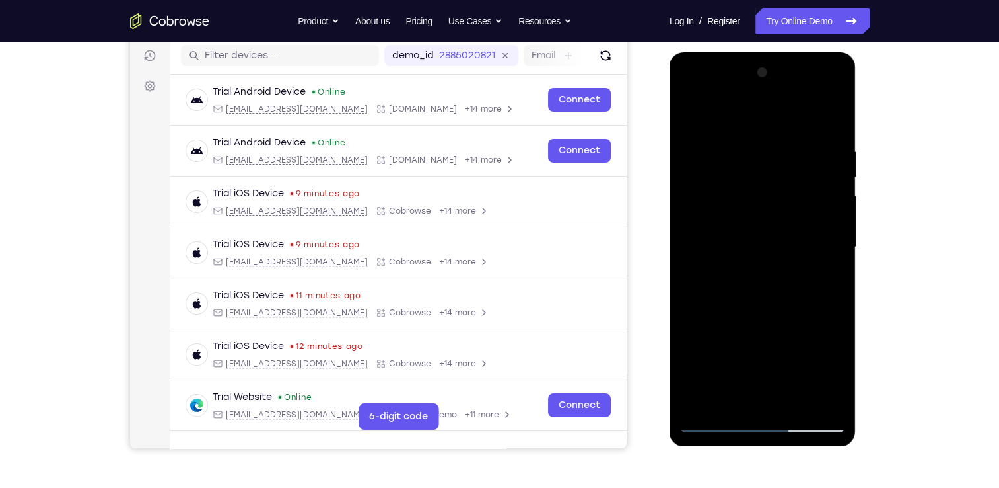
click at [768, 254] on div at bounding box center [763, 247] width 166 height 370
click at [826, 209] on div at bounding box center [763, 247] width 166 height 370
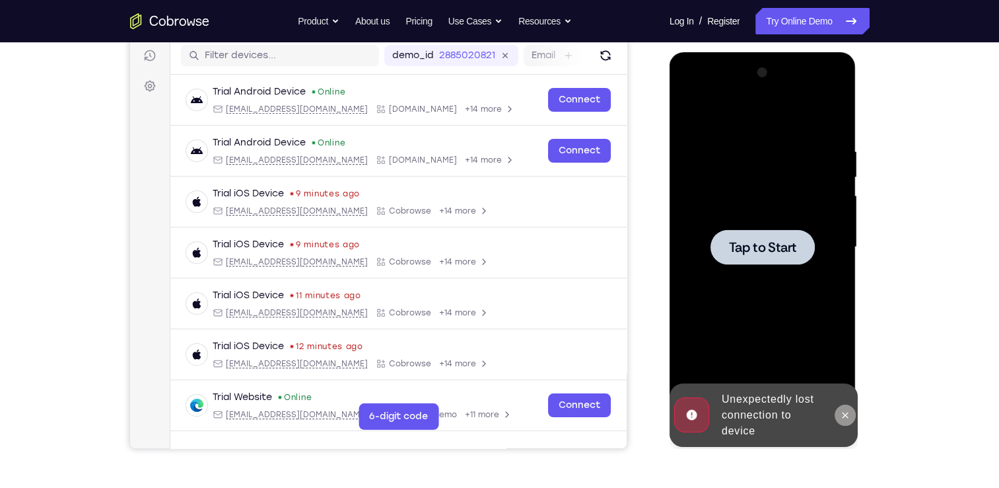
click at [844, 419] on icon at bounding box center [845, 415] width 11 height 11
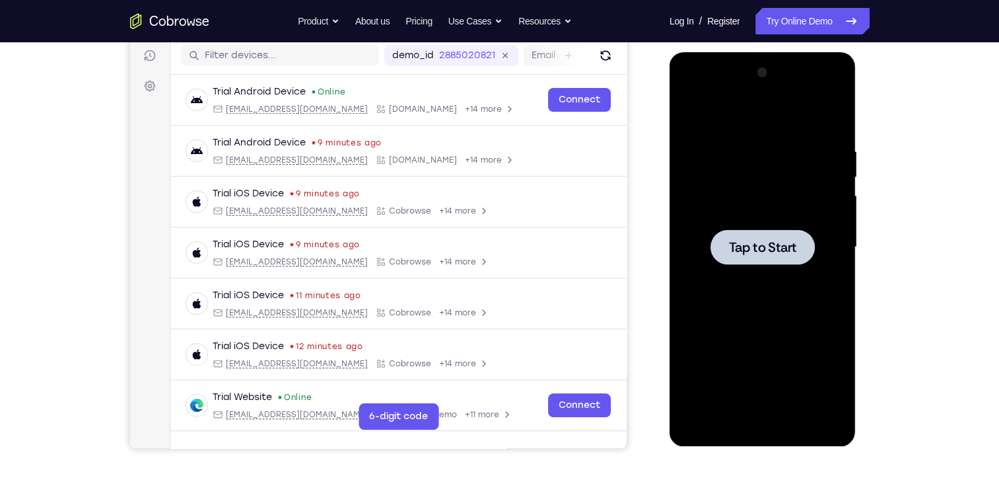
click at [758, 247] on span "Tap to Start" at bounding box center [762, 246] width 67 height 13
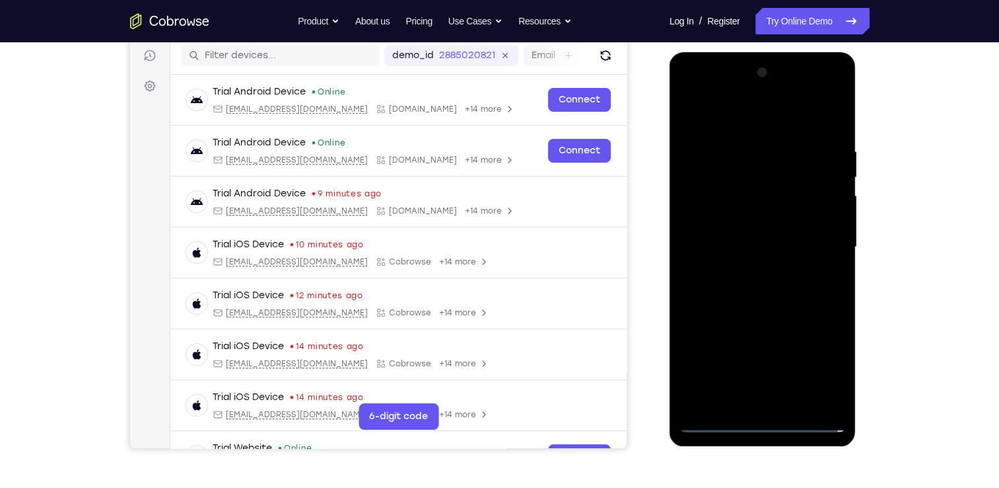
click at [766, 427] on div at bounding box center [763, 247] width 166 height 370
